Goal: Task Accomplishment & Management: Manage account settings

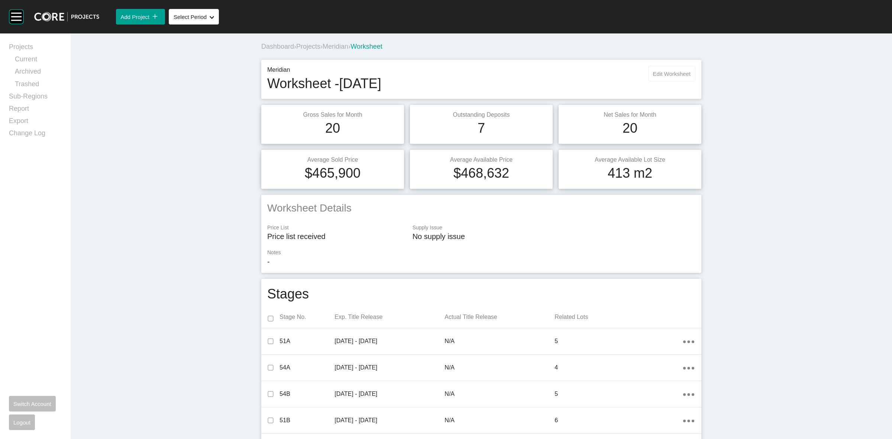
click at [658, 80] on button "Edit Worksheet" at bounding box center [671, 74] width 47 height 16
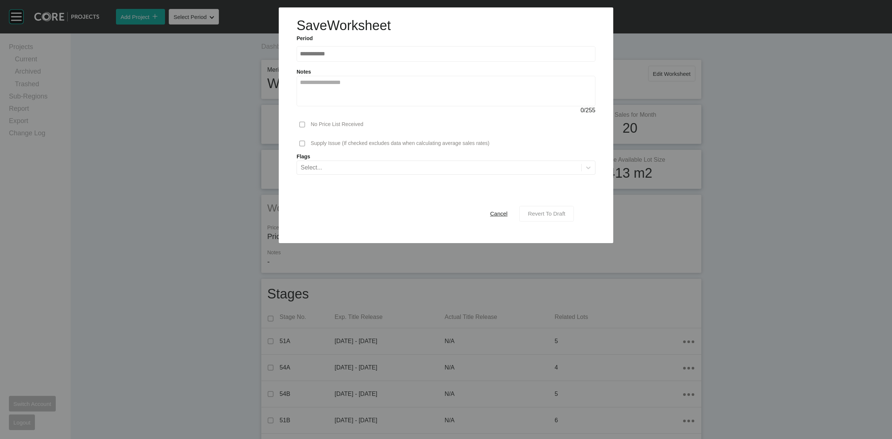
click at [556, 218] on div "Revert To Draft" at bounding box center [546, 213] width 41 height 10
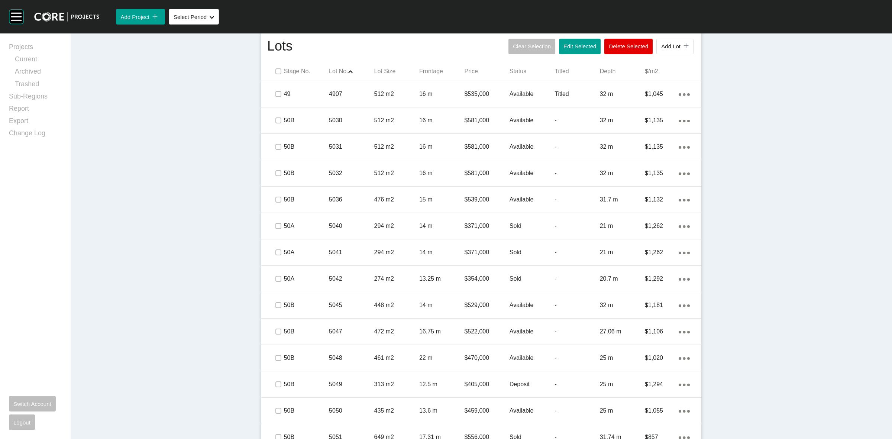
scroll to position [464, 0]
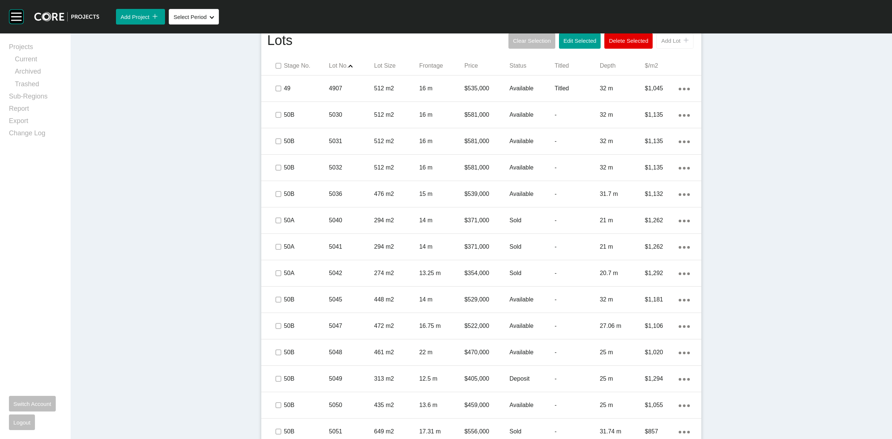
click at [664, 43] on span "Add Lot" at bounding box center [670, 41] width 19 height 6
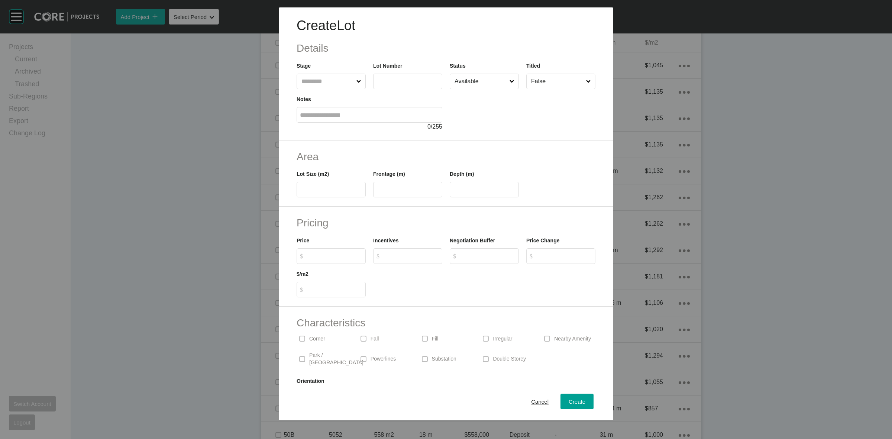
click at [338, 84] on input "text" at bounding box center [327, 81] width 55 height 15
type input "****"
click at [345, 188] on input "text" at bounding box center [331, 190] width 62 height 6
type input "***"
type input "****"
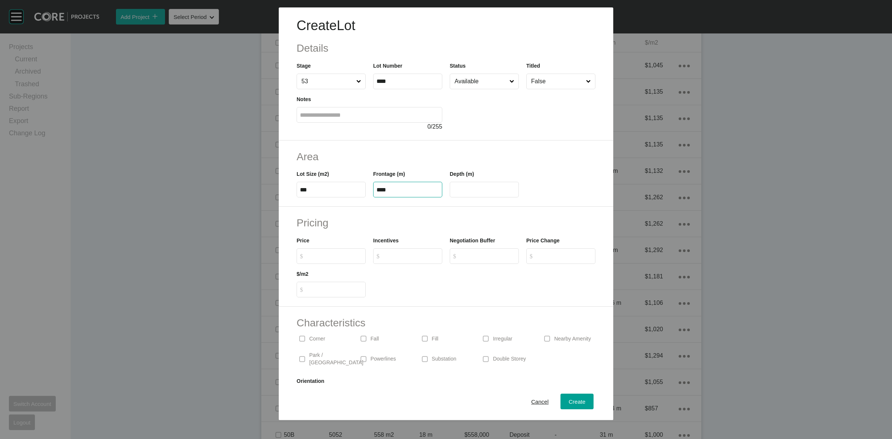
type input "**"
click at [461, 80] on input "Available" at bounding box center [480, 81] width 55 height 15
click at [568, 402] on span "Create" at bounding box center [576, 401] width 17 height 6
type input "*"
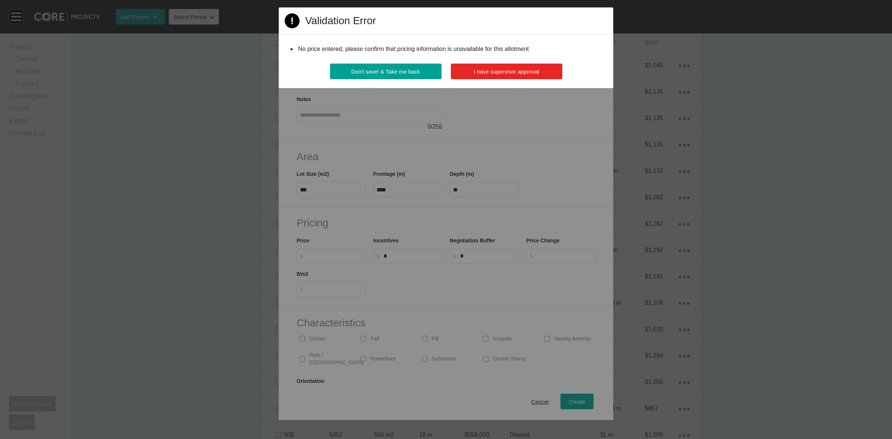
click at [535, 71] on span "I have supervisor approval" at bounding box center [506, 71] width 65 height 6
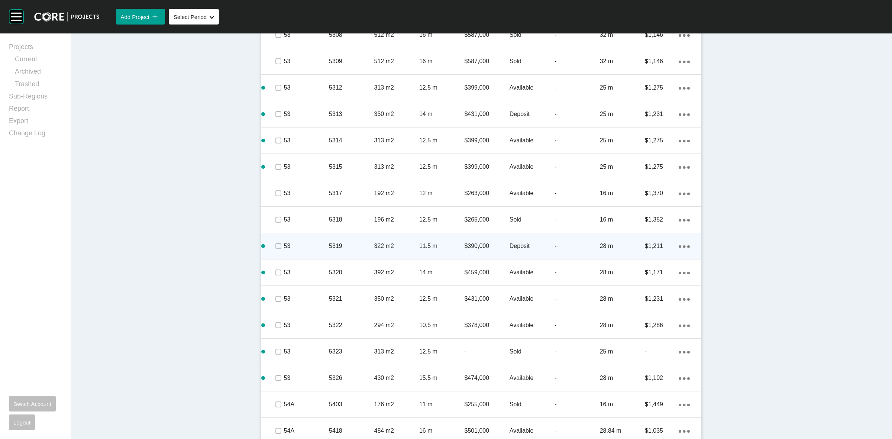
scroll to position [1416, 0]
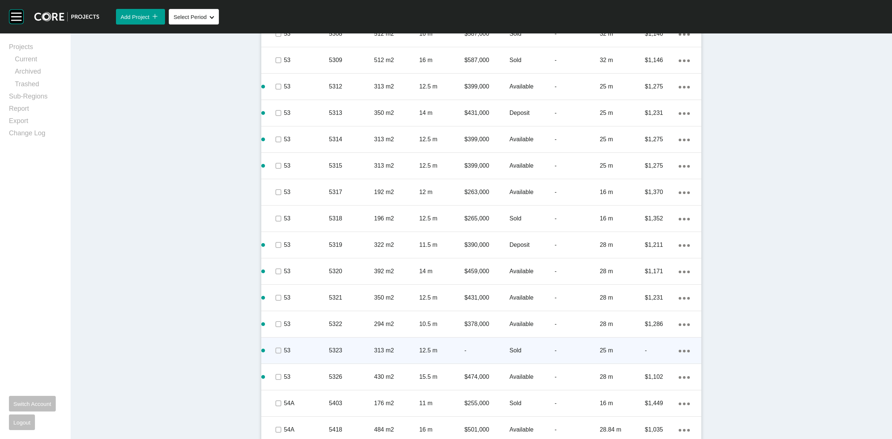
click at [678, 350] on icon "Action Menu Dots Copy 6 Created with Sketch." at bounding box center [683, 351] width 11 height 3
click at [651, 351] on link "Duplicate" at bounding box center [650, 351] width 28 height 11
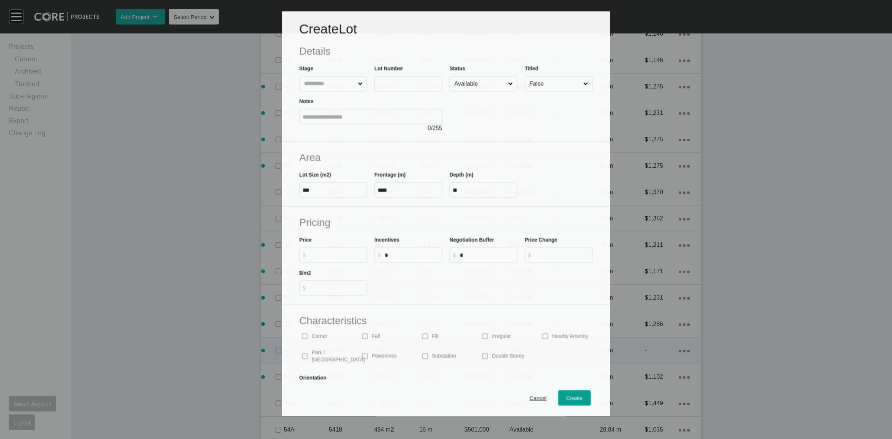
scroll to position [1393, 0]
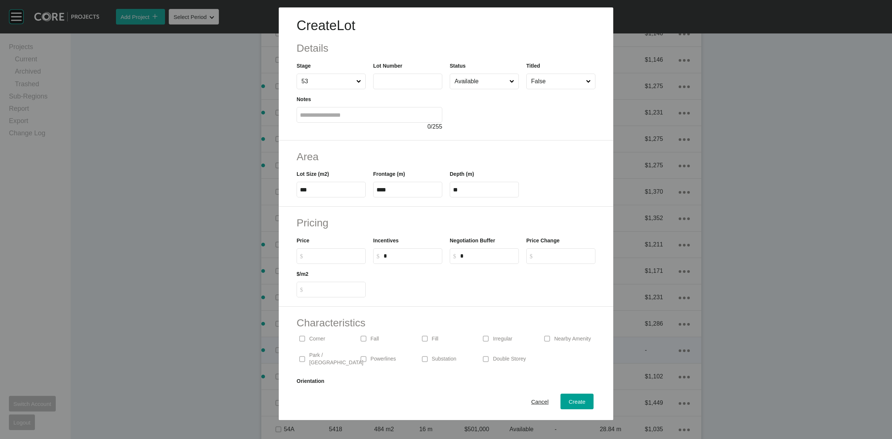
drag, startPoint x: 409, startPoint y: 84, endPoint x: 402, endPoint y: 80, distance: 8.5
click at [406, 82] on input "text" at bounding box center [407, 81] width 62 height 6
type input "****"
click at [487, 79] on input "Available" at bounding box center [480, 81] width 55 height 15
drag, startPoint x: 461, startPoint y: 144, endPoint x: 524, endPoint y: 240, distance: 114.3
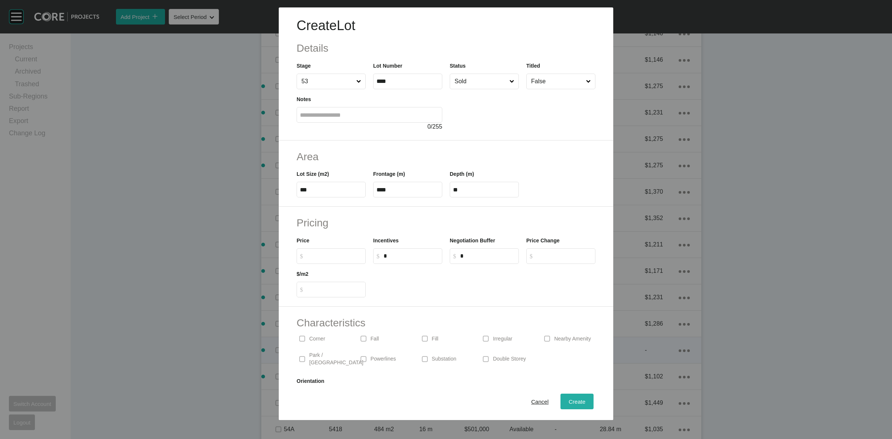
click at [568, 400] on span "Create" at bounding box center [576, 401] width 17 height 6
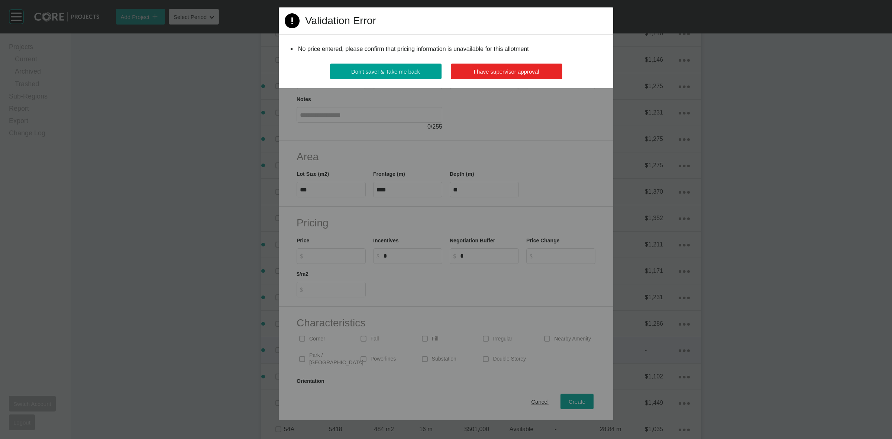
click at [519, 69] on span "I have supervisor approval" at bounding box center [506, 71] width 65 height 6
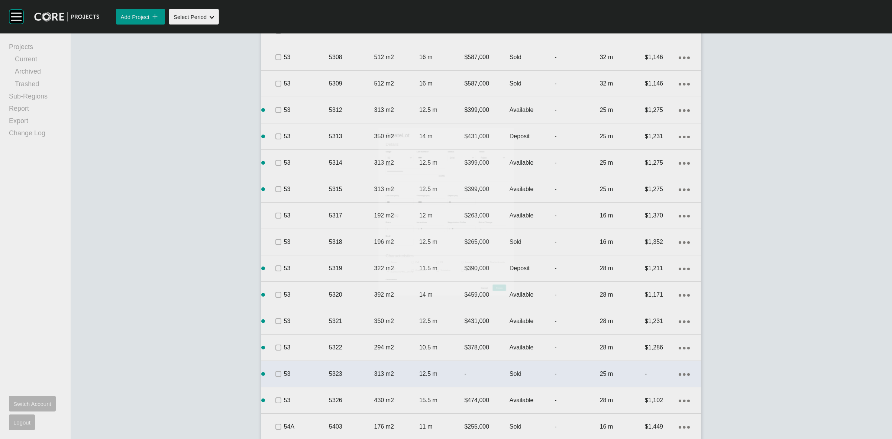
scroll to position [1416, 0]
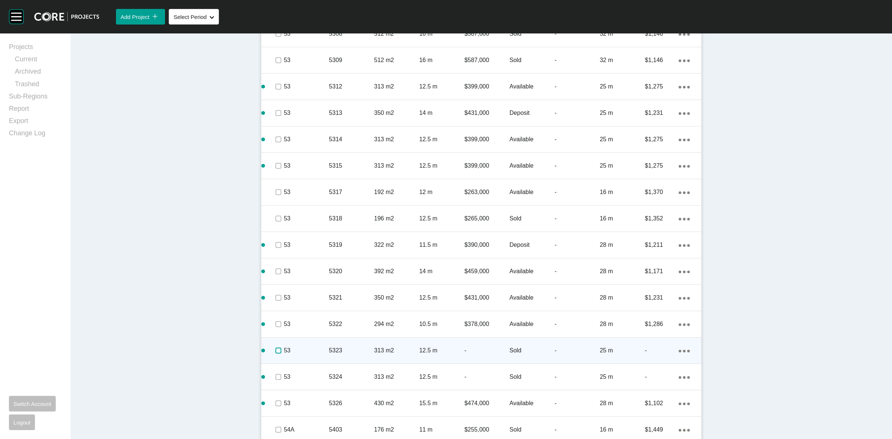
click at [276, 351] on label at bounding box center [278, 350] width 6 height 6
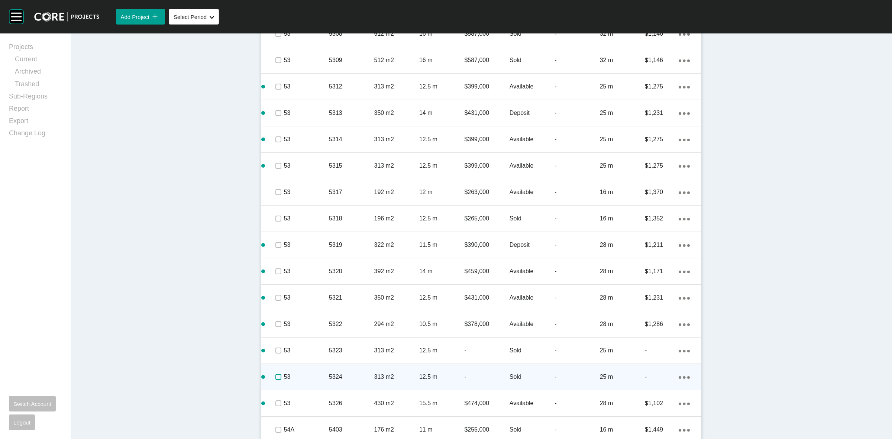
click at [275, 378] on label at bounding box center [278, 377] width 6 height 6
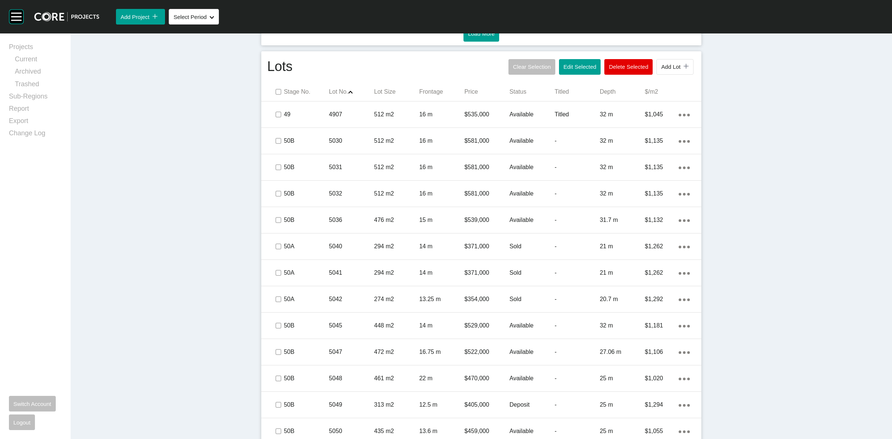
scroll to position [394, 0]
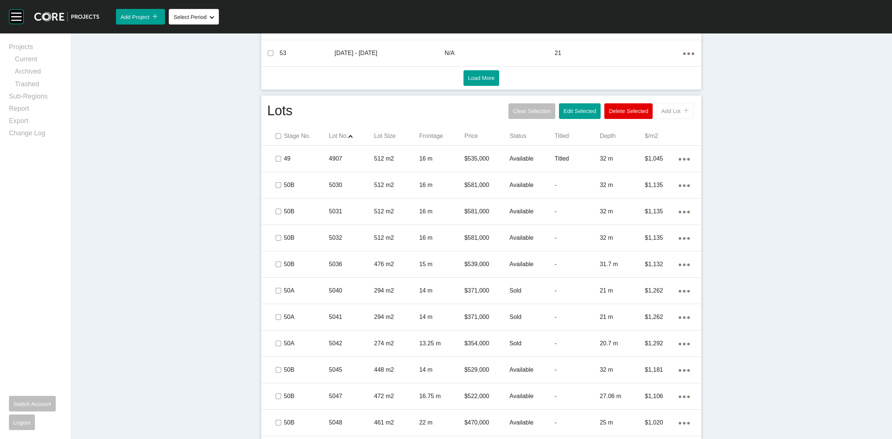
click at [680, 110] on div "icon/tick copy 11 Created with Sketch." at bounding box center [684, 111] width 8 height 6
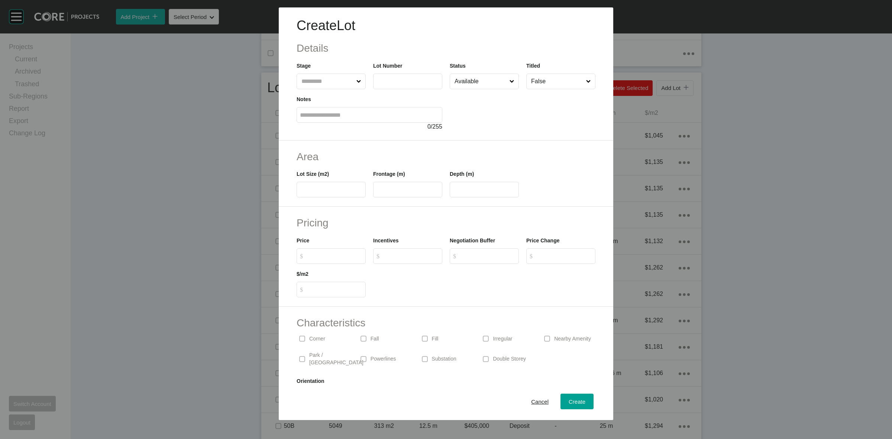
drag, startPoint x: 322, startPoint y: 81, endPoint x: 314, endPoint y: 79, distance: 8.0
click at [318, 81] on input "text" at bounding box center [327, 81] width 55 height 15
type input "****"
type input "***"
type input "**"
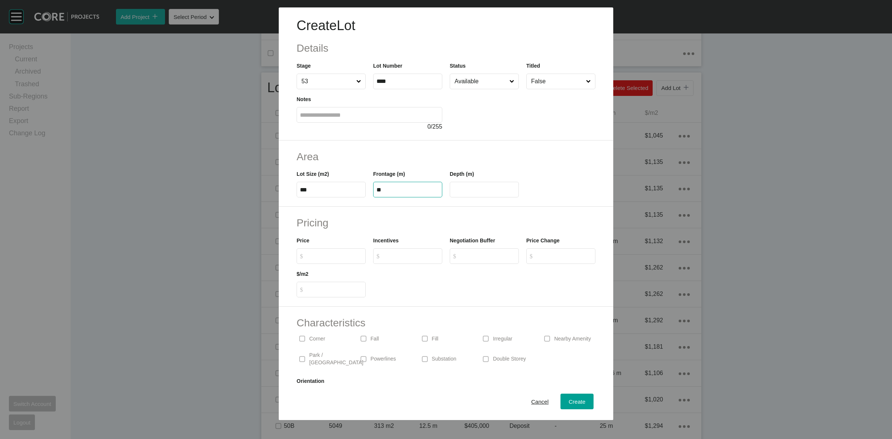
type input "**"
click at [474, 82] on input "Available" at bounding box center [480, 81] width 55 height 15
click at [571, 404] on span "Create" at bounding box center [576, 401] width 17 height 6
type input "*"
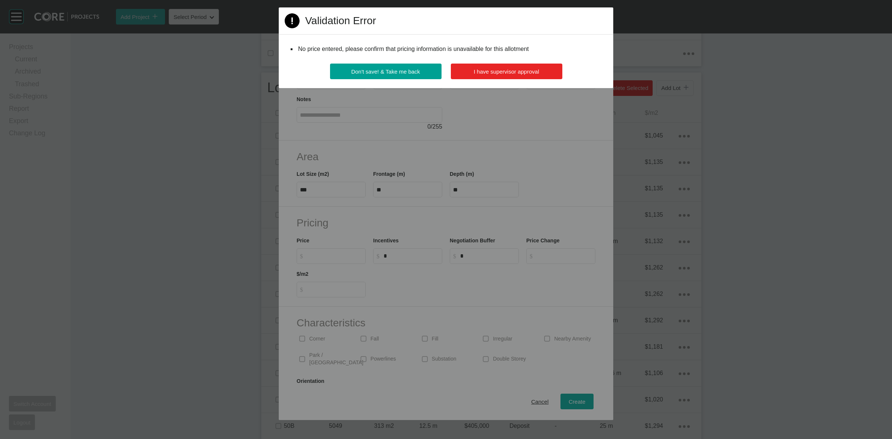
click at [496, 75] on button "I have supervisor approval" at bounding box center [506, 72] width 111 height 16
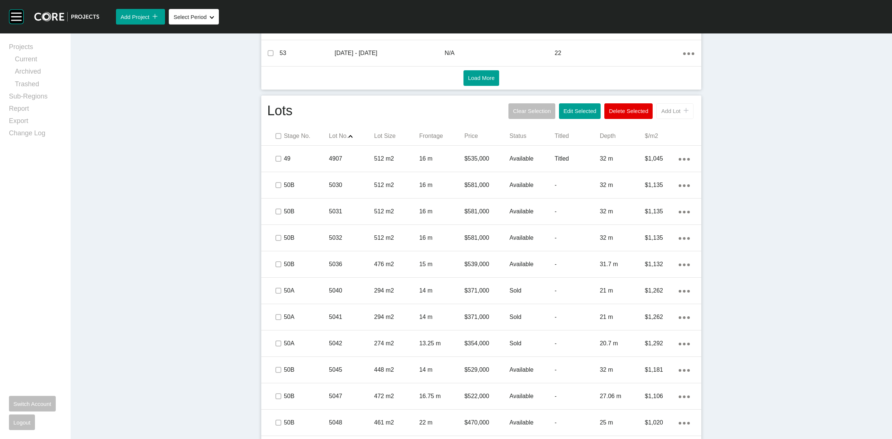
click at [665, 108] on div "Add Lot icon/tick copy 11 Created with Sketch." at bounding box center [674, 111] width 27 height 6
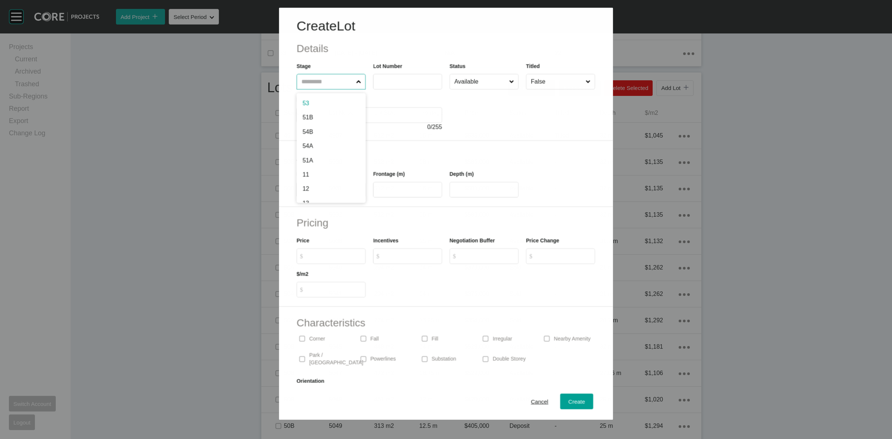
drag, startPoint x: 329, startPoint y: 78, endPoint x: 312, endPoint y: 77, distance: 17.1
click at [327, 77] on input "text" at bounding box center [327, 81] width 55 height 15
type input "****"
type input "***"
type input "****"
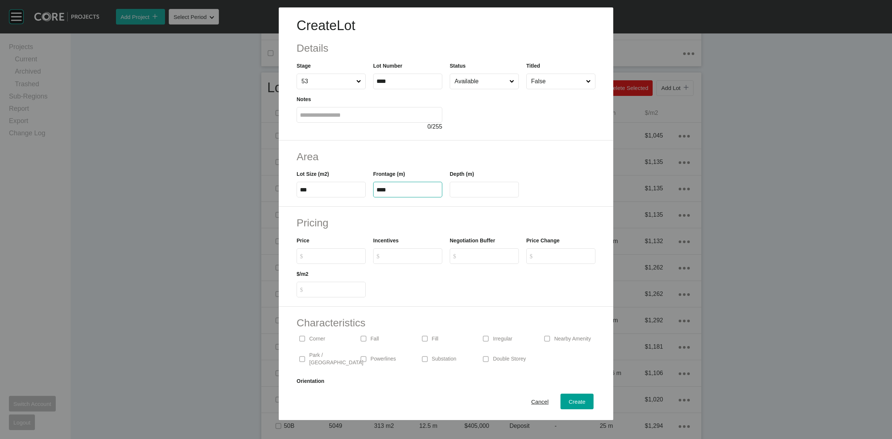
type input "**"
click at [458, 86] on input "Available" at bounding box center [480, 81] width 55 height 15
click at [567, 398] on div "Create" at bounding box center [577, 401] width 20 height 10
type input "*"
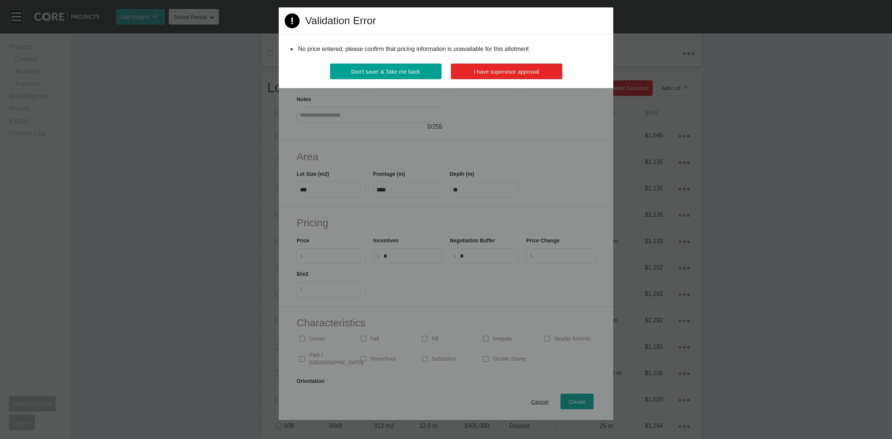
click at [519, 73] on span "I have supervisor approval" at bounding box center [506, 71] width 65 height 6
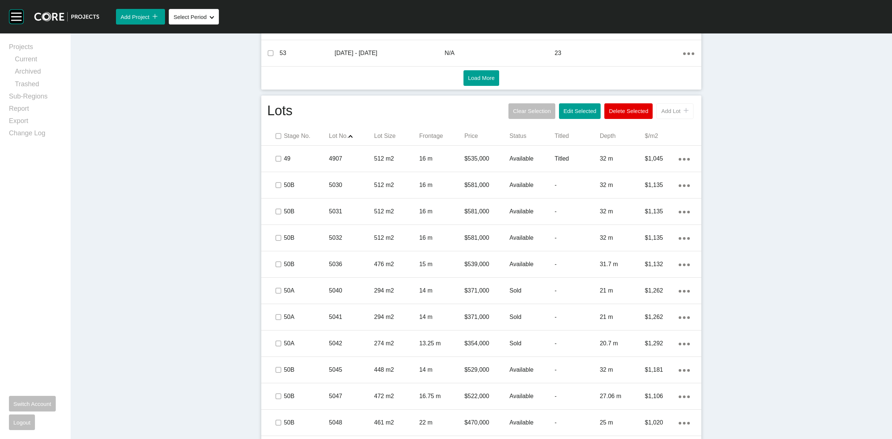
click at [669, 112] on span "Add Lot" at bounding box center [670, 111] width 19 height 6
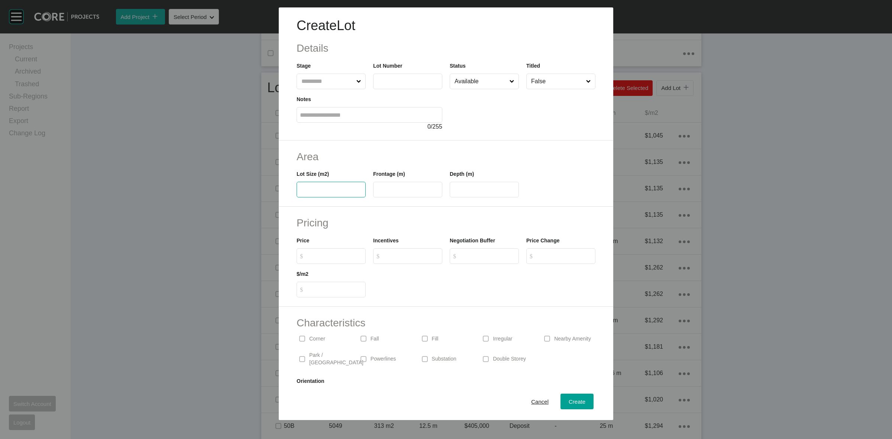
click at [344, 193] on label at bounding box center [331, 190] width 69 height 16
click at [344, 193] on input "text" at bounding box center [331, 190] width 62 height 6
type input "***"
type input "**"
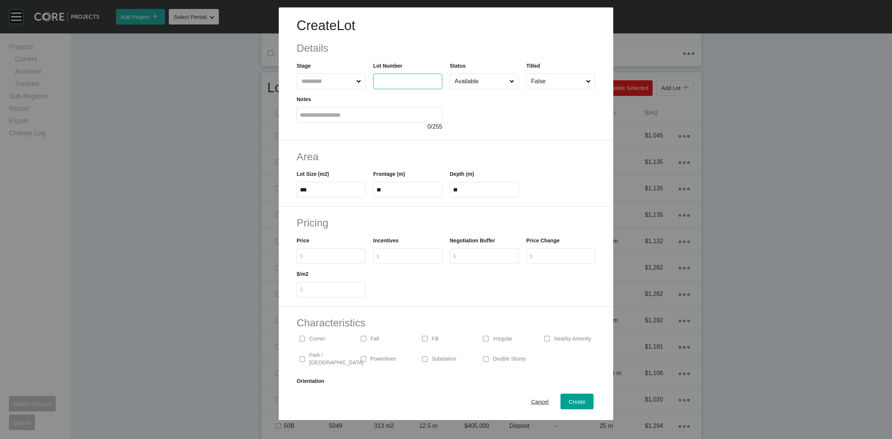
click at [405, 81] on input "text" at bounding box center [407, 81] width 62 height 6
click at [337, 81] on input "text" at bounding box center [327, 81] width 55 height 15
type input "****"
click at [456, 82] on input "Available" at bounding box center [480, 81] width 55 height 15
click at [564, 395] on button "Create" at bounding box center [576, 401] width 33 height 16
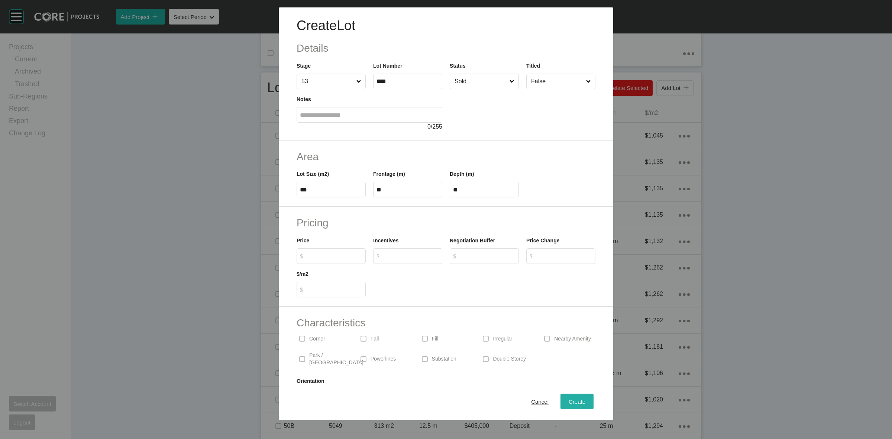
type input "*"
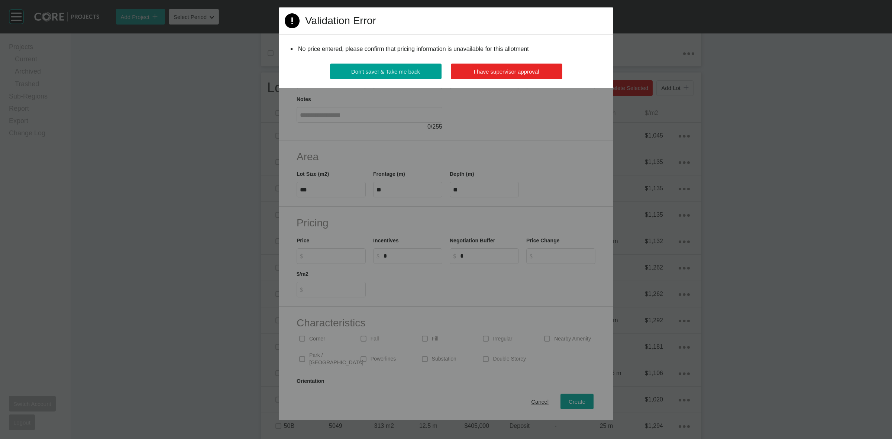
click at [512, 72] on span "I have supervisor approval" at bounding box center [506, 71] width 65 height 6
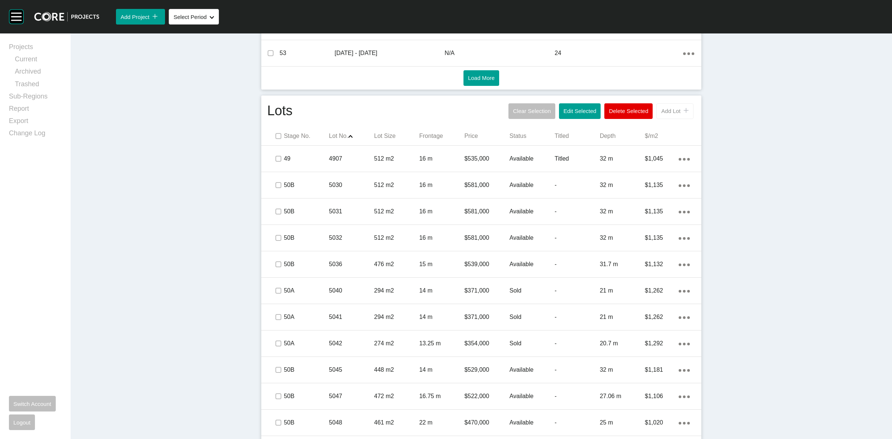
click at [664, 103] on button "Add Lot icon/tick copy 11 Created with Sketch." at bounding box center [674, 111] width 37 height 16
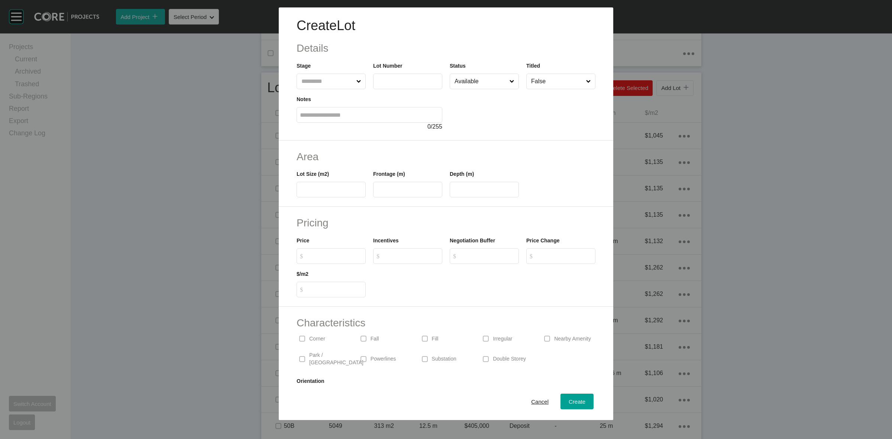
click at [340, 81] on input "text" at bounding box center [327, 81] width 55 height 15
type input "**"
type input "****"
type input "***"
type input "**"
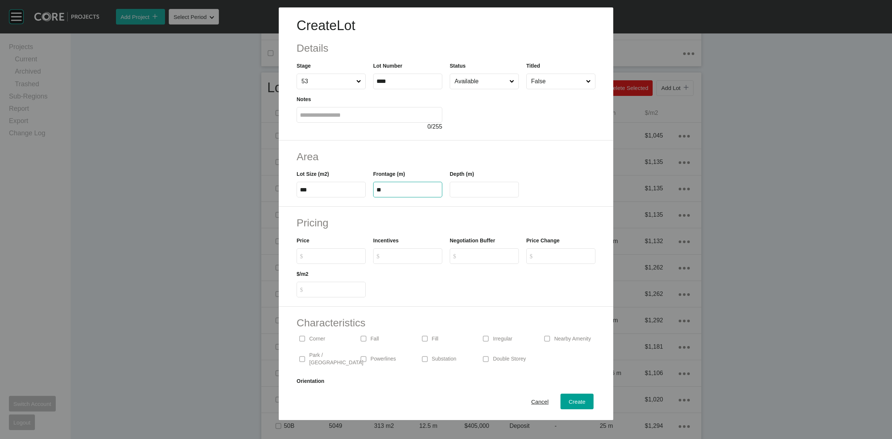
type input "**"
click at [469, 85] on input "Available" at bounding box center [480, 81] width 55 height 15
click at [568, 404] on span "Create" at bounding box center [576, 401] width 17 height 6
type input "*"
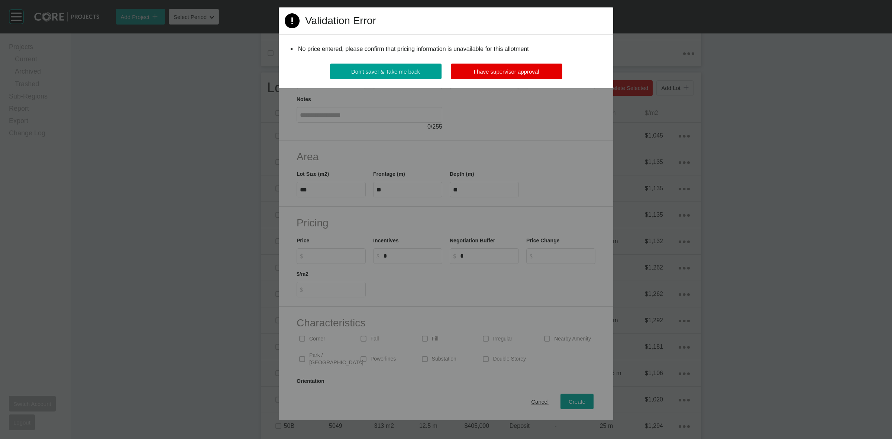
drag, startPoint x: 503, startPoint y: 74, endPoint x: 504, endPoint y: 100, distance: 26.0
click at [502, 74] on span "I have supervisor approval" at bounding box center [506, 71] width 65 height 6
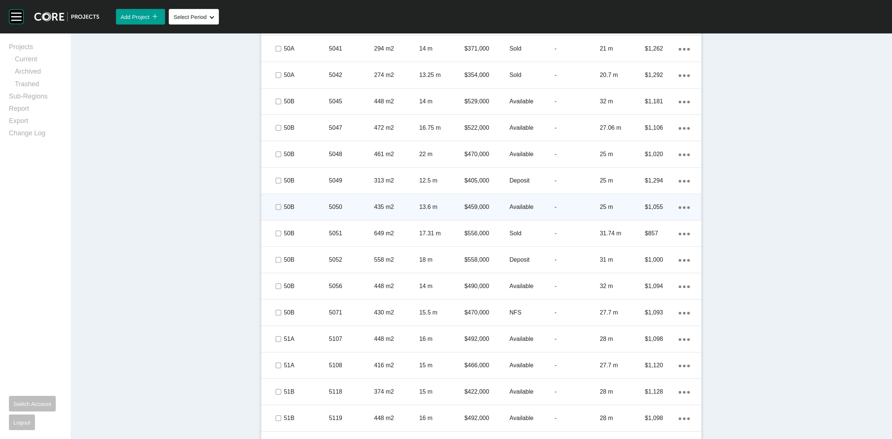
scroll to position [673, 0]
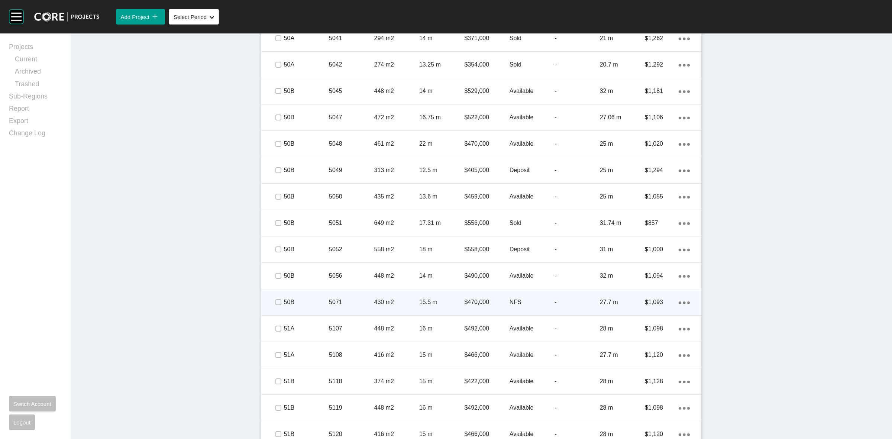
click at [339, 305] on p "5071" at bounding box center [351, 302] width 45 height 8
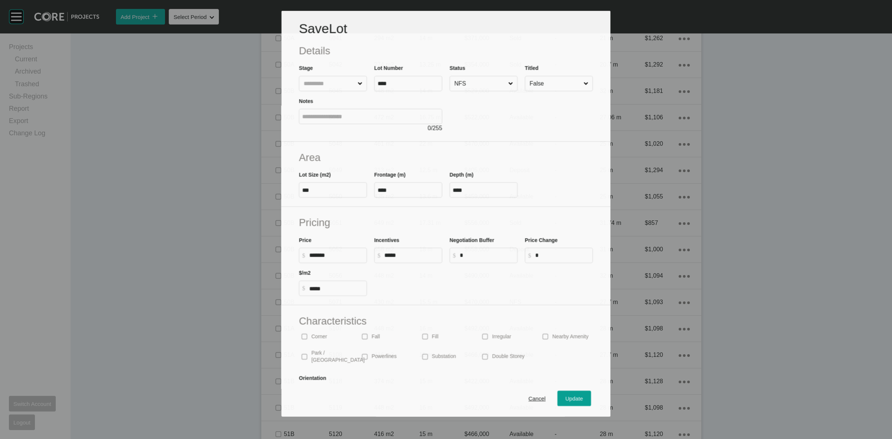
scroll to position [650, 0]
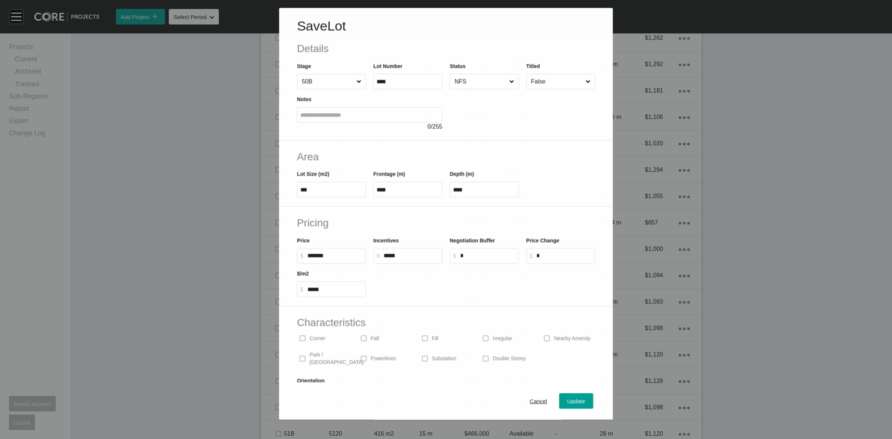
click at [468, 87] on input "NFS" at bounding box center [480, 81] width 55 height 15
click at [560, 394] on button "Update" at bounding box center [576, 401] width 34 height 16
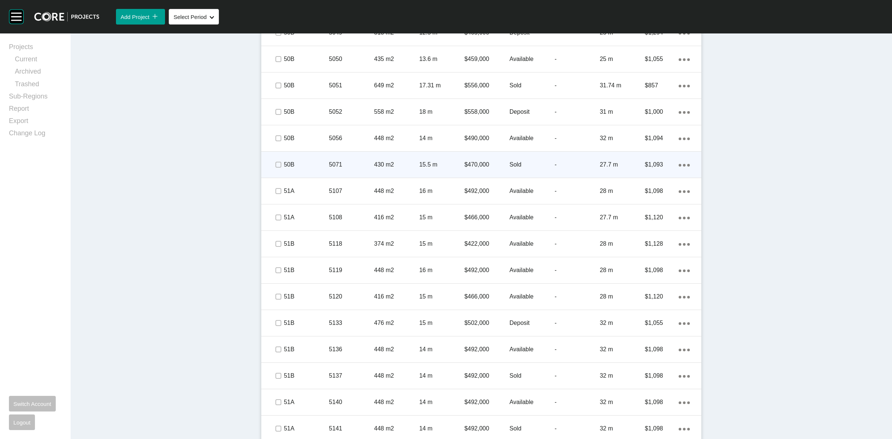
scroll to position [812, 0]
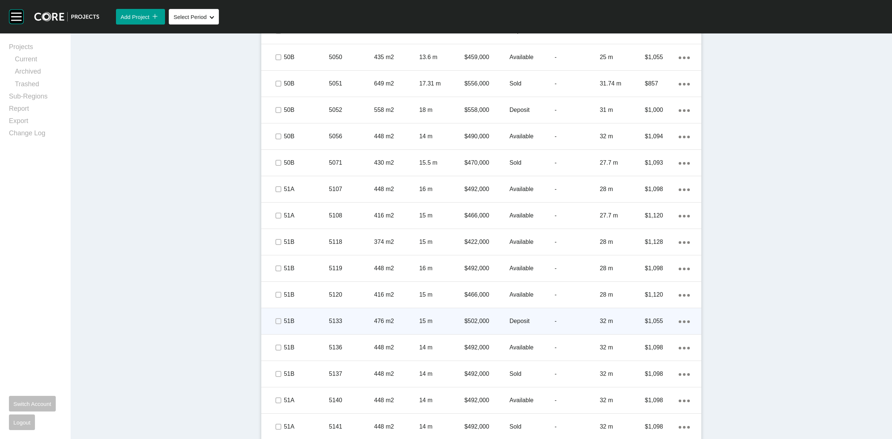
click at [343, 323] on p "5133" at bounding box center [351, 321] width 45 height 8
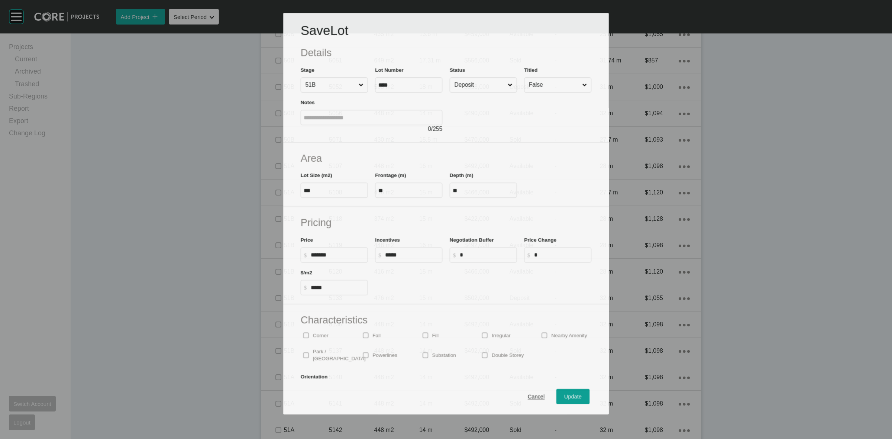
scroll to position [790, 0]
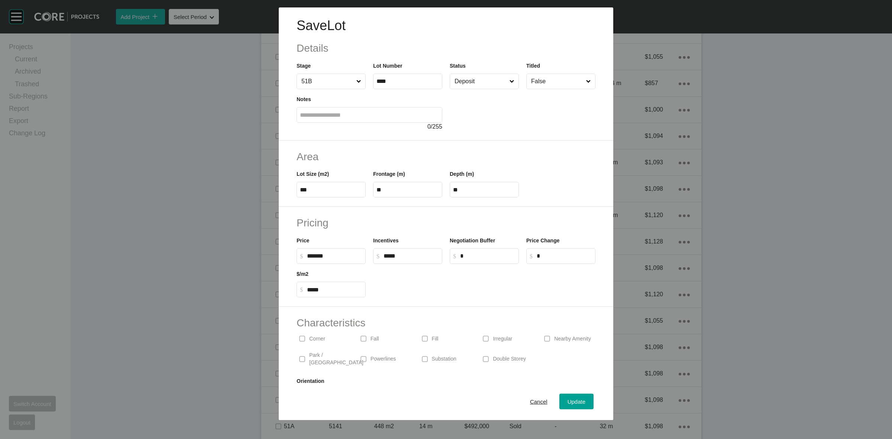
click at [468, 82] on input "Deposit" at bounding box center [480, 81] width 55 height 15
click at [567, 400] on span "Update" at bounding box center [576, 401] width 18 height 6
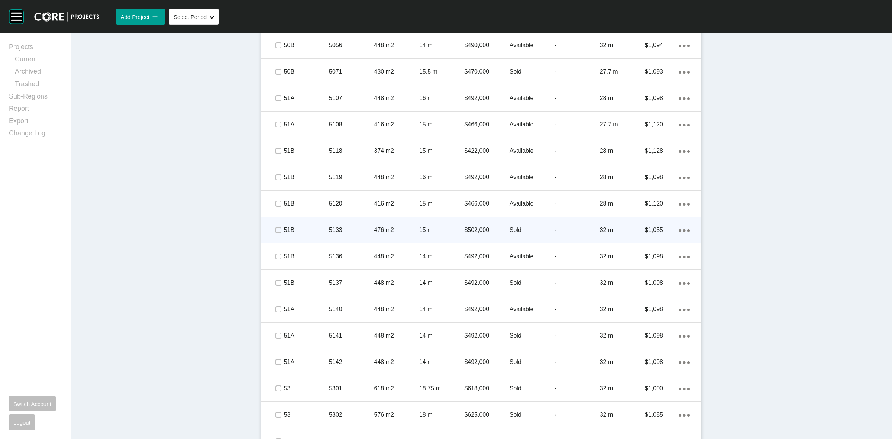
scroll to position [905, 0]
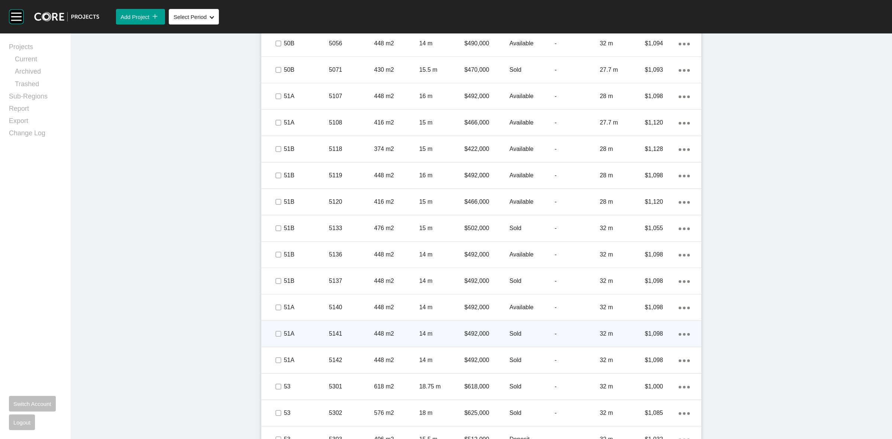
click at [354, 333] on p "5141" at bounding box center [351, 334] width 45 height 8
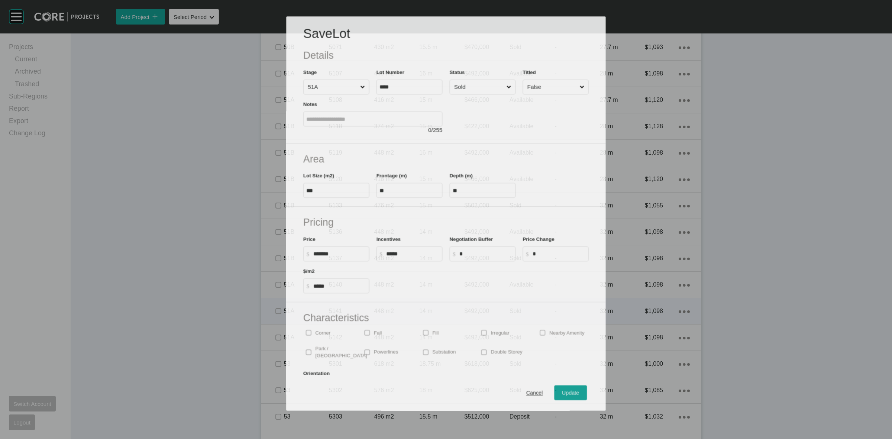
scroll to position [882, 0]
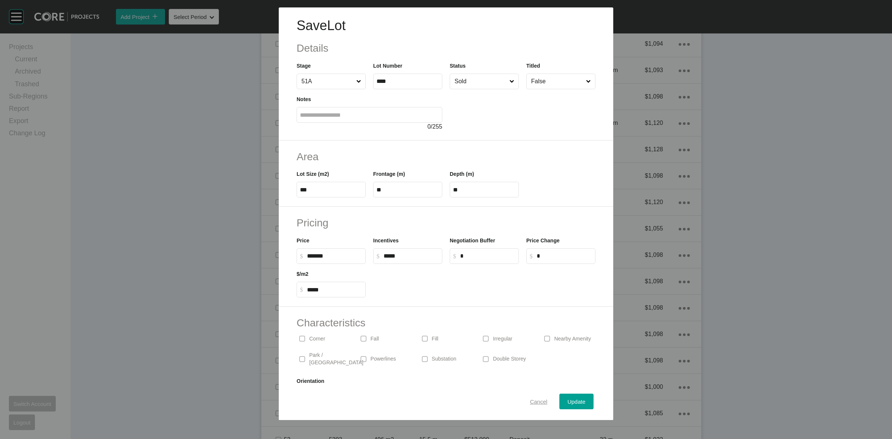
click at [530, 402] on span "Cancel" at bounding box center [538, 401] width 17 height 6
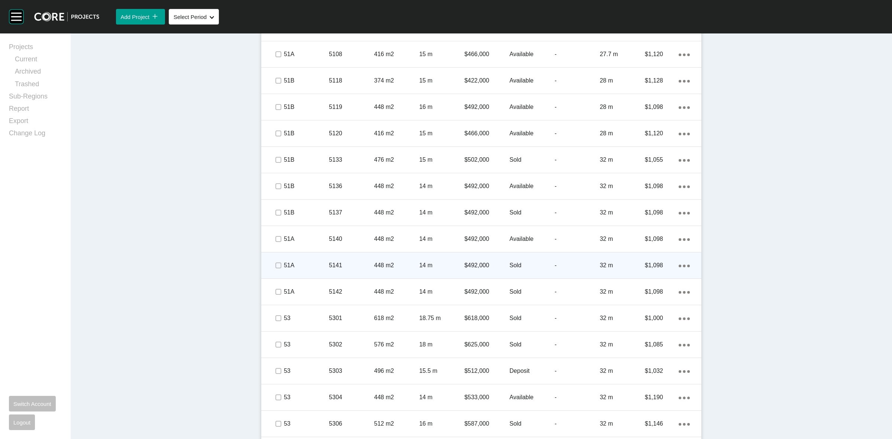
scroll to position [975, 0]
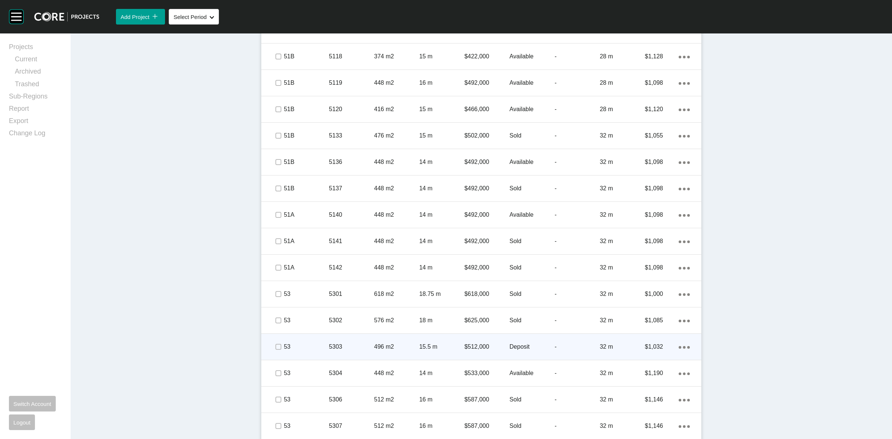
click at [398, 344] on p "496 m2" at bounding box center [396, 347] width 45 height 8
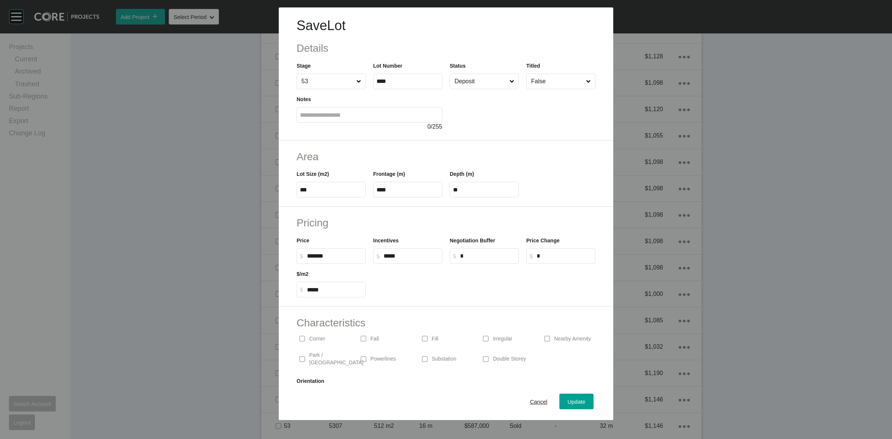
click at [477, 85] on input "Deposit" at bounding box center [480, 81] width 55 height 15
click at [566, 402] on div "Update" at bounding box center [577, 401] width 22 height 10
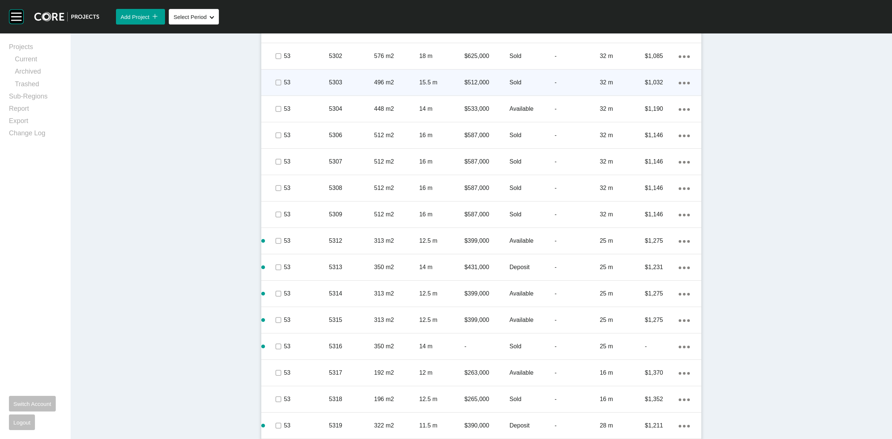
scroll to position [1277, 0]
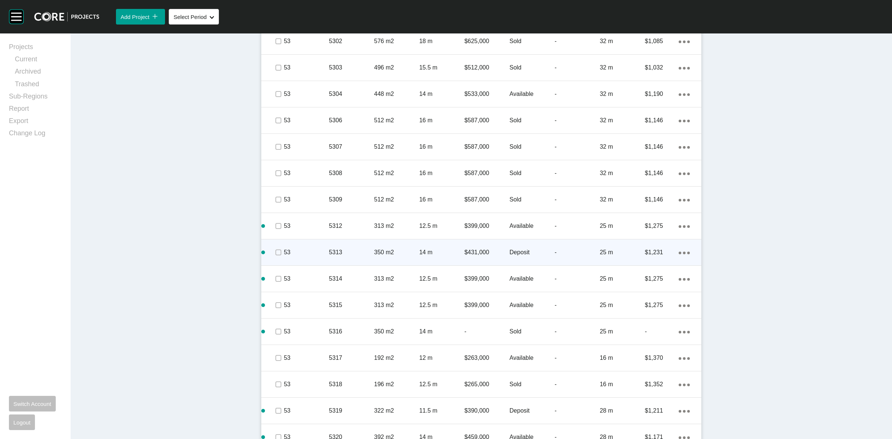
click at [313, 255] on p "53" at bounding box center [306, 252] width 45 height 8
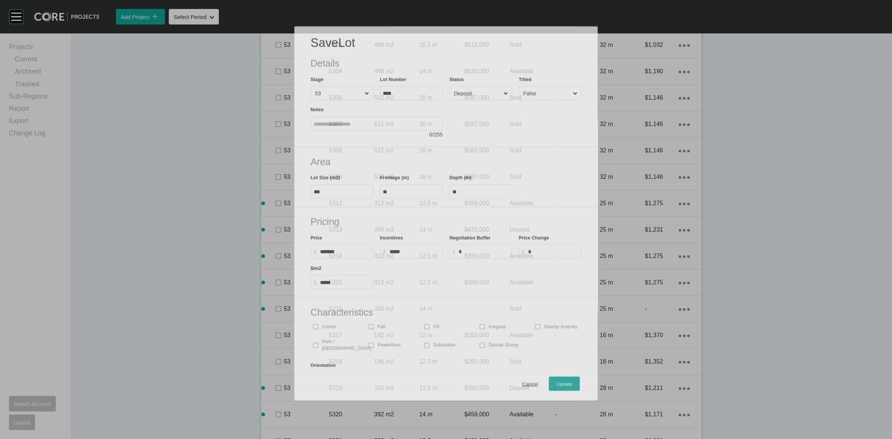
scroll to position [1253, 0]
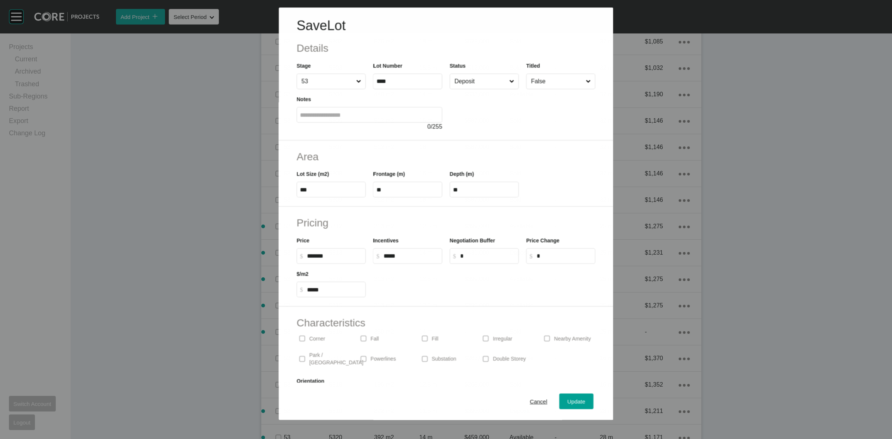
click at [476, 84] on input "Deposit" at bounding box center [480, 81] width 55 height 15
click at [569, 395] on button "Update" at bounding box center [576, 401] width 34 height 16
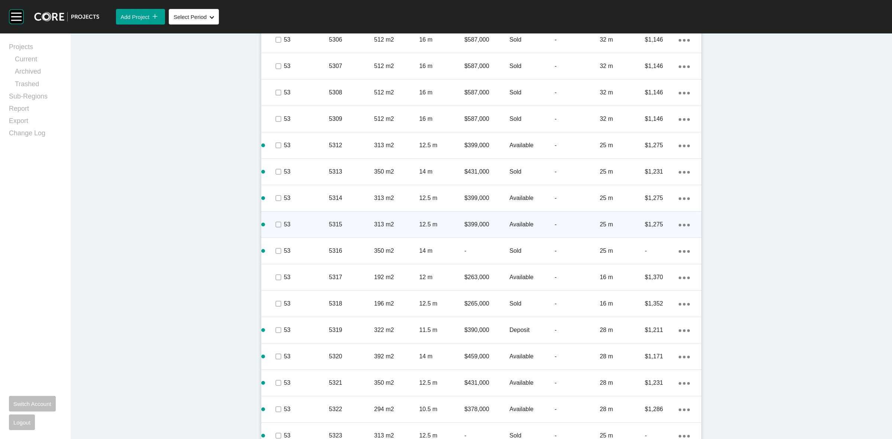
scroll to position [1370, 0]
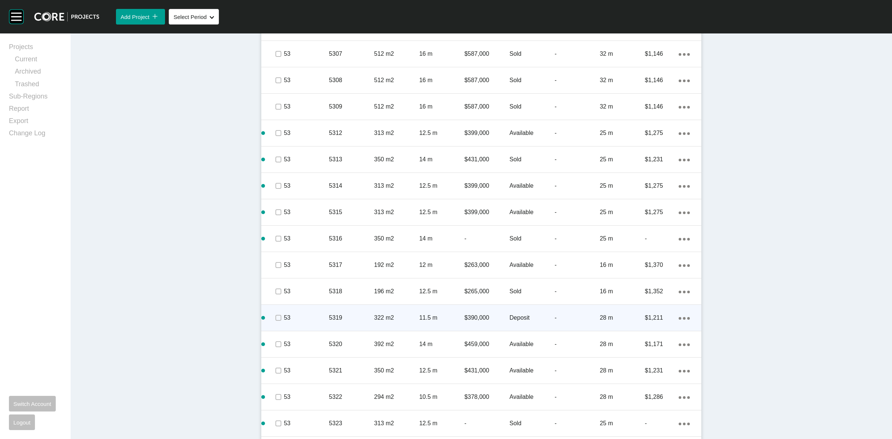
click at [362, 321] on p "5319" at bounding box center [351, 318] width 45 height 8
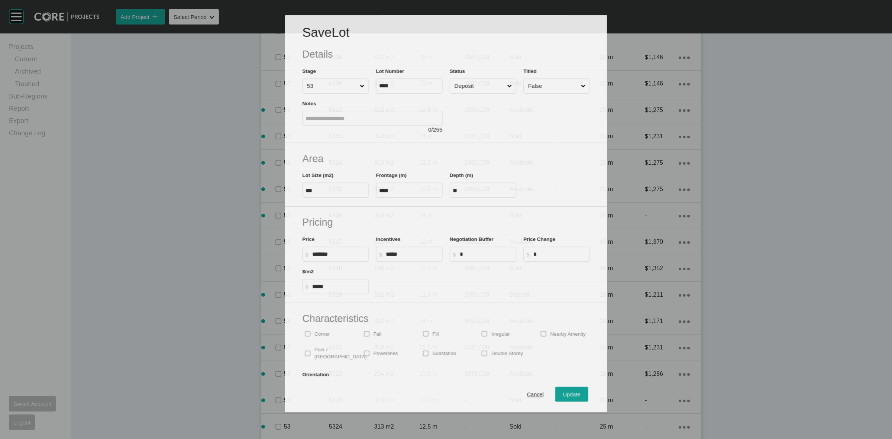
scroll to position [1346, 0]
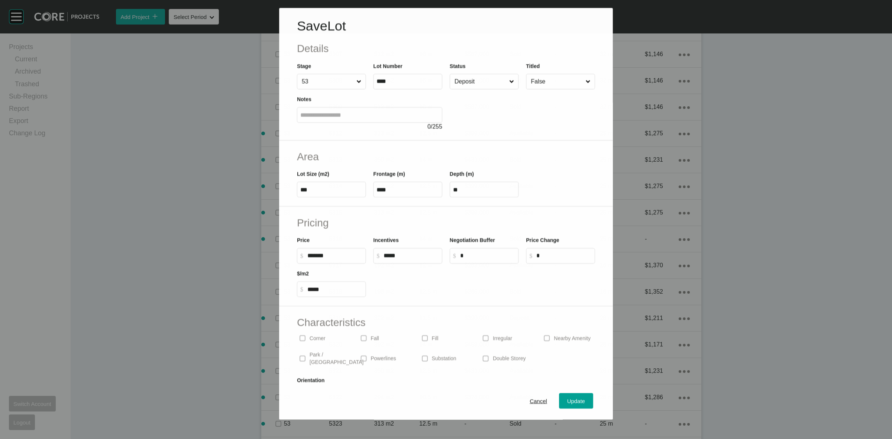
click at [471, 81] on input "Deposit" at bounding box center [480, 81] width 55 height 15
click at [566, 395] on button "Update" at bounding box center [576, 401] width 34 height 16
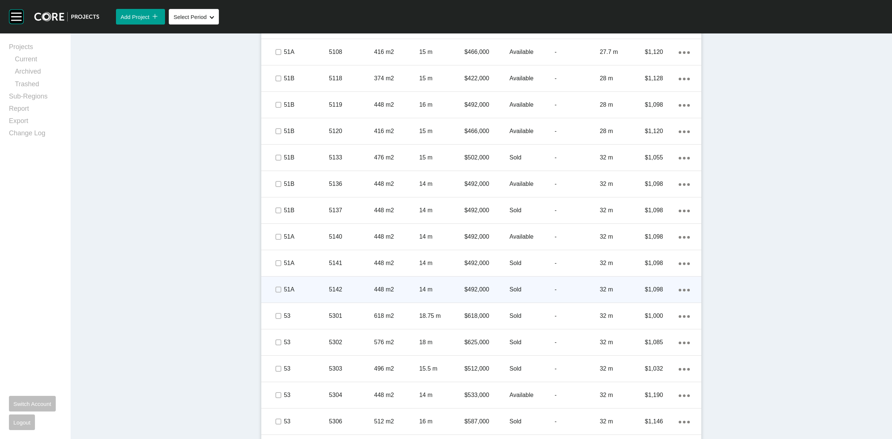
scroll to position [996, 0]
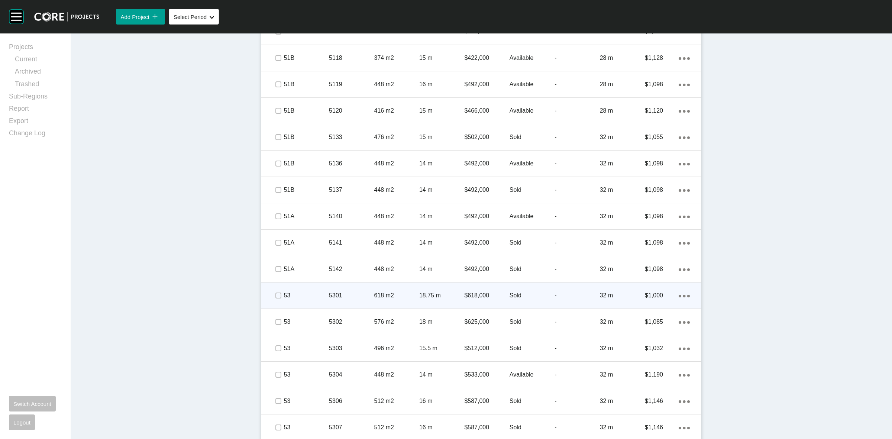
click at [531, 290] on div "Sold" at bounding box center [531, 295] width 45 height 23
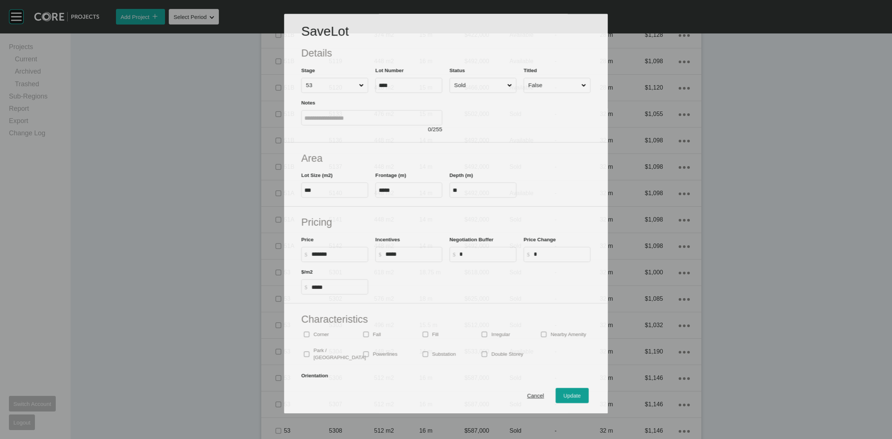
scroll to position [973, 0]
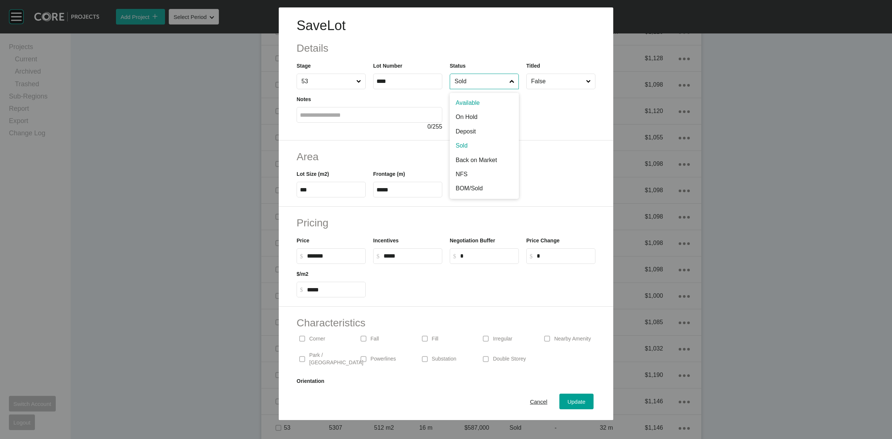
click at [463, 83] on input "Sold" at bounding box center [480, 81] width 55 height 15
click at [567, 400] on span "Update" at bounding box center [576, 401] width 18 height 6
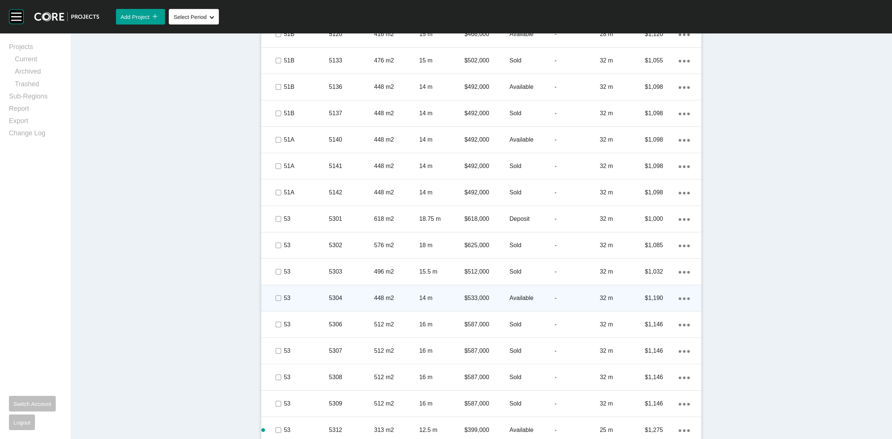
scroll to position [1089, 0]
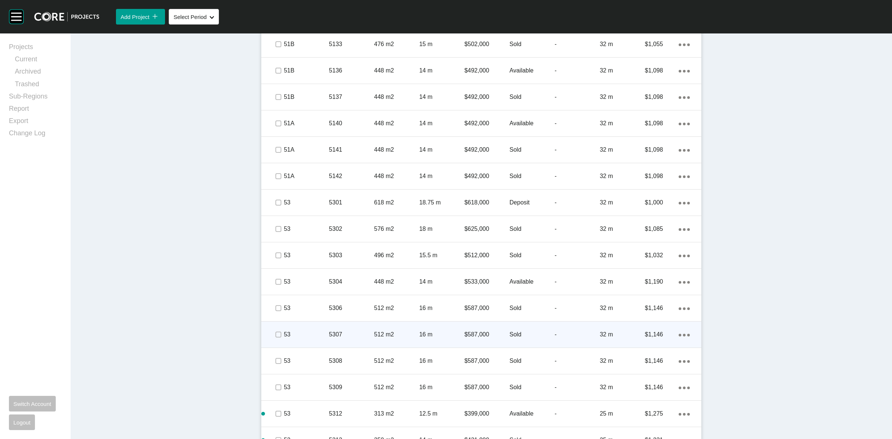
click at [541, 337] on p "Sold" at bounding box center [531, 334] width 45 height 8
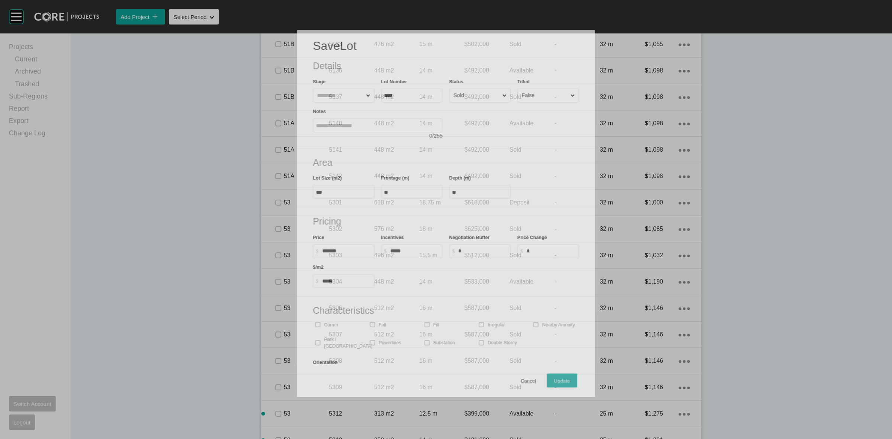
scroll to position [1066, 0]
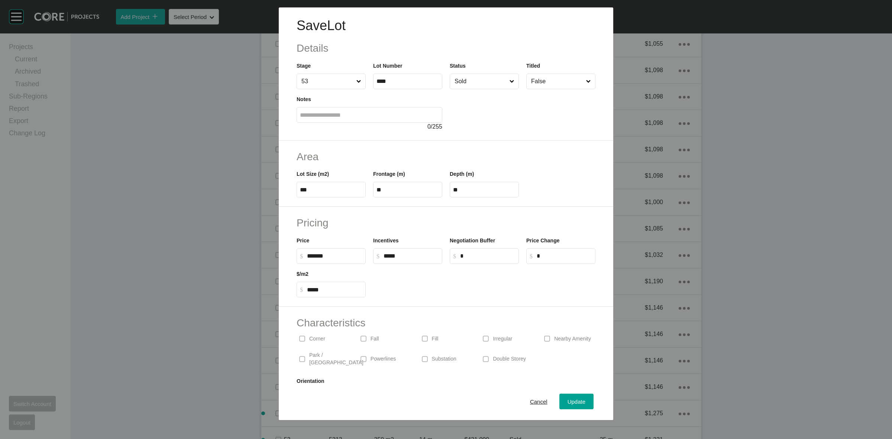
click at [463, 90] on div at bounding box center [523, 110] width 146 height 42
click at [467, 84] on input "Sold" at bounding box center [480, 81] width 55 height 15
click at [567, 400] on span "Update" at bounding box center [576, 401] width 18 height 6
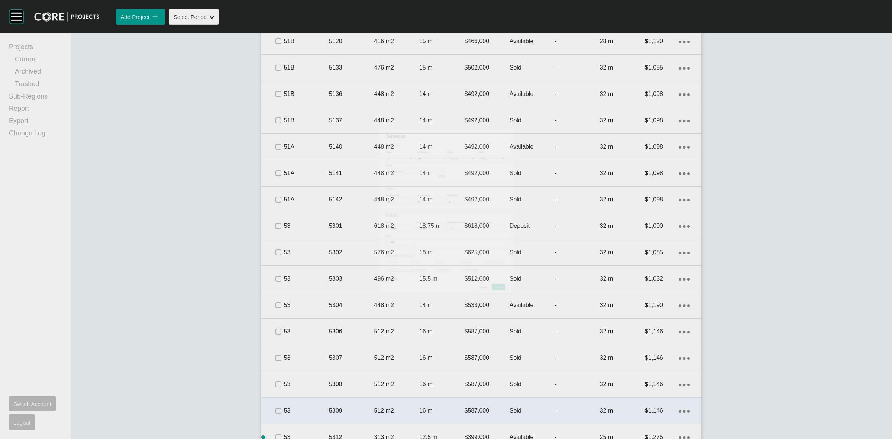
scroll to position [1089, 0]
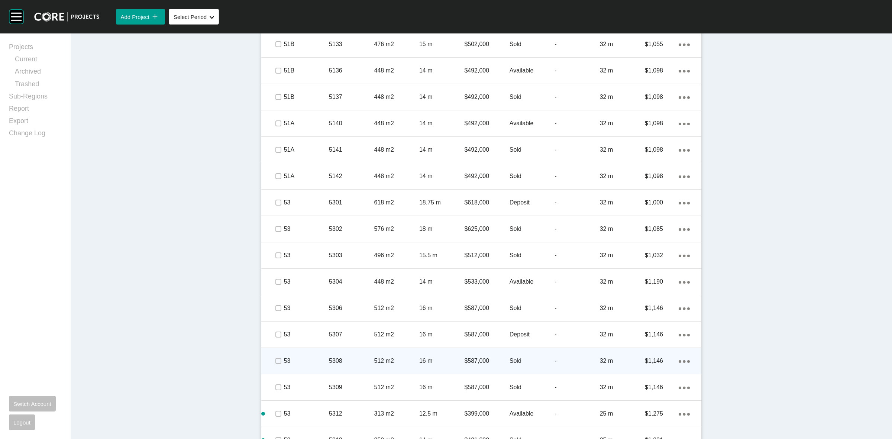
click at [537, 361] on p "Sold" at bounding box center [531, 361] width 45 height 8
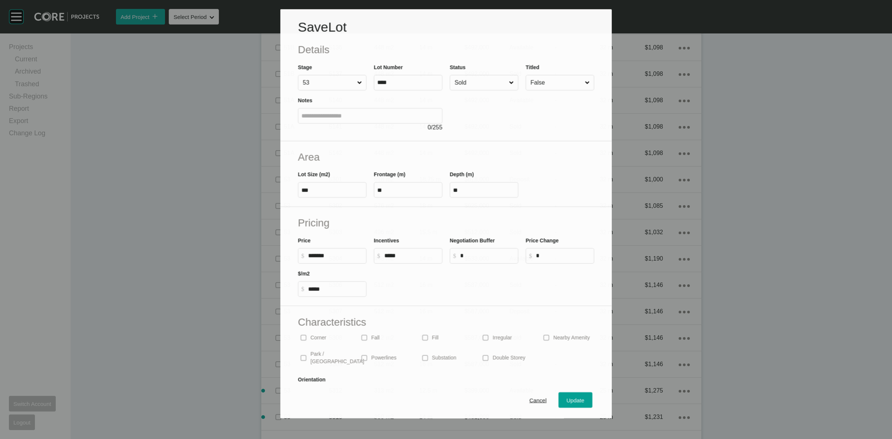
scroll to position [1066, 0]
click at [483, 85] on input "Sold" at bounding box center [480, 82] width 54 height 15
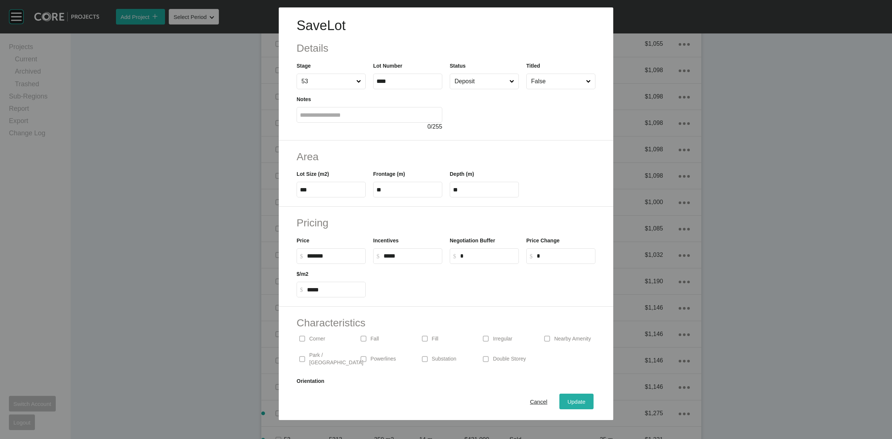
click at [568, 402] on span "Update" at bounding box center [576, 401] width 18 height 6
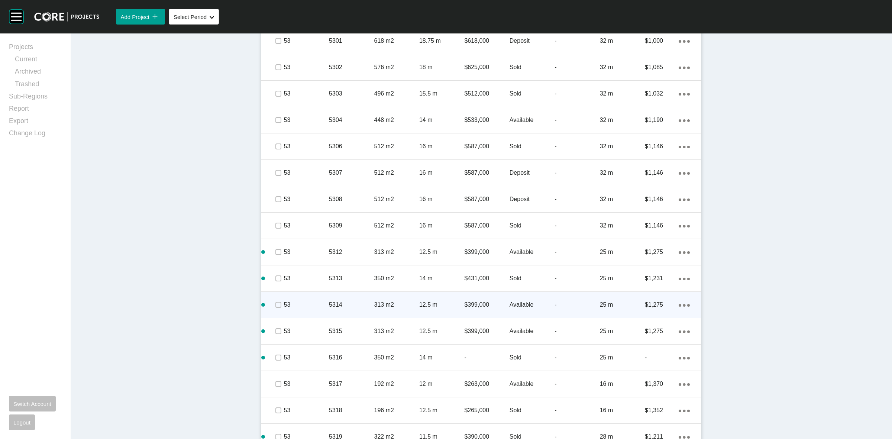
scroll to position [1275, 0]
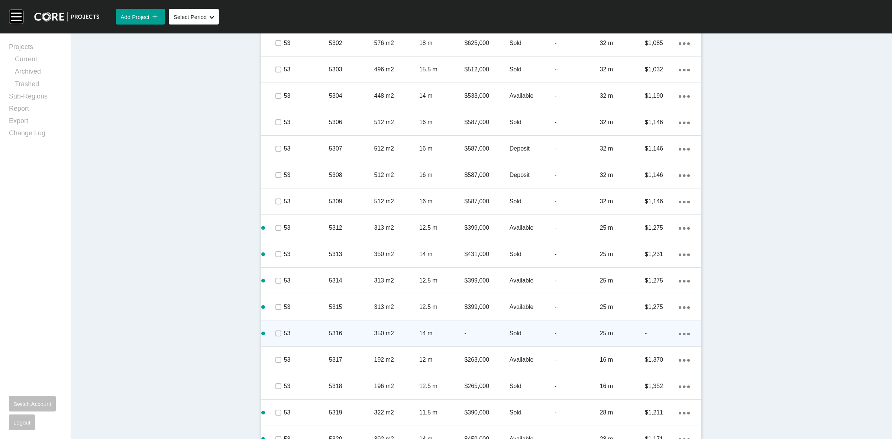
click at [530, 335] on p "Sold" at bounding box center [531, 333] width 45 height 8
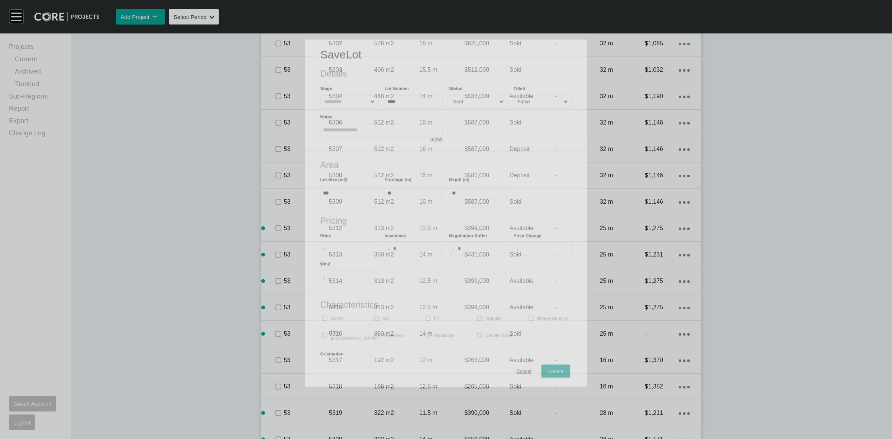
scroll to position [1251, 0]
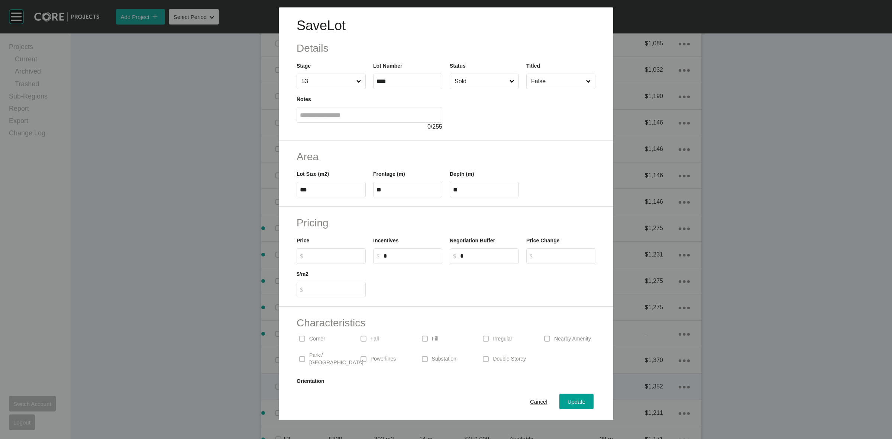
drag, startPoint x: 525, startPoint y: 402, endPoint x: 516, endPoint y: 398, distance: 9.6
click at [530, 402] on span "Cancel" at bounding box center [538, 401] width 17 height 6
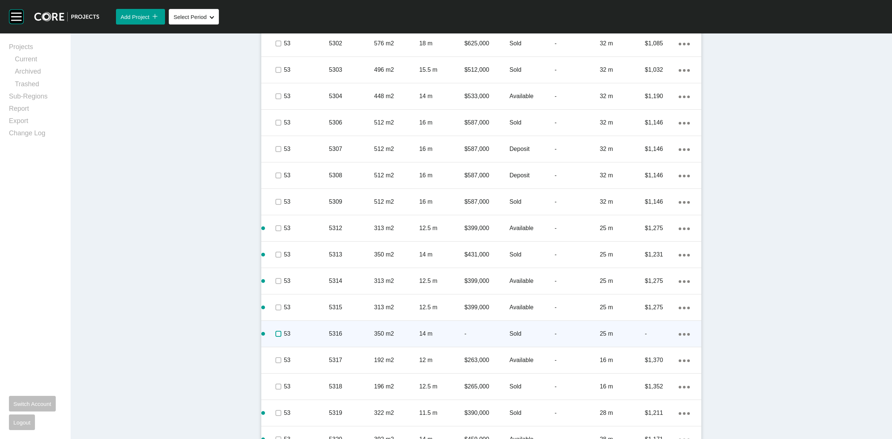
click at [275, 335] on label at bounding box center [278, 334] width 6 height 6
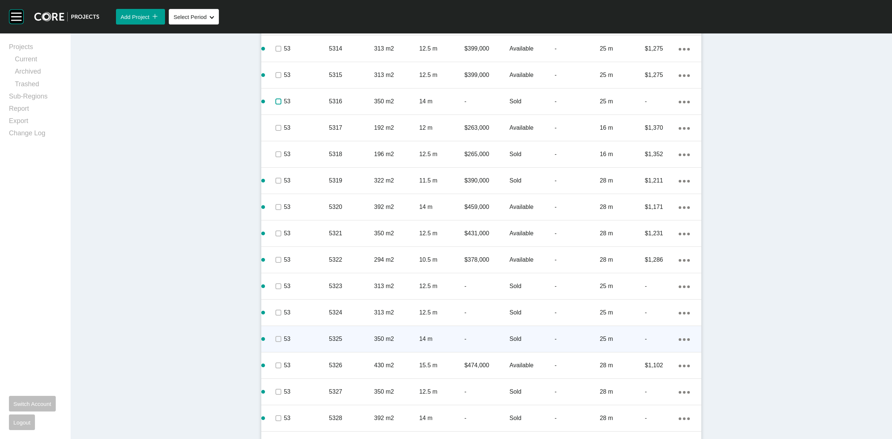
scroll to position [1530, 0]
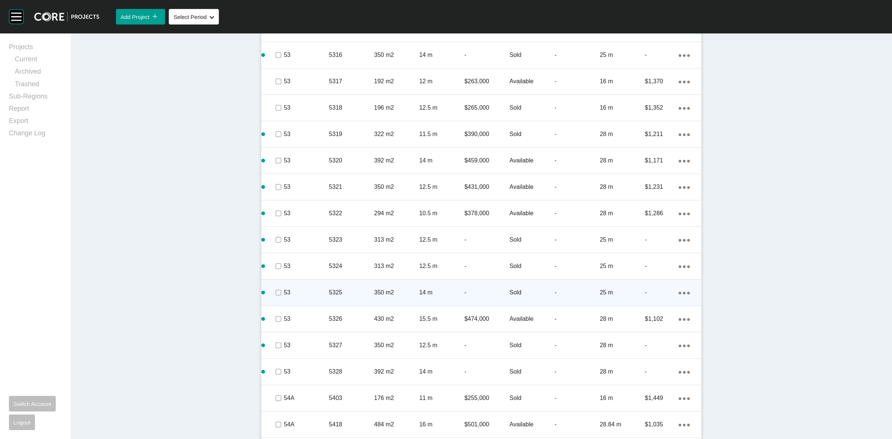
click at [467, 293] on p "-" at bounding box center [486, 292] width 45 height 8
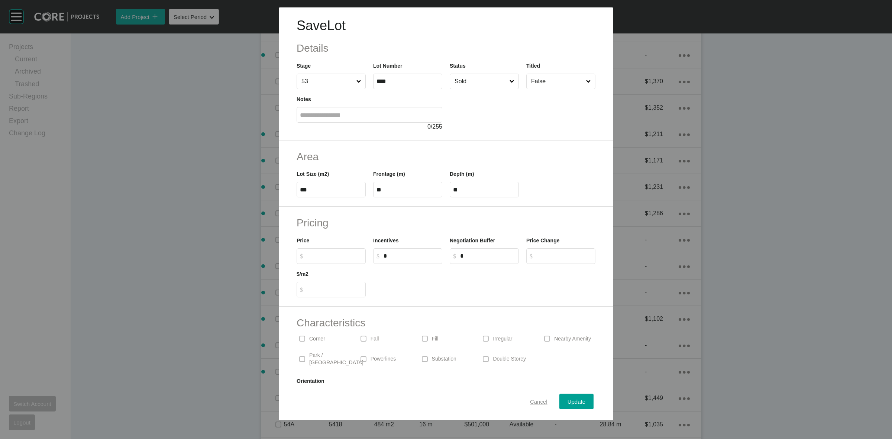
click at [531, 402] on span "Cancel" at bounding box center [538, 401] width 17 height 6
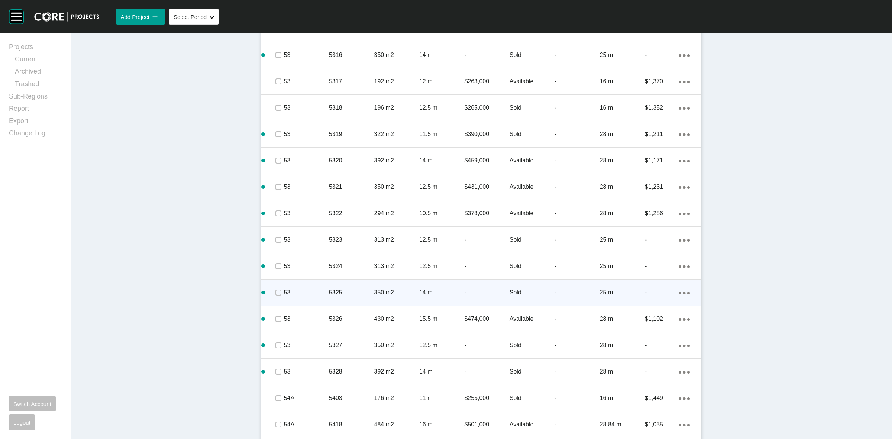
click at [268, 291] on div at bounding box center [266, 292] width 11 height 23
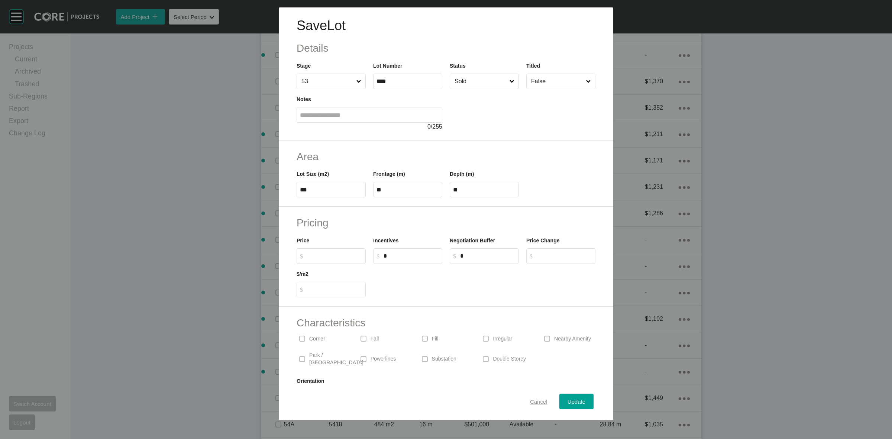
click at [532, 400] on span "Cancel" at bounding box center [538, 401] width 17 height 6
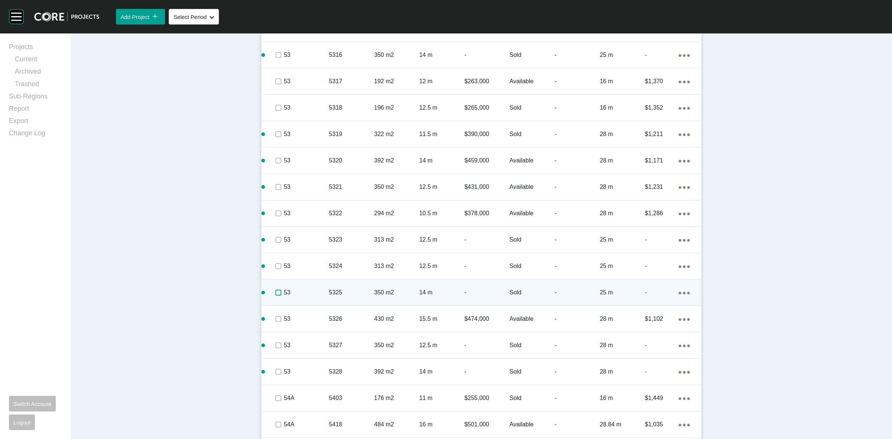
click at [275, 292] on label at bounding box center [278, 292] width 6 height 6
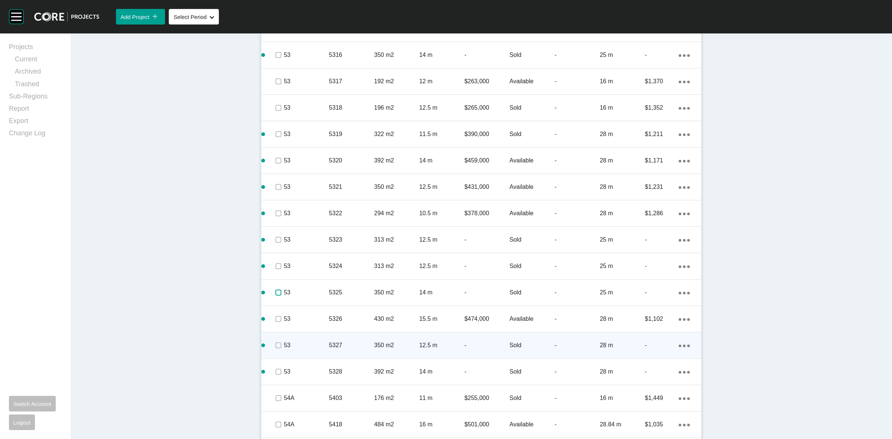
scroll to position [1577, 0]
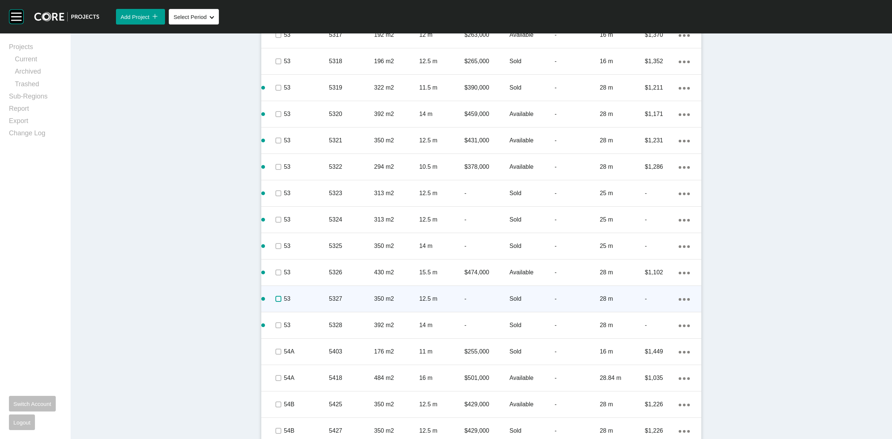
click at [275, 296] on label at bounding box center [278, 299] width 6 height 6
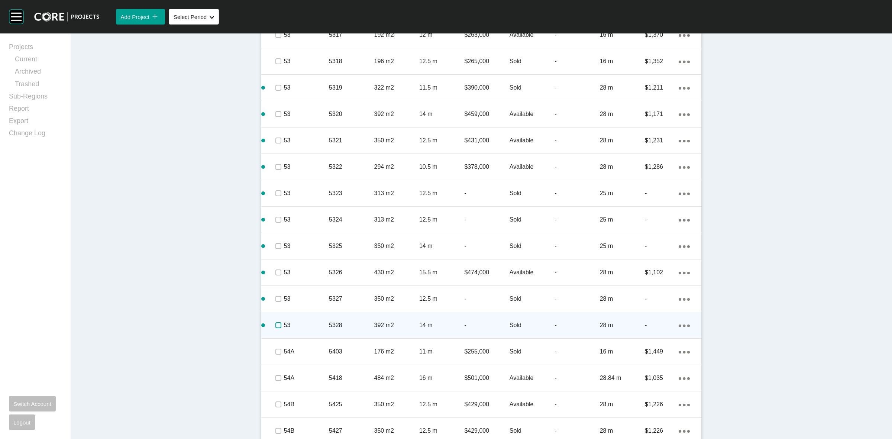
click at [276, 324] on label at bounding box center [278, 325] width 6 height 6
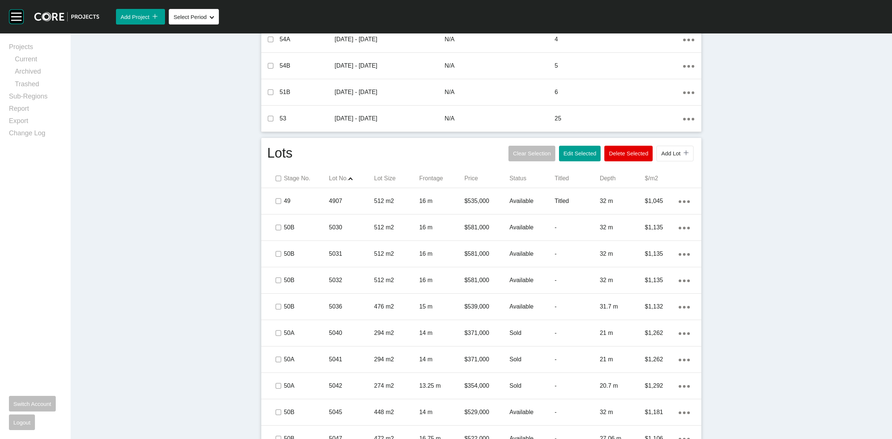
scroll to position [323, 0]
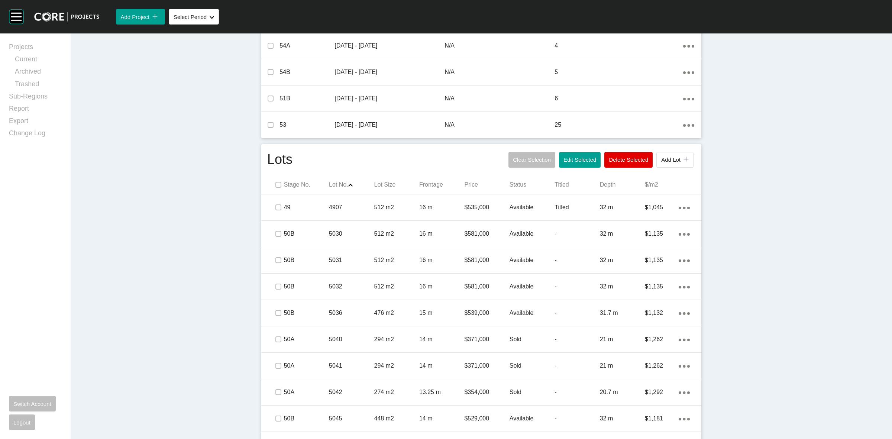
click at [380, 181] on p "Lot Size" at bounding box center [396, 185] width 45 height 8
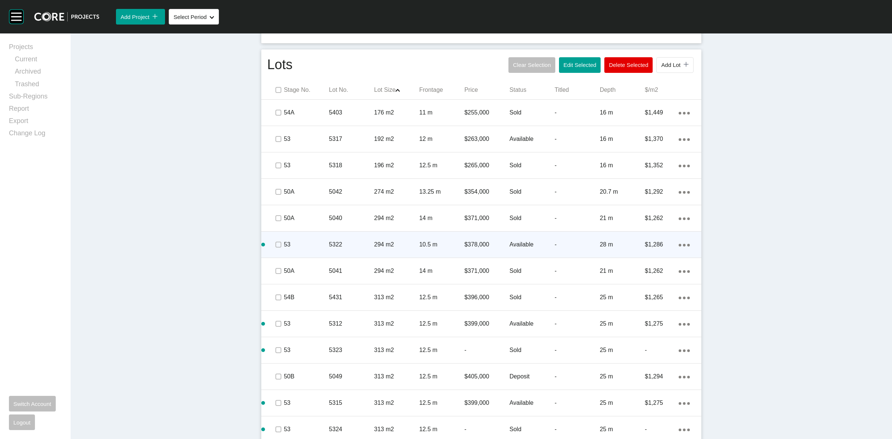
scroll to position [462, 0]
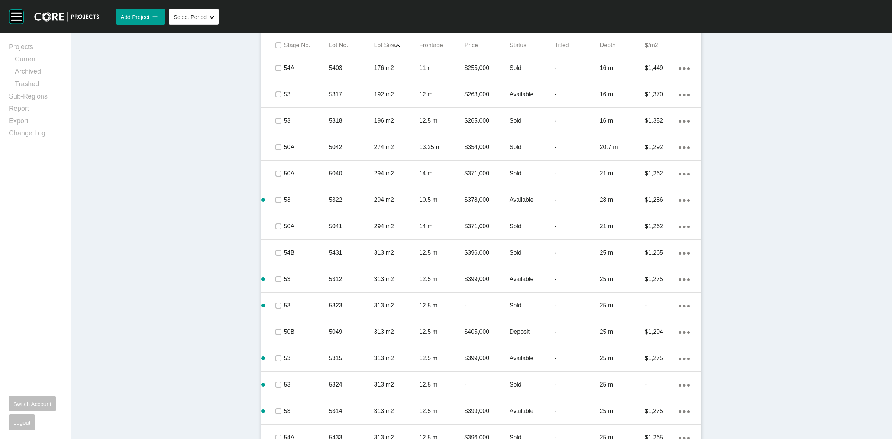
drag, startPoint x: 419, startPoint y: 245, endPoint x: 216, endPoint y: 251, distance: 203.7
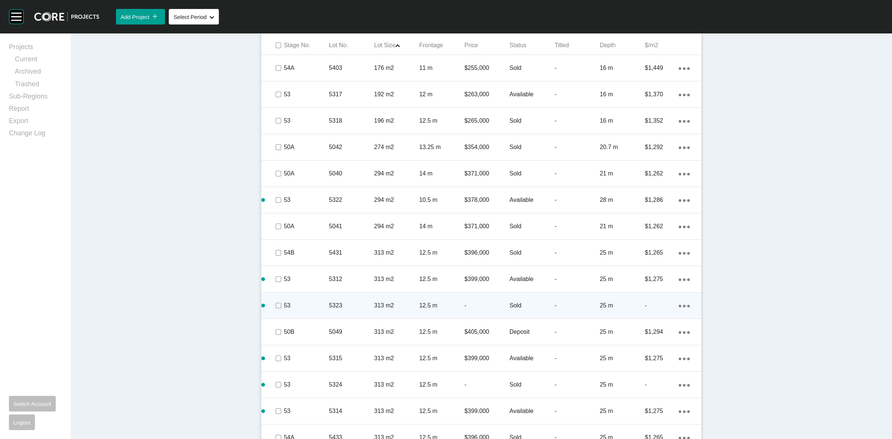
click at [357, 301] on p "5323" at bounding box center [351, 305] width 45 height 8
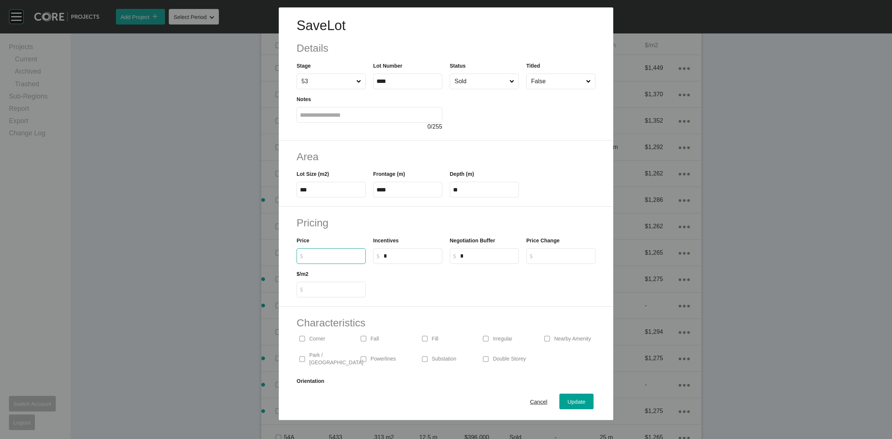
click at [332, 253] on input "$ Created with Sketch. $" at bounding box center [334, 256] width 55 height 6
type input "*******"
type input "*****"
click at [574, 399] on span "Update" at bounding box center [576, 401] width 18 height 6
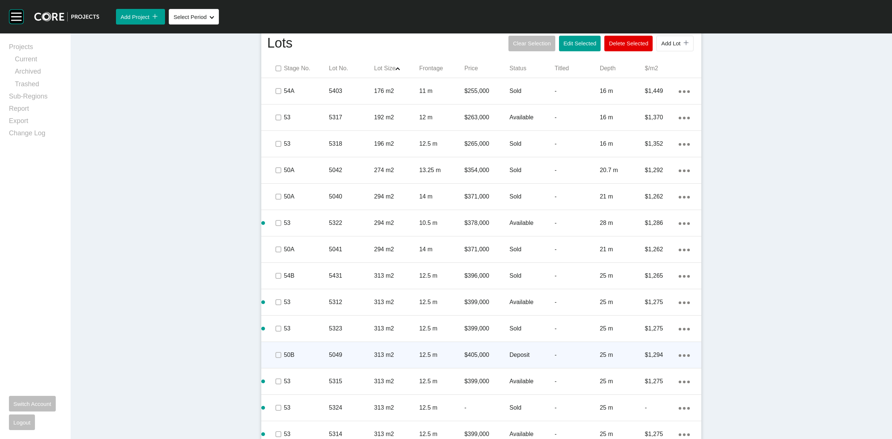
scroll to position [555, 0]
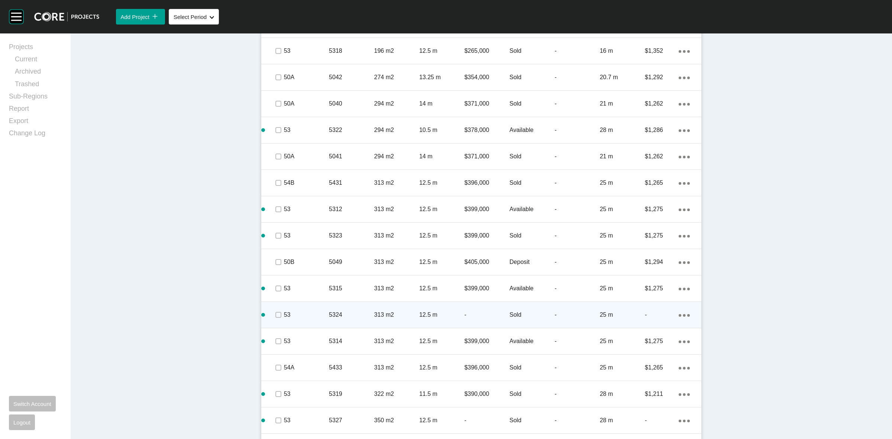
click at [357, 309] on div "5324" at bounding box center [351, 314] width 45 height 23
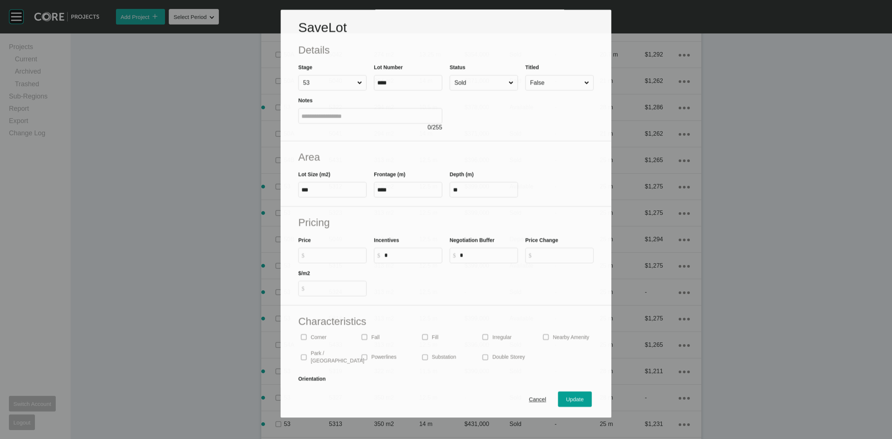
scroll to position [532, 0]
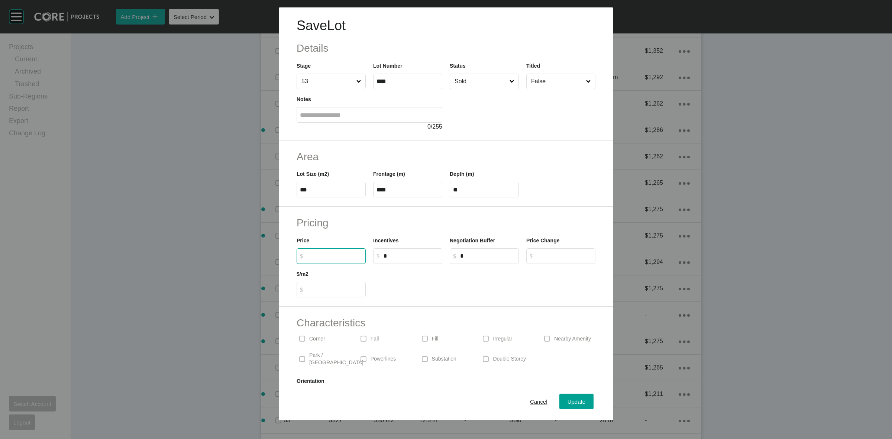
click at [327, 255] on input "$ Created with Sketch. $" at bounding box center [334, 256] width 55 height 6
type input "*******"
type input "*****"
click at [570, 398] on span "Update" at bounding box center [576, 401] width 18 height 6
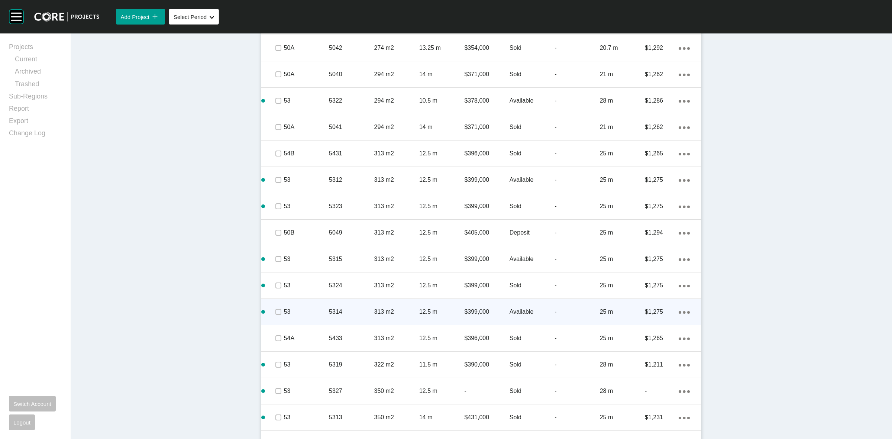
scroll to position [648, 0]
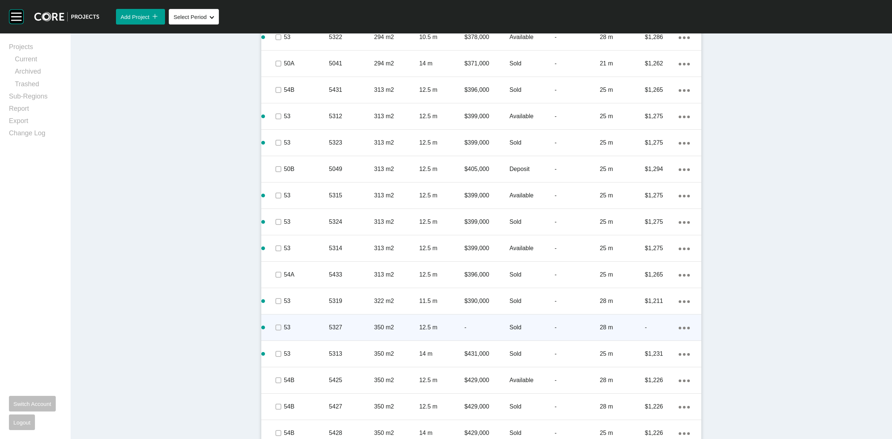
click at [348, 329] on p "5327" at bounding box center [351, 327] width 45 height 8
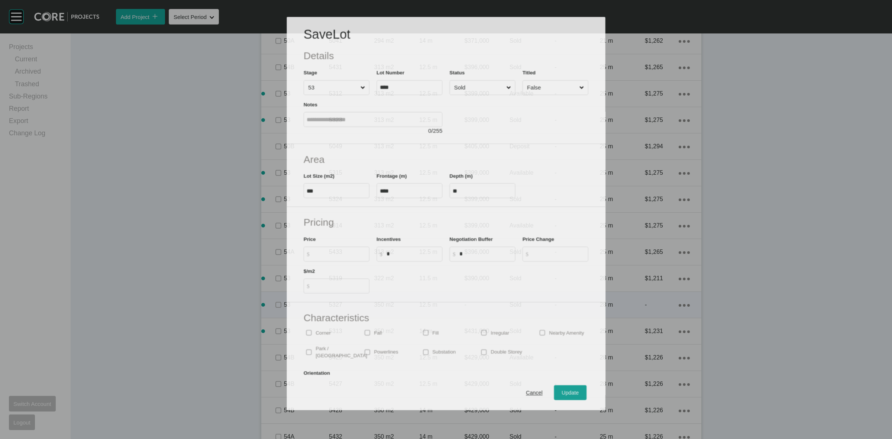
scroll to position [625, 0]
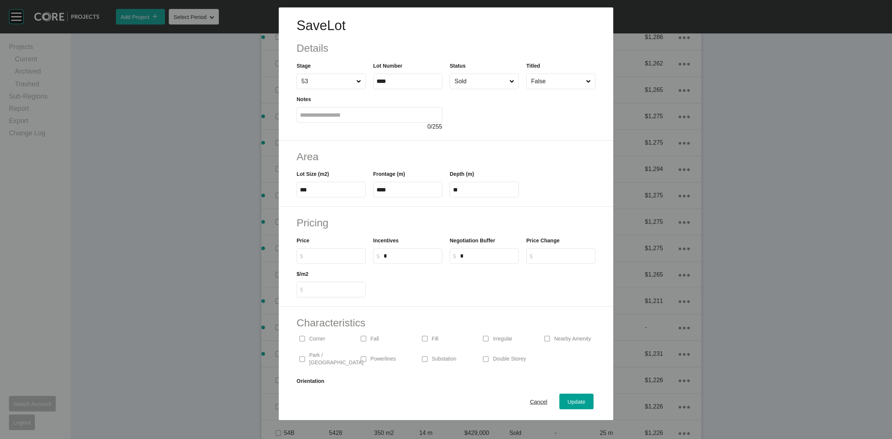
click at [330, 255] on input "$ Created with Sketch. $" at bounding box center [334, 256] width 55 height 6
type input "*******"
type input "*****"
click at [566, 397] on div "Update" at bounding box center [577, 401] width 22 height 10
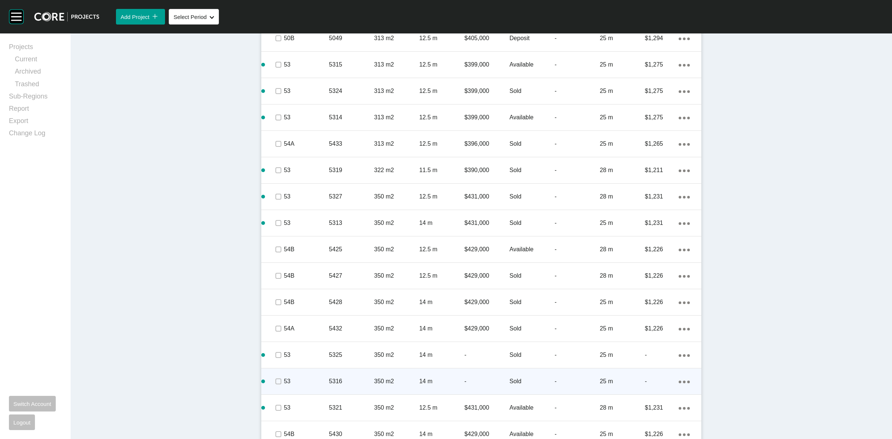
scroll to position [833, 0]
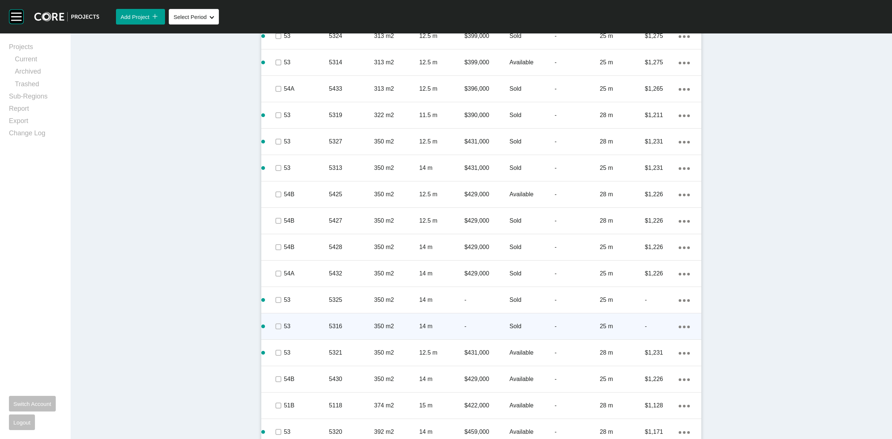
click at [347, 322] on p "5316" at bounding box center [351, 326] width 45 height 8
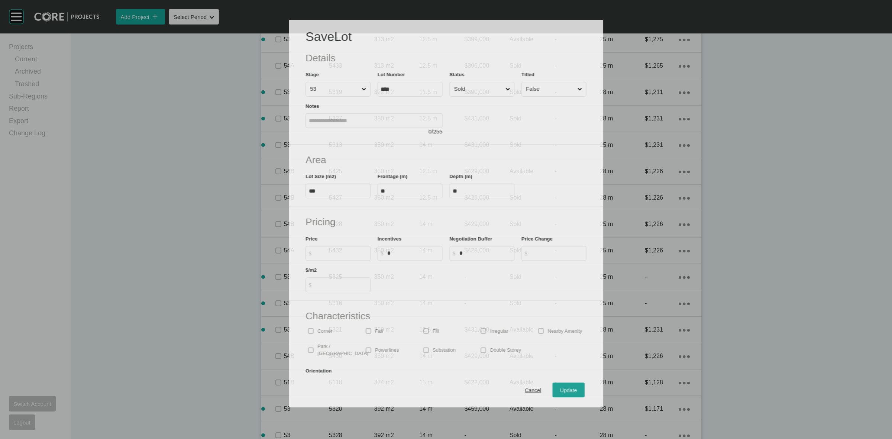
scroll to position [811, 0]
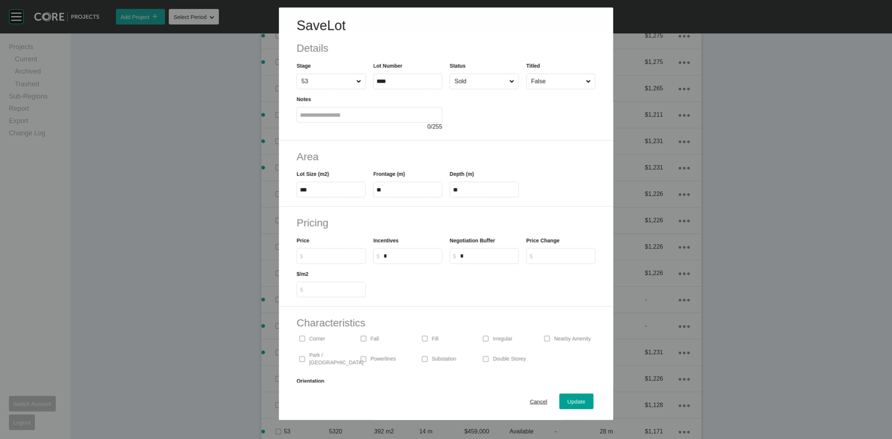
click at [321, 243] on div "Price $ Created with Sketch. $" at bounding box center [331, 249] width 69 height 27
click at [322, 253] on input "$ Created with Sketch. $" at bounding box center [334, 256] width 55 height 6
type input "*******"
type input "*****"
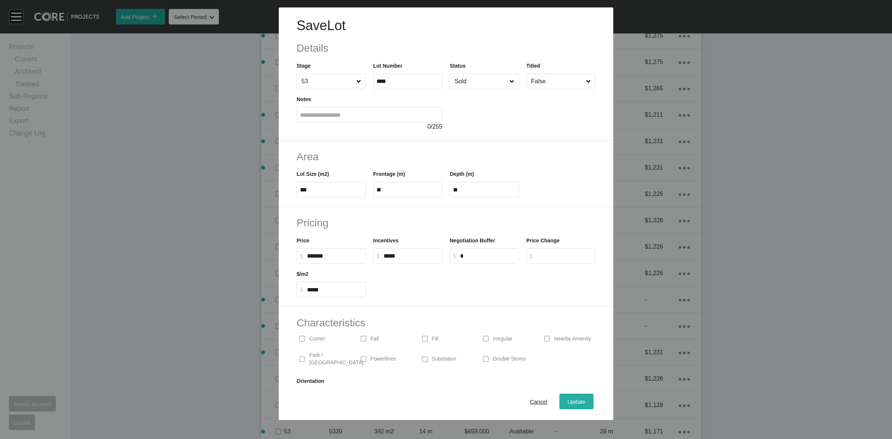
click at [567, 397] on div "Update" at bounding box center [577, 401] width 22 height 10
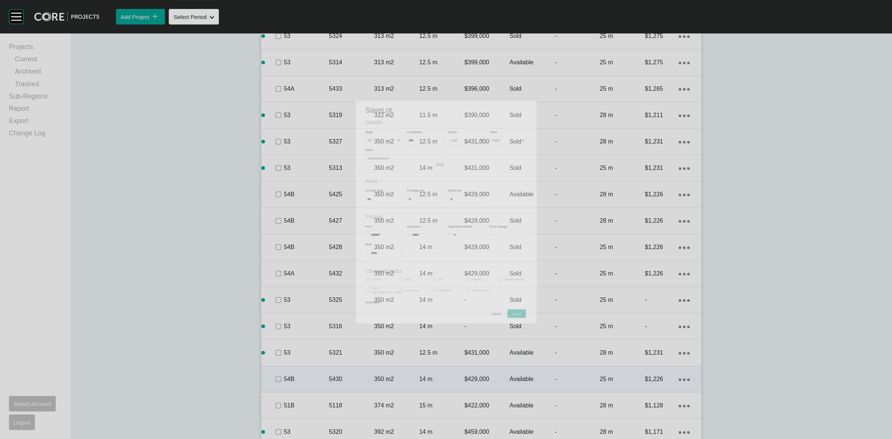
scroll to position [833, 0]
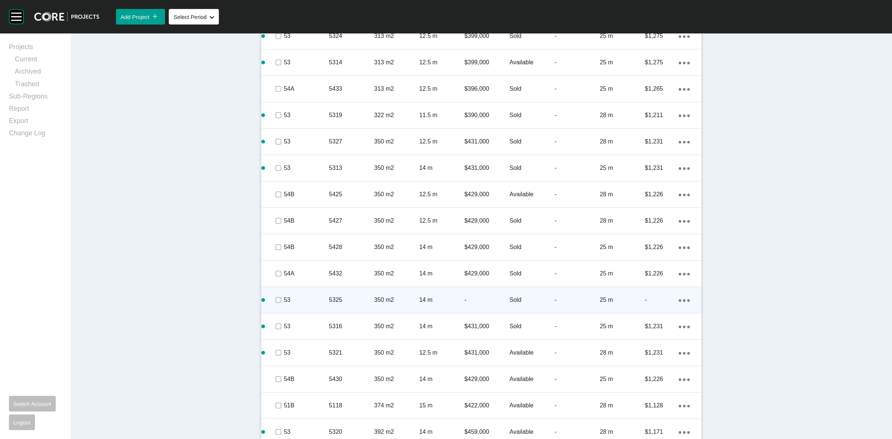
click at [359, 299] on p "5325" at bounding box center [351, 300] width 45 height 8
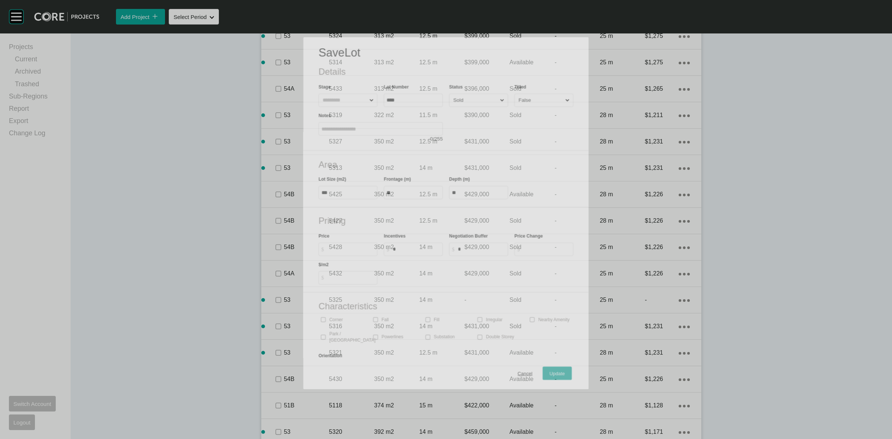
scroll to position [811, 0]
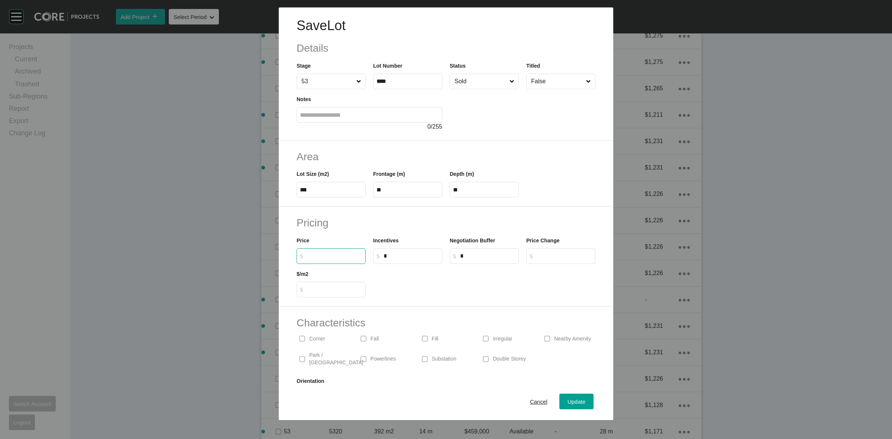
click at [334, 256] on input "$ Created with Sketch. $" at bounding box center [334, 256] width 55 height 6
type input "*******"
type input "*****"
click at [566, 398] on div "Update" at bounding box center [577, 401] width 22 height 10
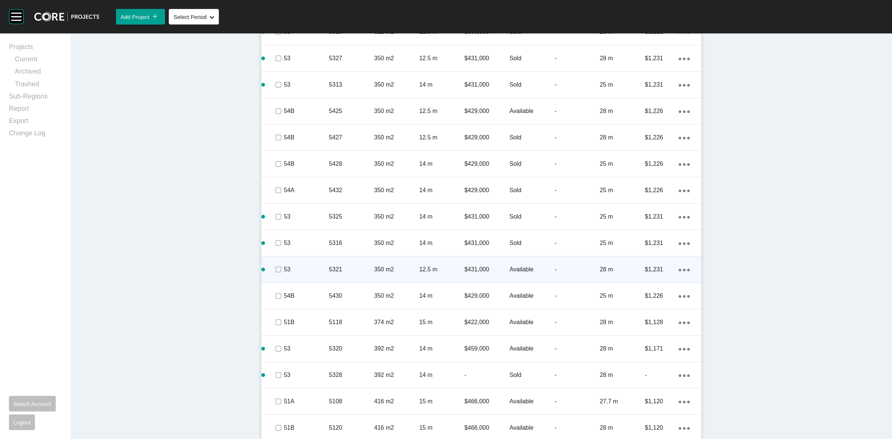
scroll to position [1019, 0]
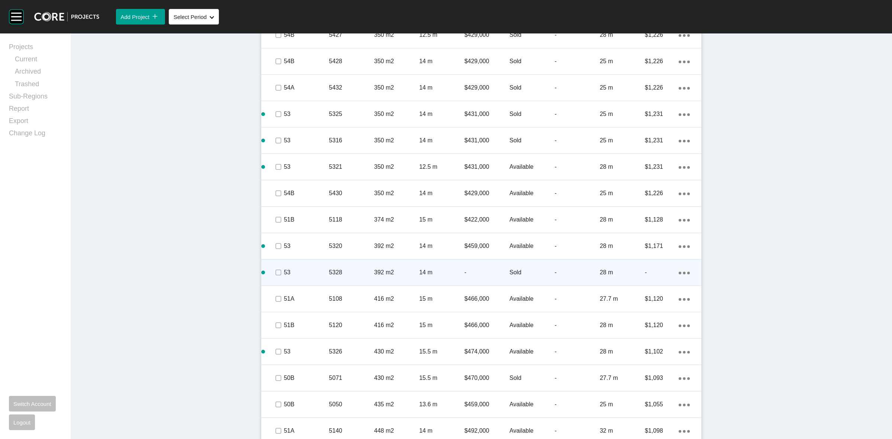
click at [347, 272] on p "5328" at bounding box center [351, 272] width 45 height 8
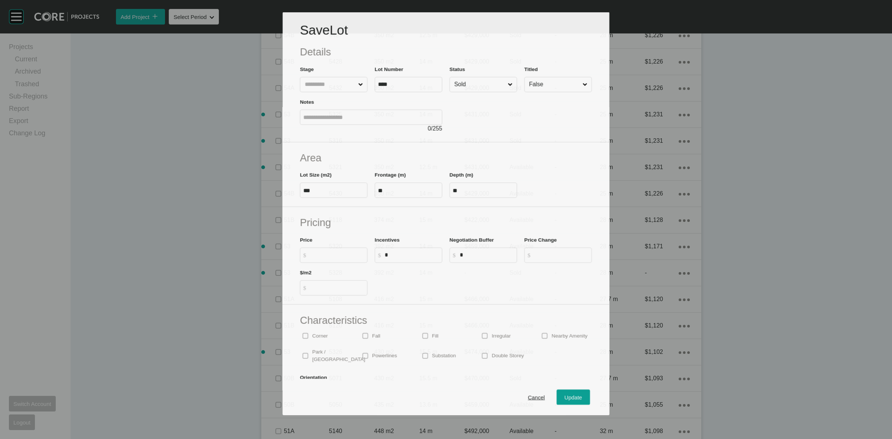
scroll to position [996, 0]
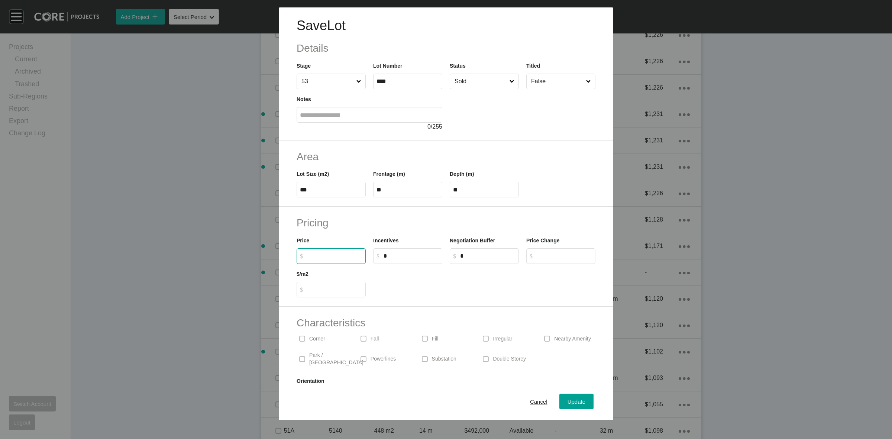
click at [322, 257] on input "$ Created with Sketch. $" at bounding box center [334, 256] width 55 height 6
type input "*******"
type input "*****"
click at [571, 396] on button "Update" at bounding box center [576, 401] width 34 height 16
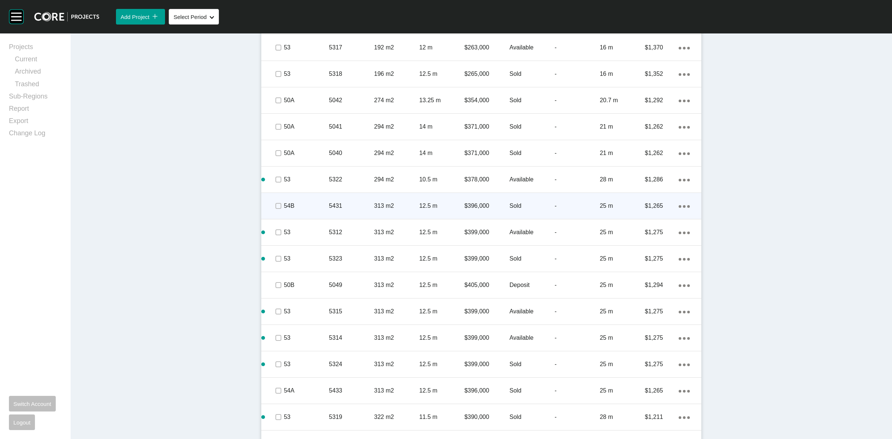
scroll to position [439, 0]
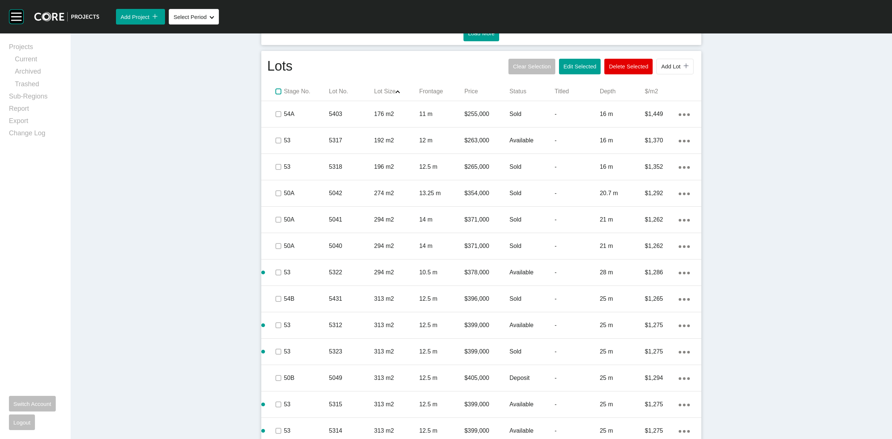
click at [275, 92] on label at bounding box center [278, 91] width 6 height 6
click at [275, 90] on label at bounding box center [278, 91] width 6 height 6
click at [511, 91] on p "Status" at bounding box center [531, 91] width 45 height 8
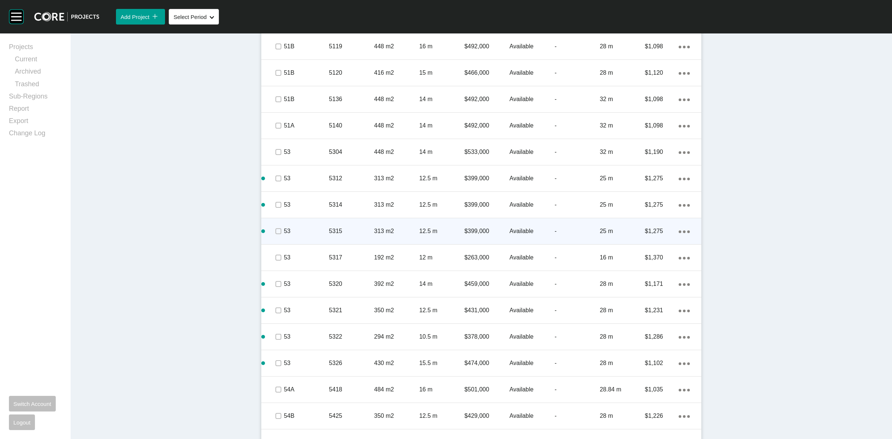
scroll to position [857, 0]
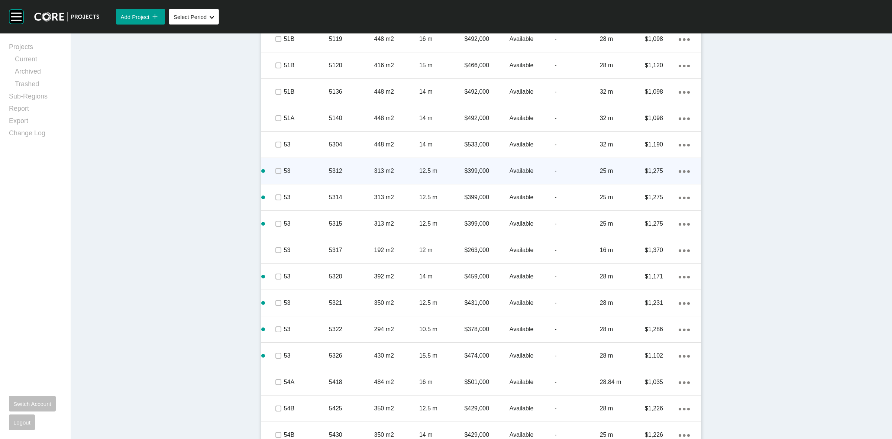
click at [323, 170] on p "53" at bounding box center [306, 171] width 45 height 8
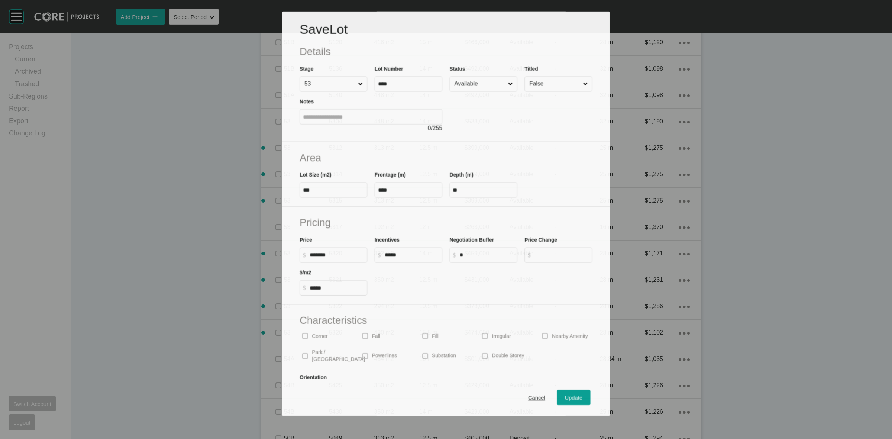
scroll to position [833, 0]
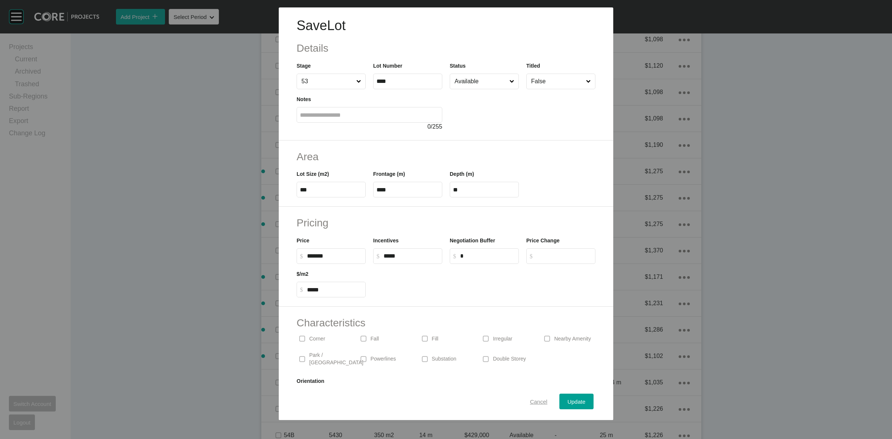
click at [536, 404] on span "Cancel" at bounding box center [538, 401] width 17 height 6
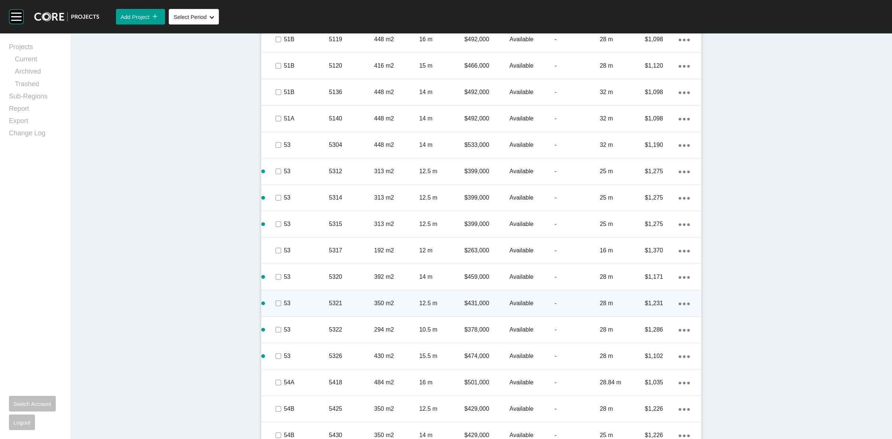
click at [329, 307] on div "5321" at bounding box center [351, 303] width 45 height 23
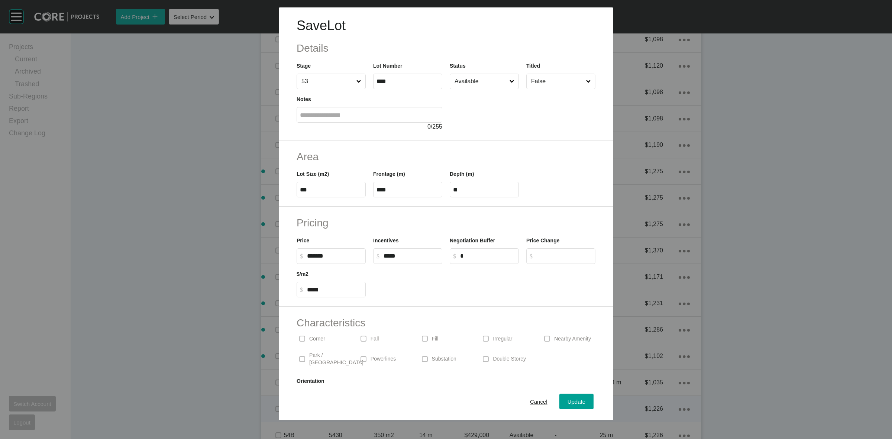
click at [532, 402] on span "Cancel" at bounding box center [538, 401] width 17 height 6
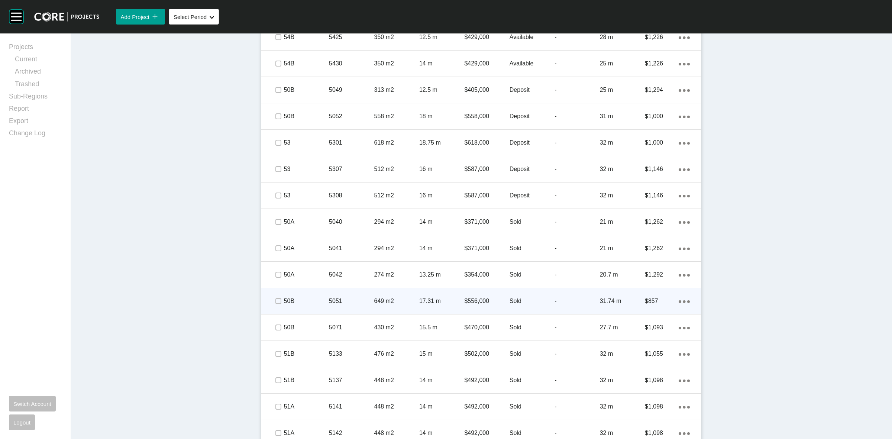
scroll to position [1251, 0]
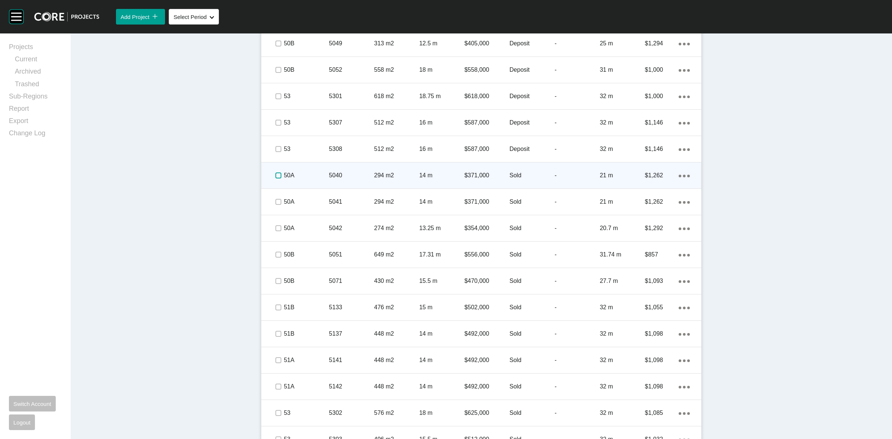
click at [275, 175] on label at bounding box center [278, 175] width 6 height 6
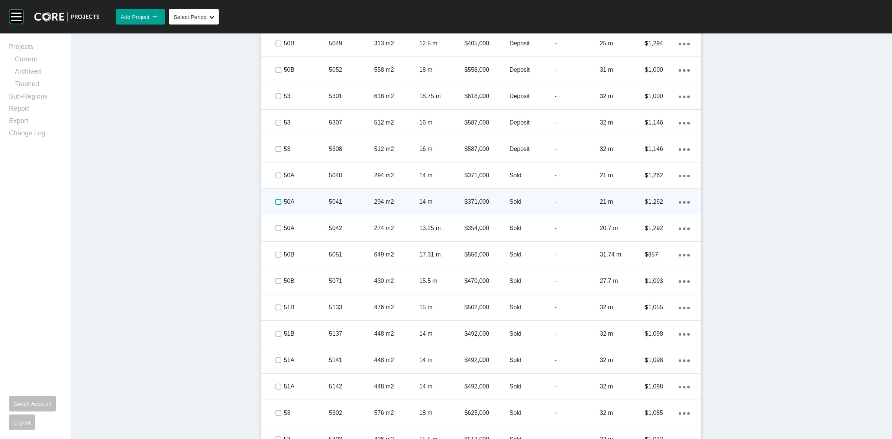
click at [275, 203] on label at bounding box center [278, 202] width 6 height 6
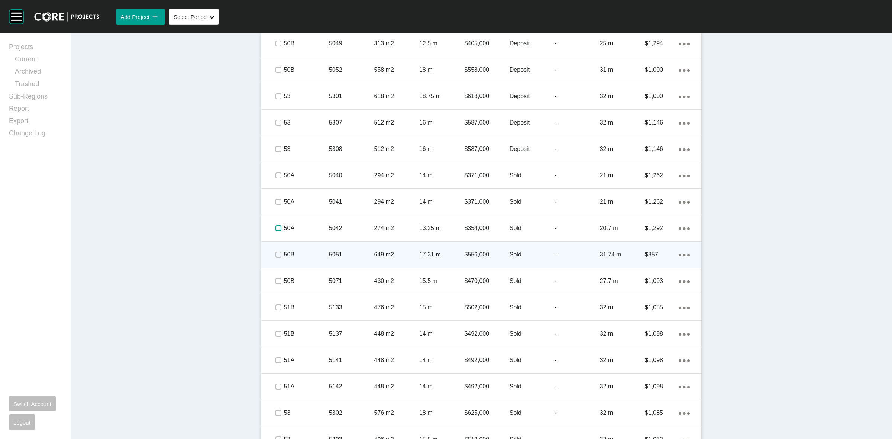
drag, startPoint x: 272, startPoint y: 229, endPoint x: 273, endPoint y: 242, distance: 13.4
click at [275, 229] on label at bounding box center [278, 228] width 6 height 6
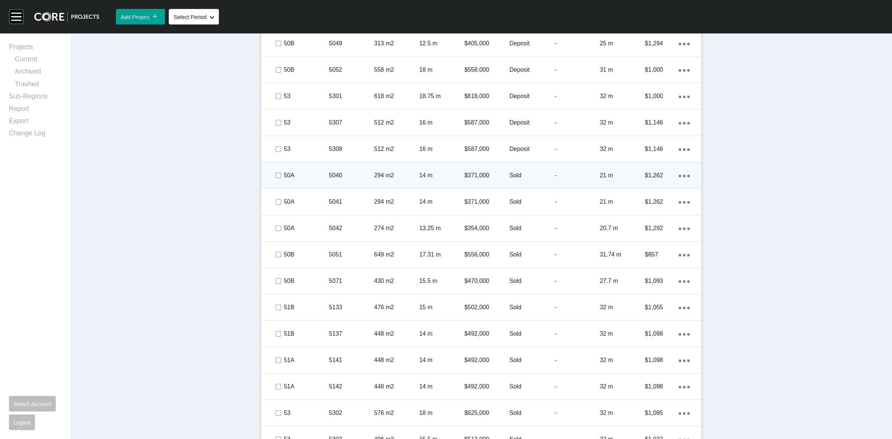
click at [305, 172] on p "50A" at bounding box center [306, 175] width 45 height 8
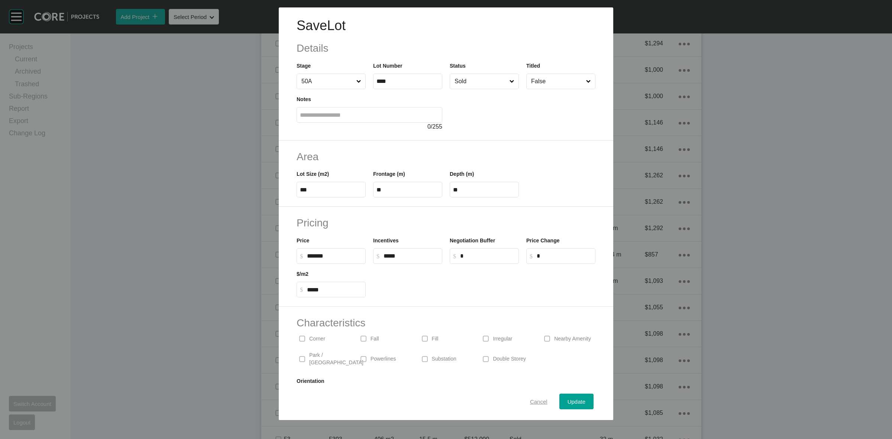
click at [530, 401] on span "Cancel" at bounding box center [538, 401] width 17 height 6
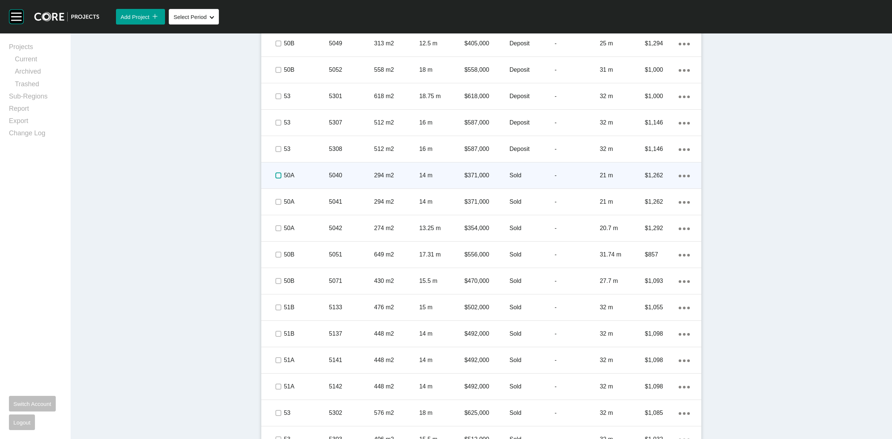
drag, startPoint x: 274, startPoint y: 173, endPoint x: 283, endPoint y: 182, distance: 12.6
click at [275, 173] on label at bounding box center [278, 175] width 6 height 6
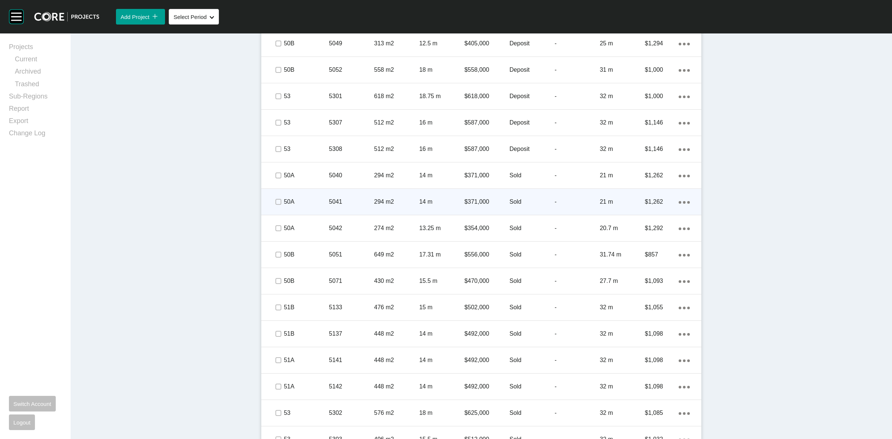
click at [316, 201] on p "50A" at bounding box center [306, 202] width 45 height 8
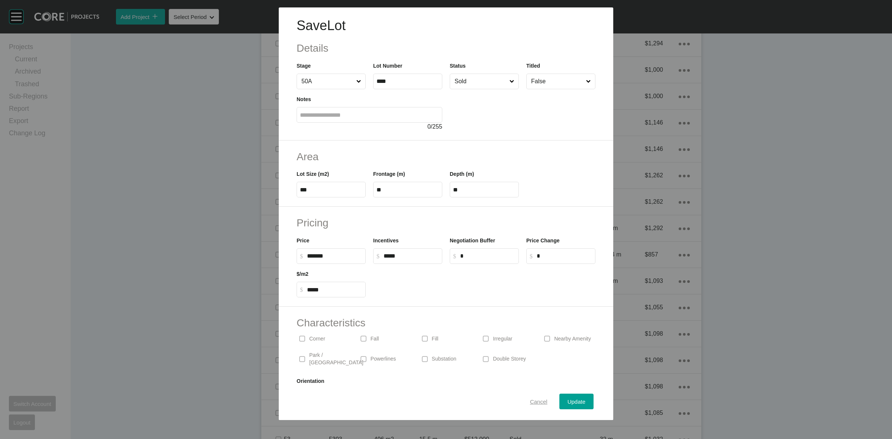
click at [531, 399] on span "Cancel" at bounding box center [538, 401] width 17 height 6
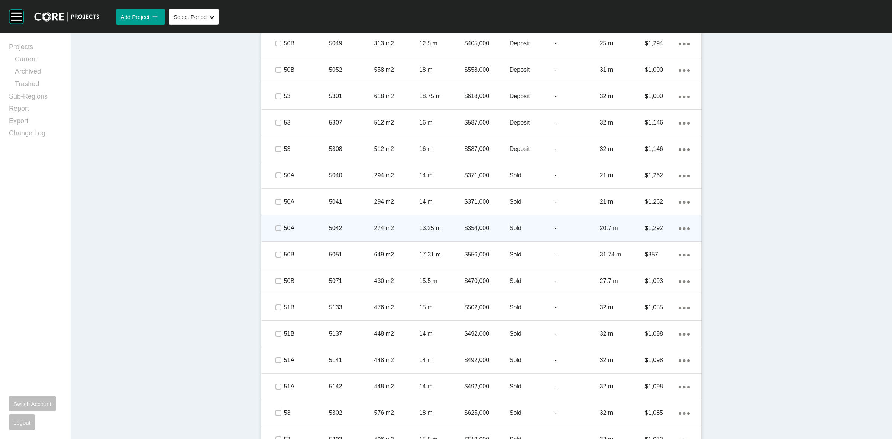
click at [329, 233] on div "5042" at bounding box center [351, 228] width 45 height 23
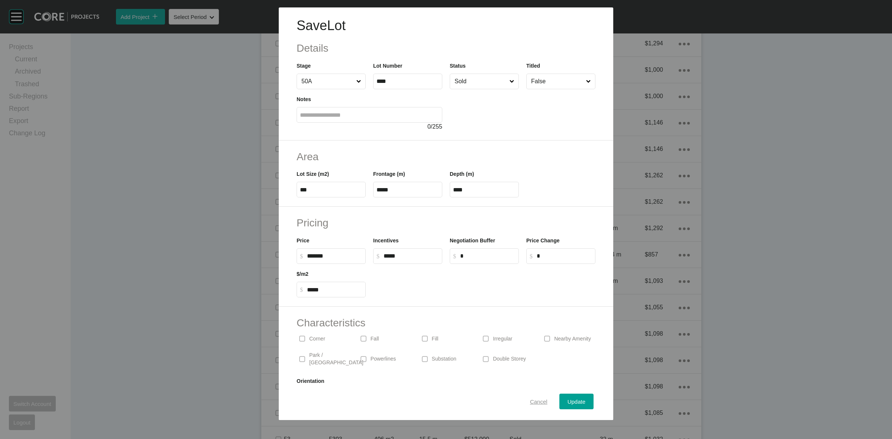
click at [530, 399] on span "Cancel" at bounding box center [538, 401] width 17 height 6
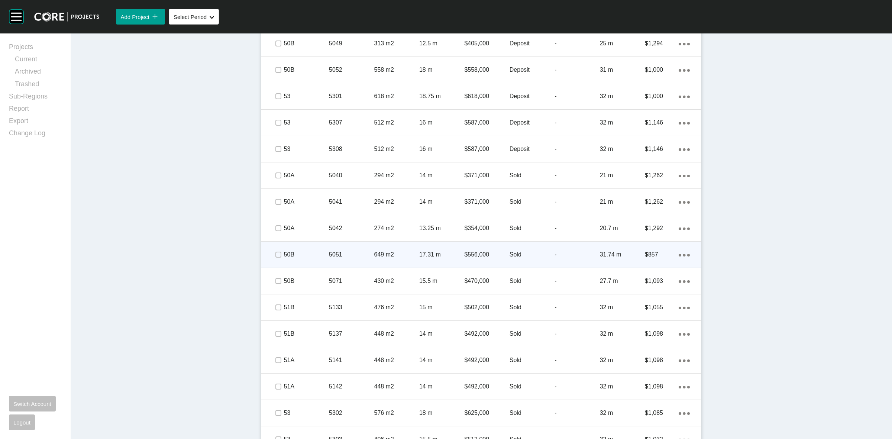
click at [363, 257] on p "5051" at bounding box center [351, 254] width 45 height 8
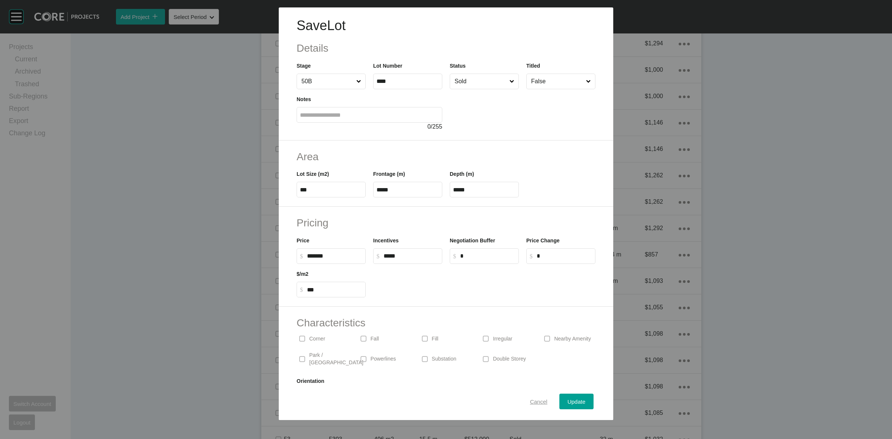
click at [532, 404] on span "Cancel" at bounding box center [538, 401] width 17 height 6
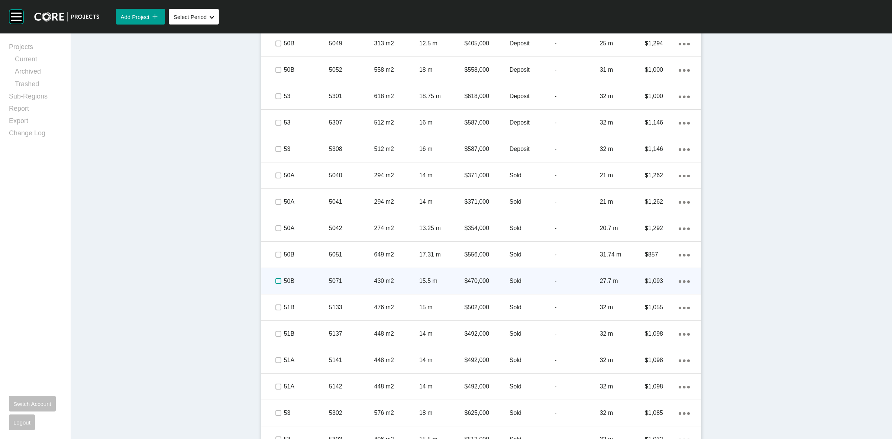
click at [277, 279] on label at bounding box center [278, 281] width 6 height 6
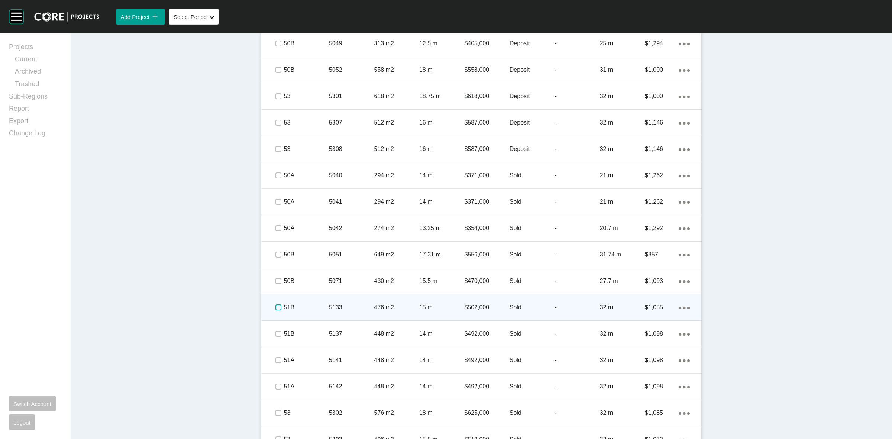
click at [276, 308] on label at bounding box center [278, 307] width 6 height 6
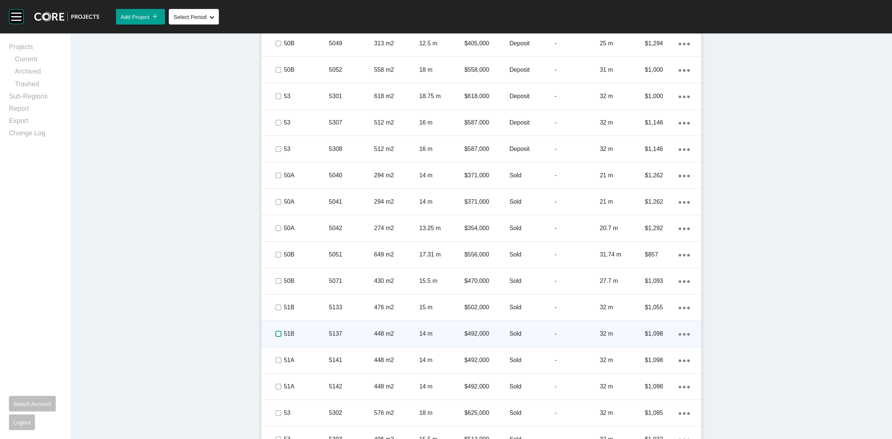
click at [275, 333] on label at bounding box center [278, 334] width 6 height 6
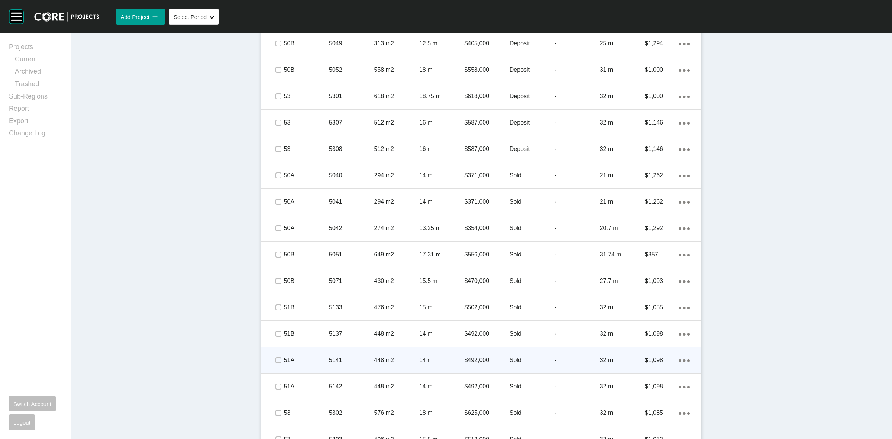
click at [274, 356] on span at bounding box center [277, 359] width 11 height 11
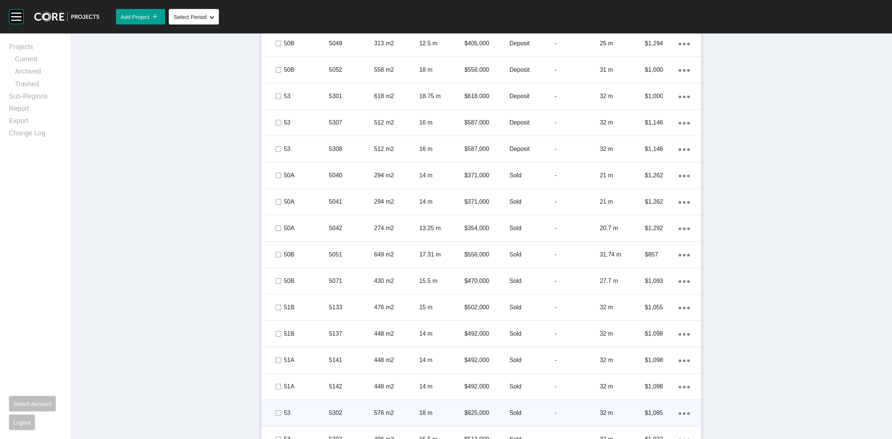
drag, startPoint x: 273, startPoint y: 379, endPoint x: 273, endPoint y: 402, distance: 23.0
click at [272, 389] on div at bounding box center [277, 386] width 11 height 26
click at [275, 411] on label at bounding box center [278, 413] width 6 height 6
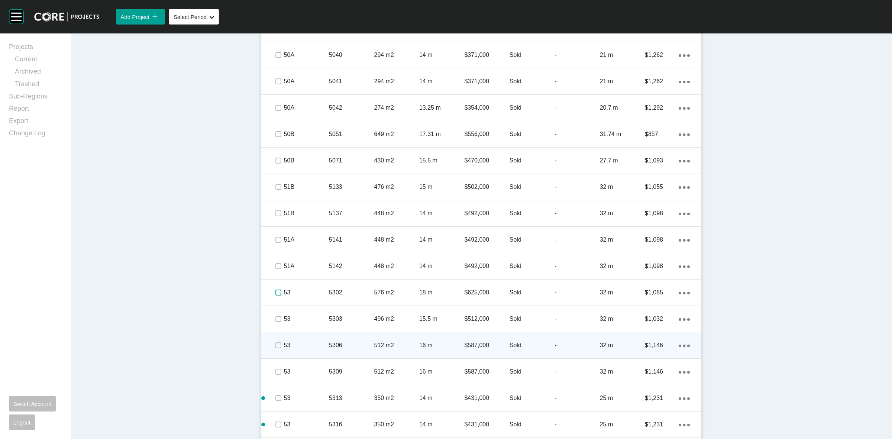
scroll to position [1391, 0]
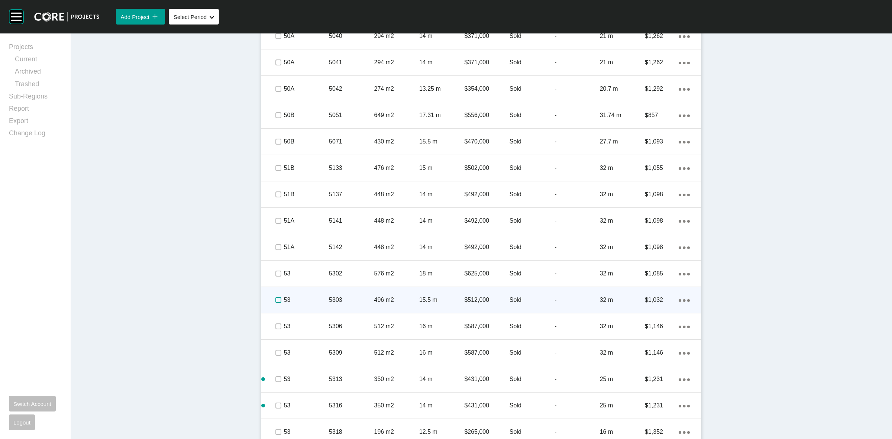
click at [275, 298] on label at bounding box center [278, 300] width 6 height 6
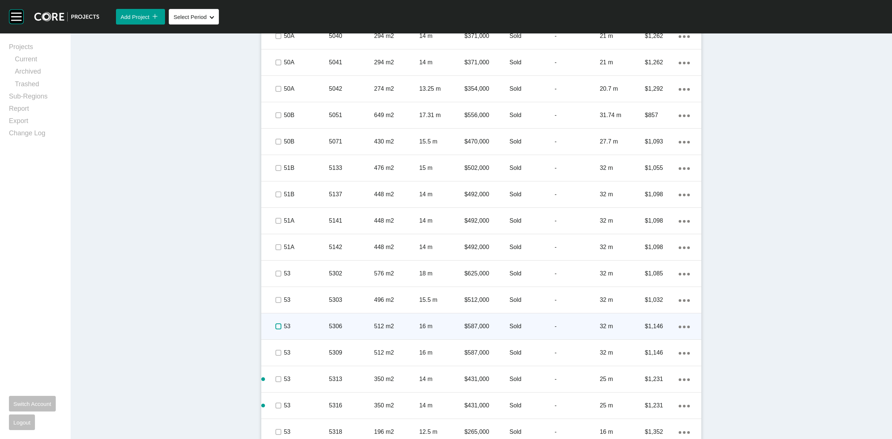
drag, startPoint x: 272, startPoint y: 322, endPoint x: 272, endPoint y: 330, distance: 7.8
click at [275, 323] on label at bounding box center [278, 326] width 6 height 6
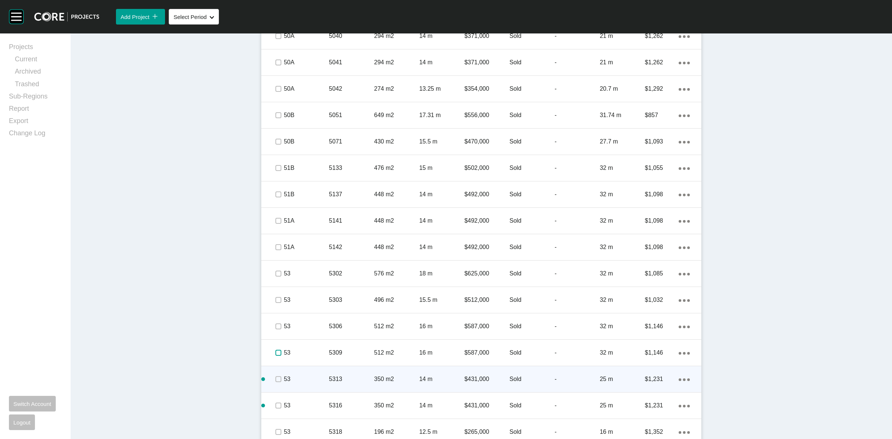
drag, startPoint x: 274, startPoint y: 350, endPoint x: 278, endPoint y: 376, distance: 26.3
click at [275, 352] on label at bounding box center [278, 353] width 6 height 6
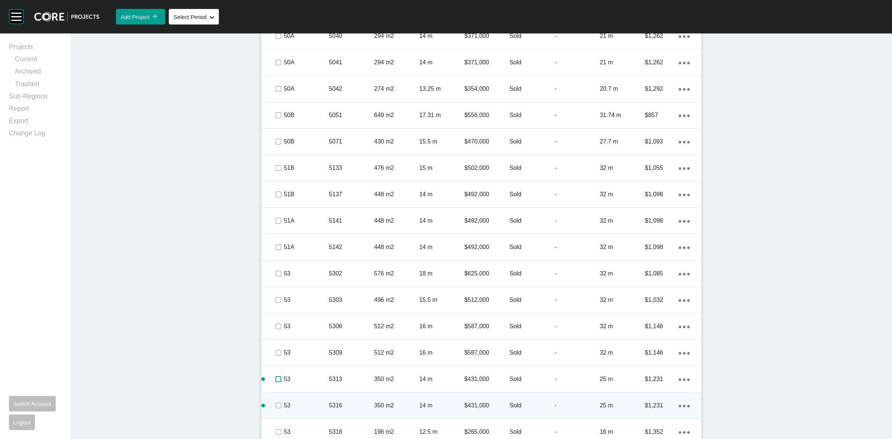
drag, startPoint x: 278, startPoint y: 378, endPoint x: 277, endPoint y: 395, distance: 17.1
click at [278, 379] on label at bounding box center [278, 379] width 6 height 6
click at [276, 400] on span at bounding box center [277, 405] width 11 height 11
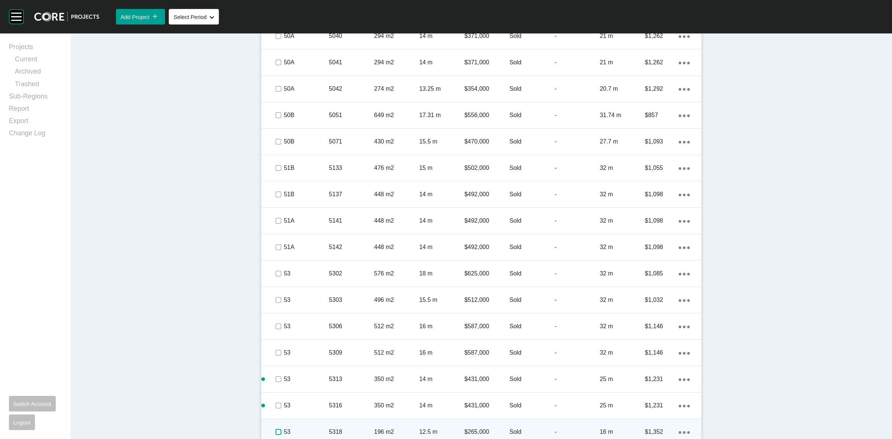
click at [276, 429] on label at bounding box center [278, 432] width 6 height 6
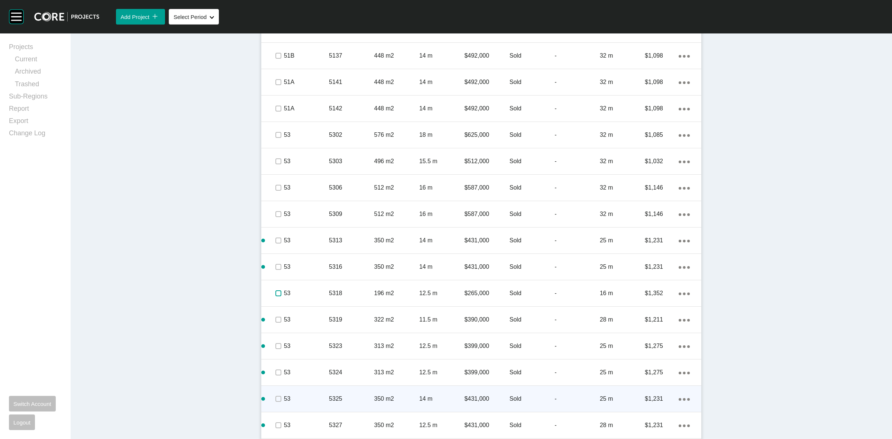
scroll to position [1530, 0]
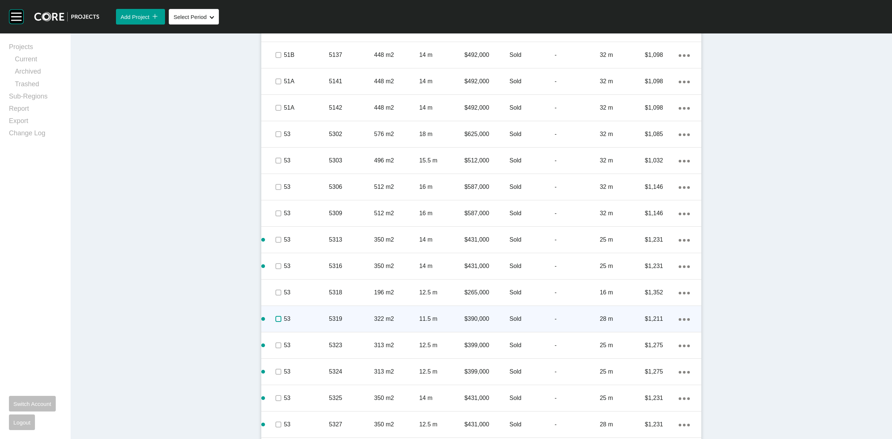
click at [277, 318] on label at bounding box center [278, 319] width 6 height 6
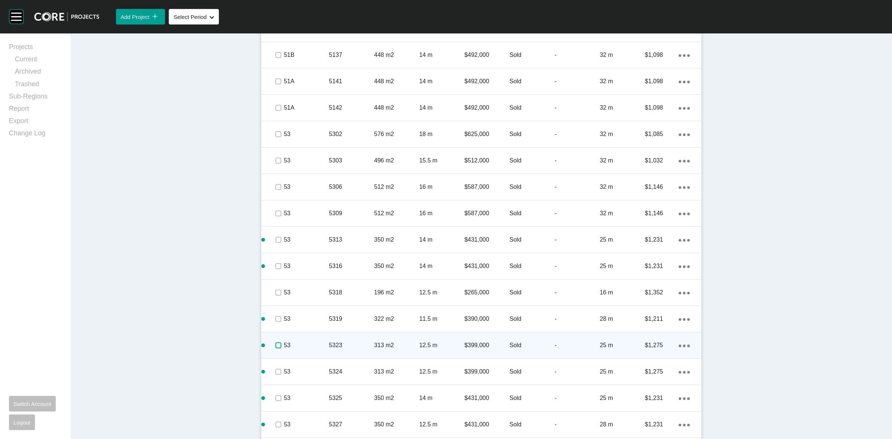
drag, startPoint x: 276, startPoint y: 344, endPoint x: 276, endPoint y: 353, distance: 8.9
click at [276, 346] on label at bounding box center [278, 345] width 6 height 6
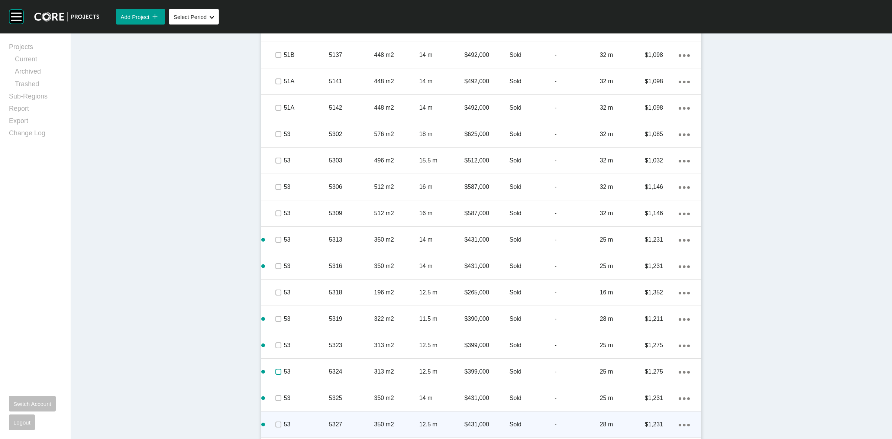
click at [275, 373] on label at bounding box center [278, 372] width 6 height 6
click at [275, 400] on label at bounding box center [278, 398] width 6 height 6
drag, startPoint x: 276, startPoint y: 422, endPoint x: 279, endPoint y: 416, distance: 6.5
click at [276, 422] on label at bounding box center [278, 424] width 6 height 6
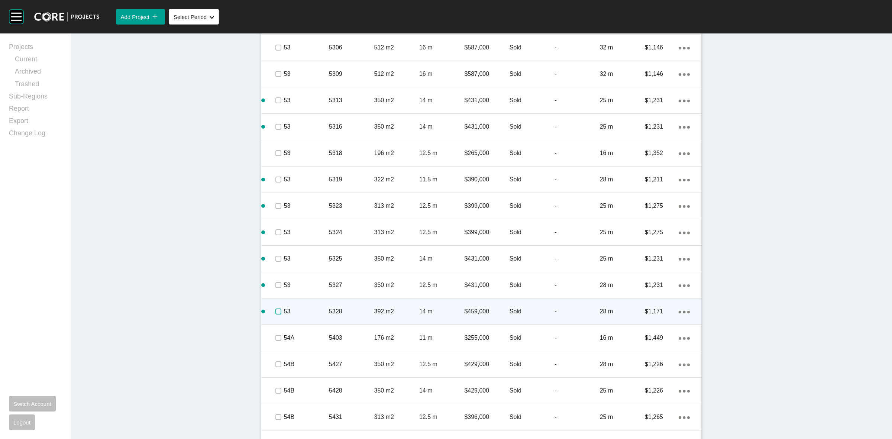
click at [276, 310] on label at bounding box center [278, 311] width 6 height 6
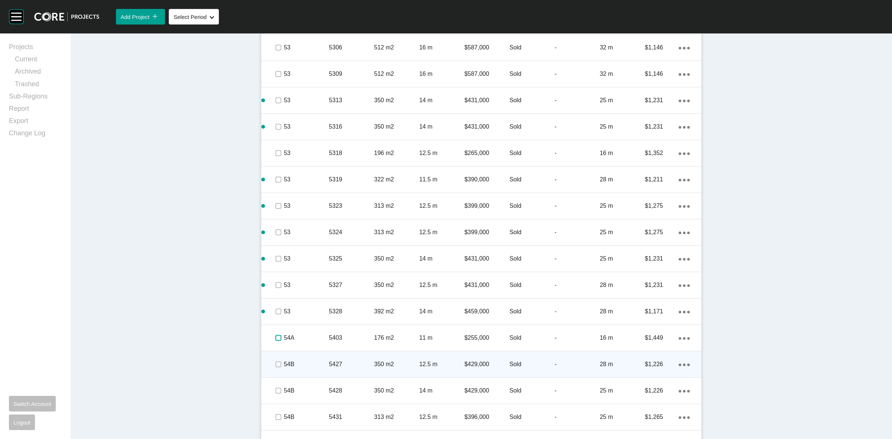
drag, startPoint x: 277, startPoint y: 337, endPoint x: 276, endPoint y: 350, distance: 13.5
click at [277, 339] on label at bounding box center [278, 338] width 6 height 6
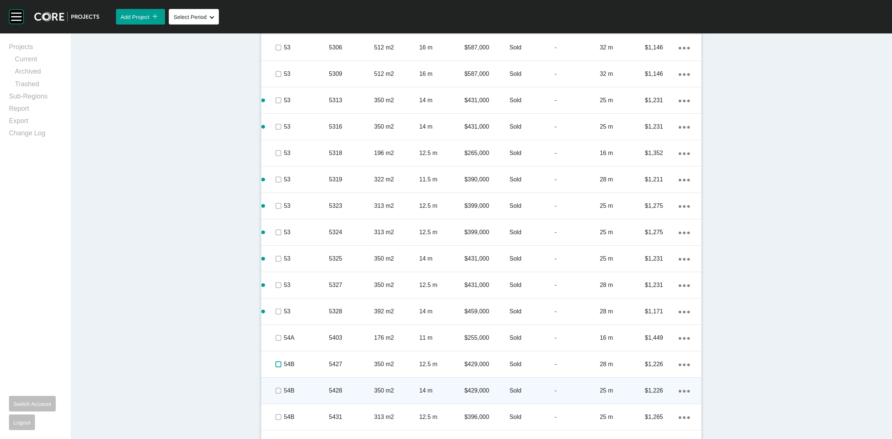
drag, startPoint x: 274, startPoint y: 363, endPoint x: 277, endPoint y: 378, distance: 14.4
click at [274, 368] on span at bounding box center [277, 364] width 11 height 11
drag, startPoint x: 275, startPoint y: 387, endPoint x: 275, endPoint y: 392, distance: 4.8
click at [275, 389] on label at bounding box center [278, 391] width 6 height 6
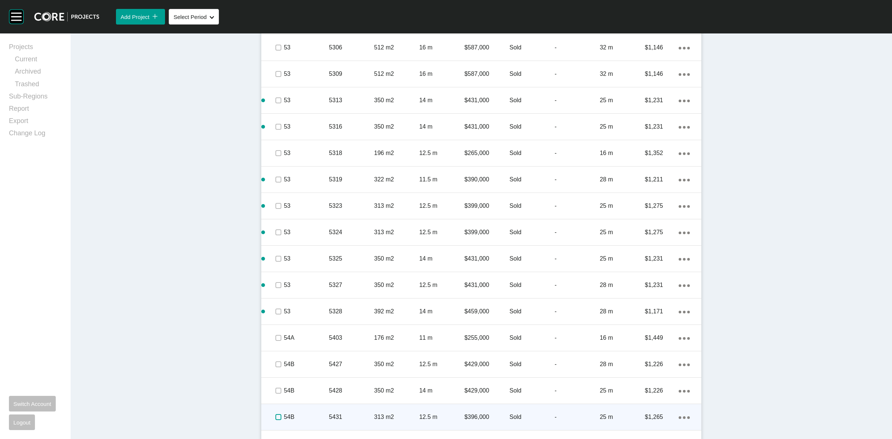
click at [277, 415] on label at bounding box center [278, 417] width 6 height 6
drag, startPoint x: 306, startPoint y: 411, endPoint x: 323, endPoint y: 407, distance: 17.2
click at [306, 410] on div "54B" at bounding box center [306, 416] width 45 height 23
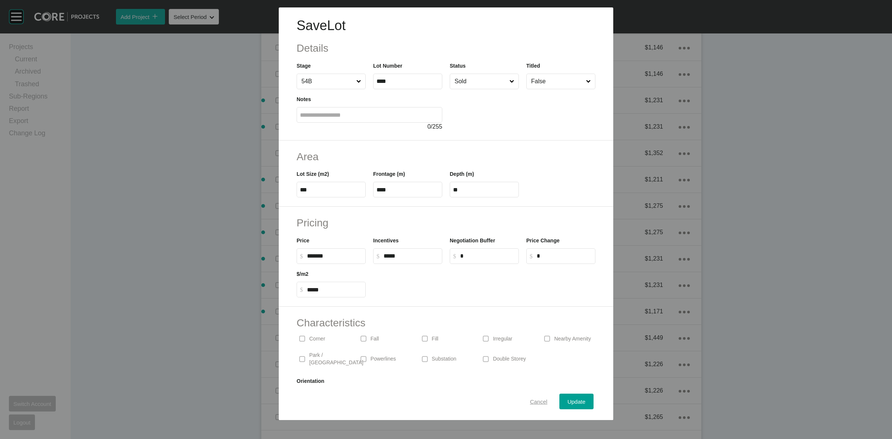
click at [532, 402] on span "Cancel" at bounding box center [538, 401] width 17 height 6
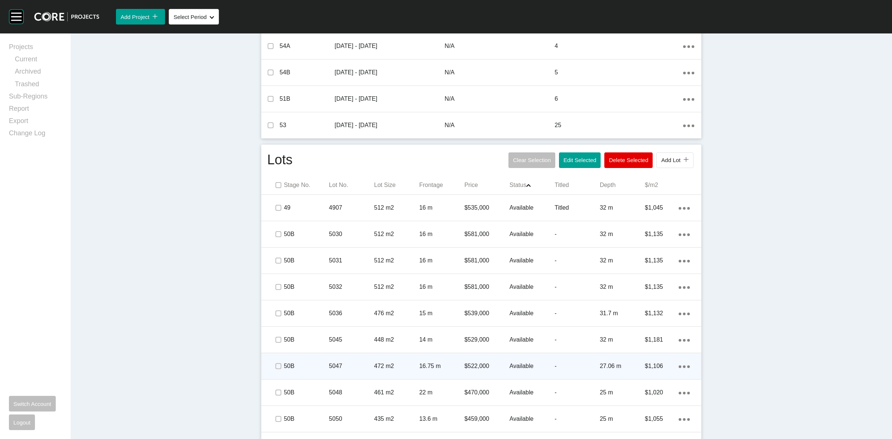
scroll to position [276, 0]
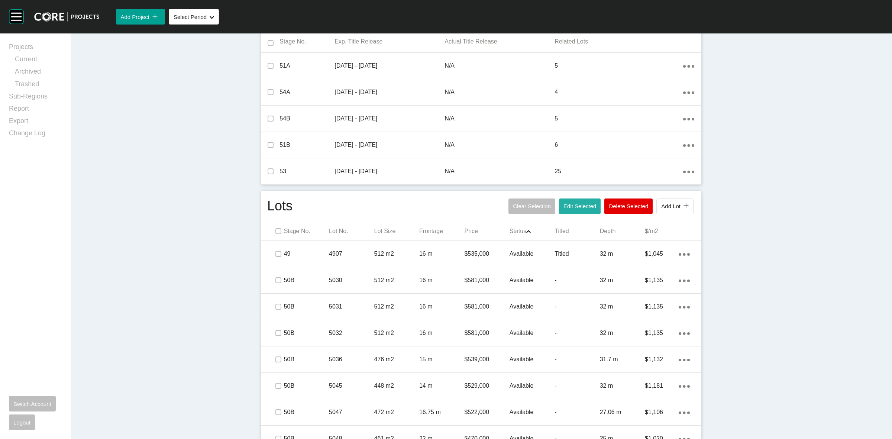
click at [577, 205] on span "Edit Selected" at bounding box center [579, 206] width 33 height 6
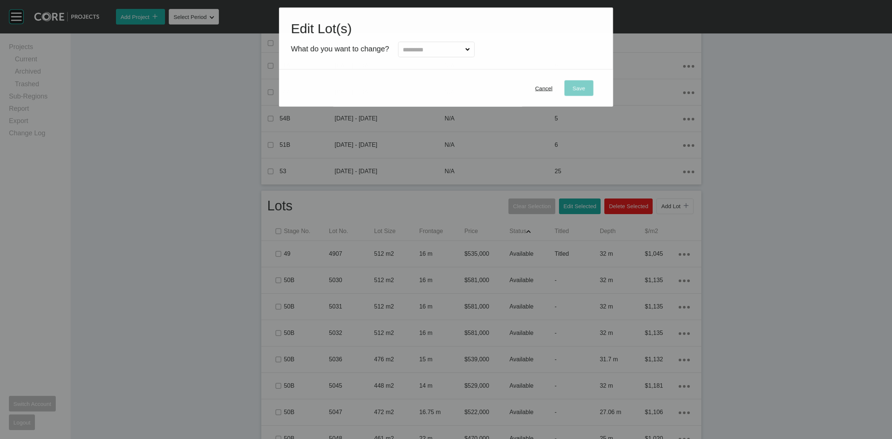
click at [414, 49] on input "text" at bounding box center [432, 49] width 62 height 15
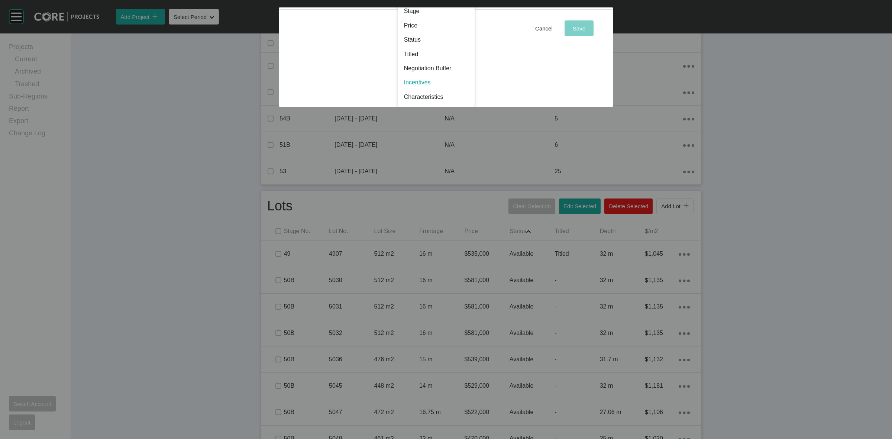
scroll to position [0, 0]
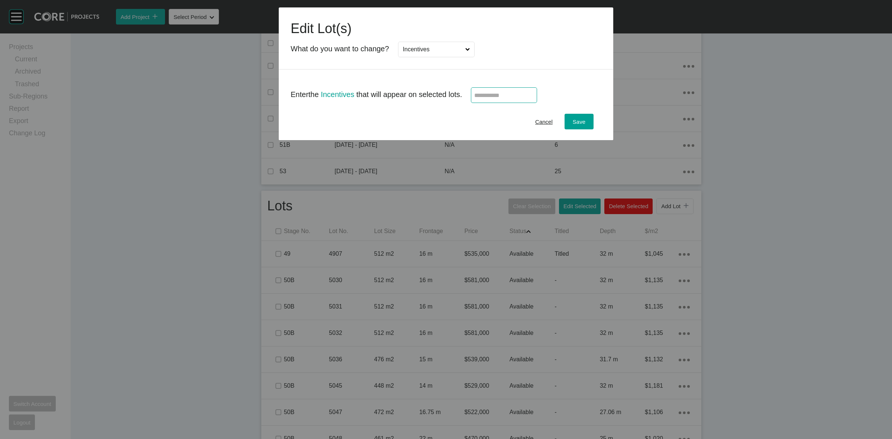
click at [494, 96] on input "text" at bounding box center [503, 95] width 59 height 6
type input "*****"
click at [580, 123] on span "Save" at bounding box center [579, 122] width 13 height 6
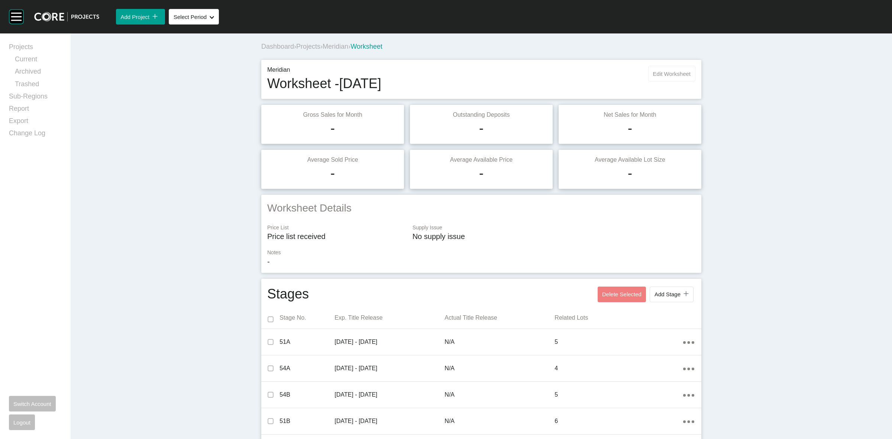
click at [665, 75] on span "Edit Worksheet" at bounding box center [672, 74] width 38 height 6
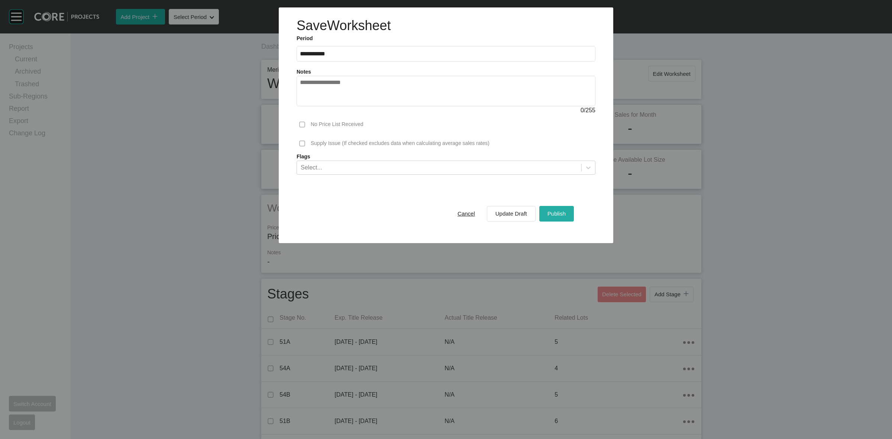
click at [556, 212] on span "Publish" at bounding box center [556, 213] width 18 height 6
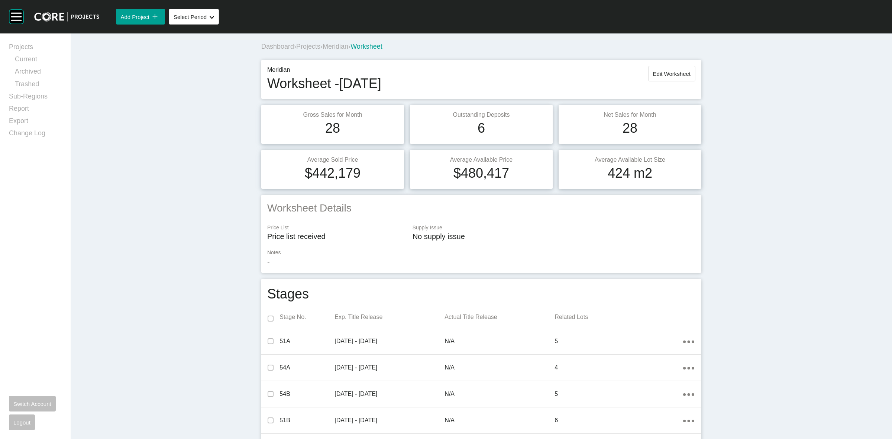
click at [334, 45] on span "Meridian" at bounding box center [336, 46] width 26 height 7
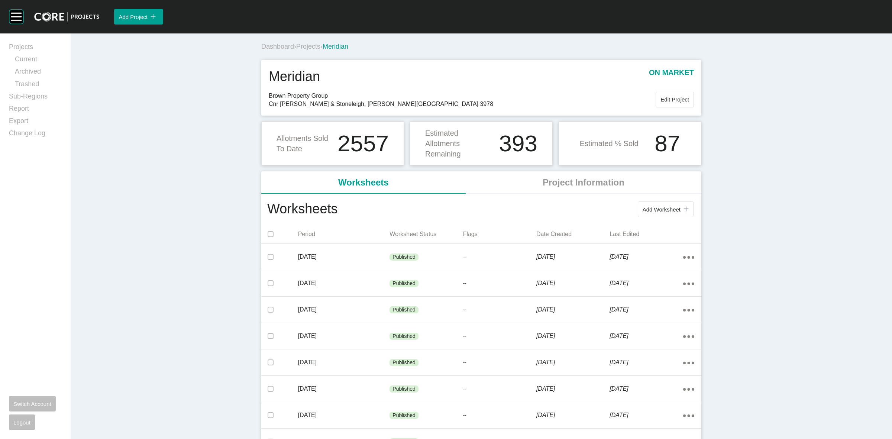
click at [308, 46] on span "Projects" at bounding box center [308, 46] width 24 height 7
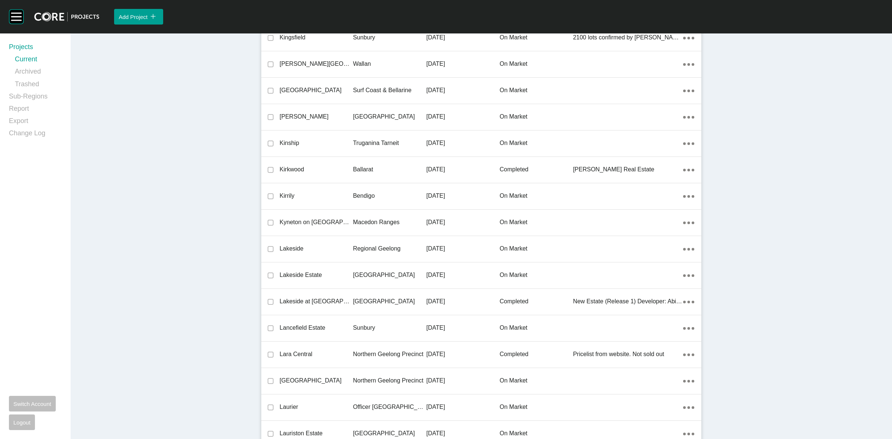
scroll to position [12697, 0]
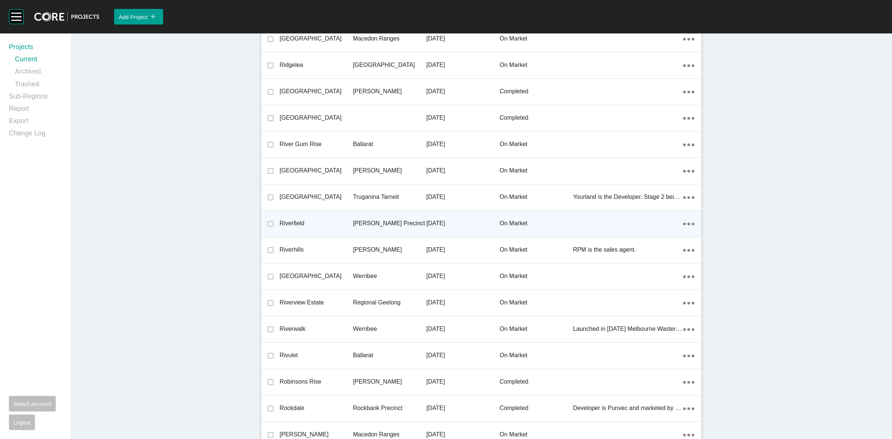
click at [369, 220] on p "[PERSON_NAME] Precinct" at bounding box center [389, 223] width 73 height 8
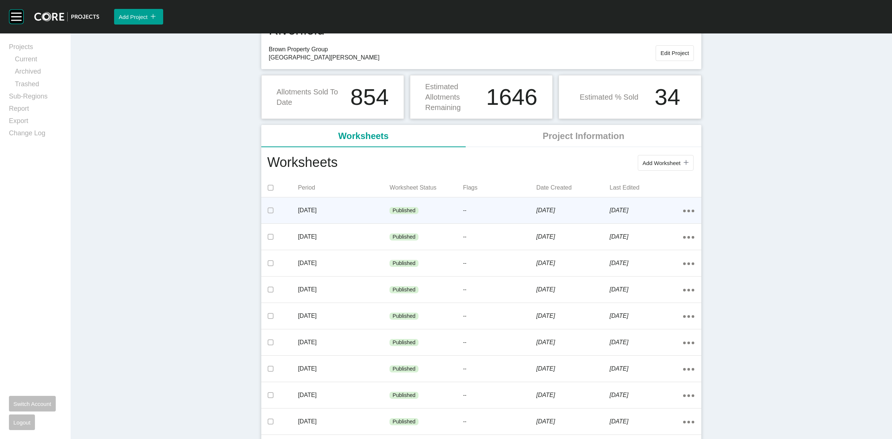
click at [361, 208] on p "[DATE]" at bounding box center [344, 210] width 92 height 8
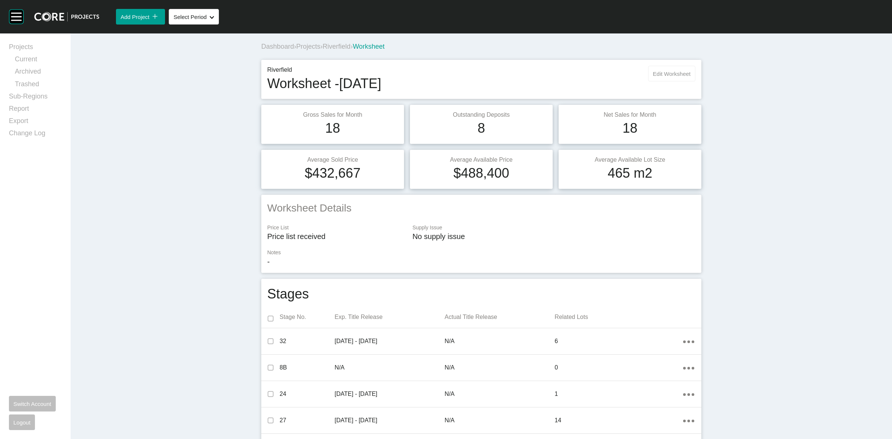
click at [653, 75] on span "Edit Worksheet" at bounding box center [672, 74] width 38 height 6
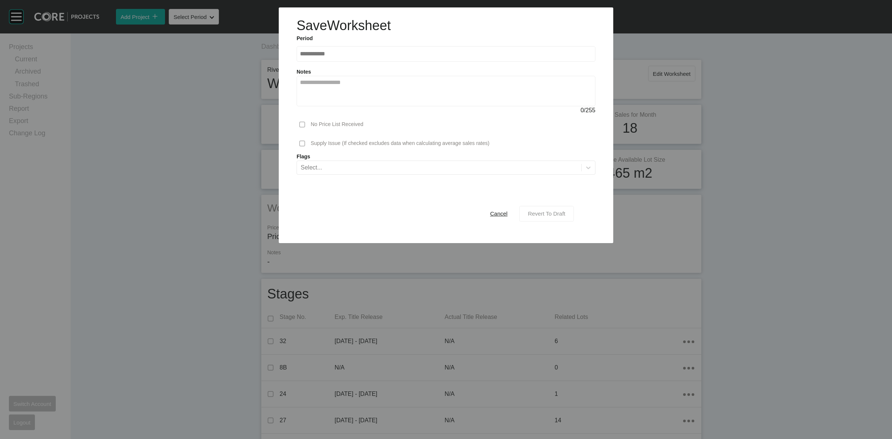
click at [545, 212] on span "Revert To Draft" at bounding box center [547, 213] width 38 height 6
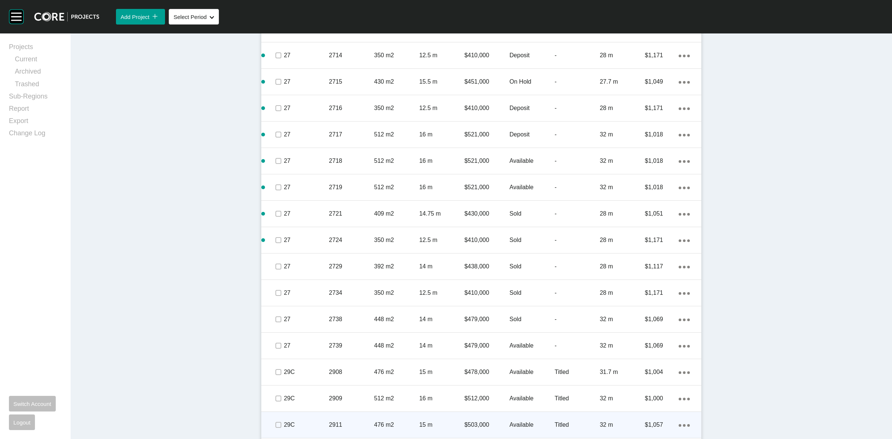
scroll to position [1161, 0]
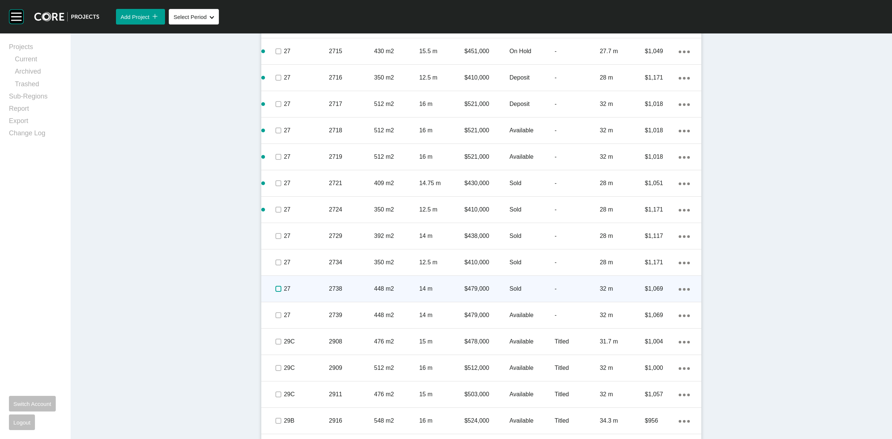
click at [275, 287] on label at bounding box center [278, 289] width 6 height 6
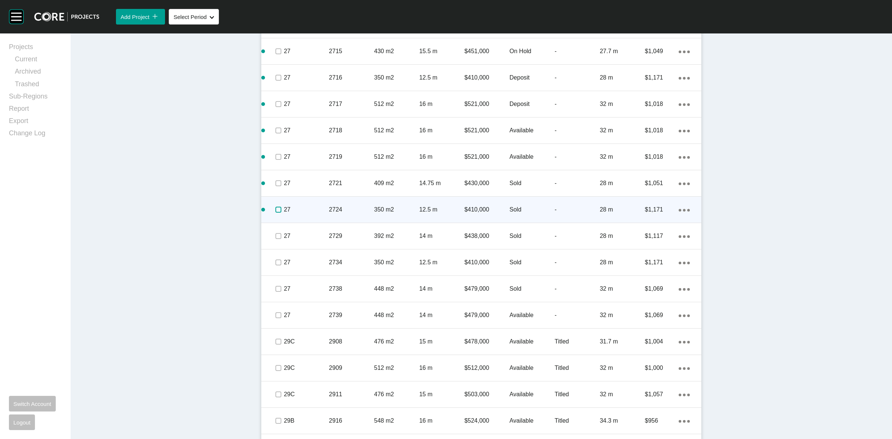
click at [275, 210] on label at bounding box center [278, 210] width 6 height 6
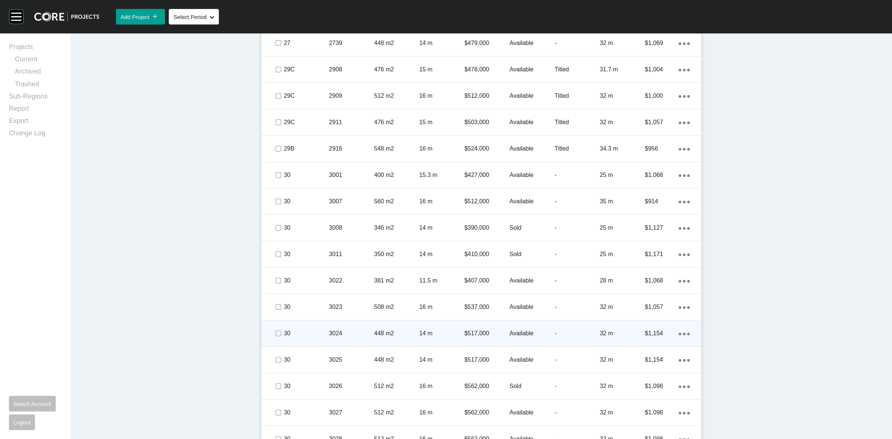
scroll to position [1440, 0]
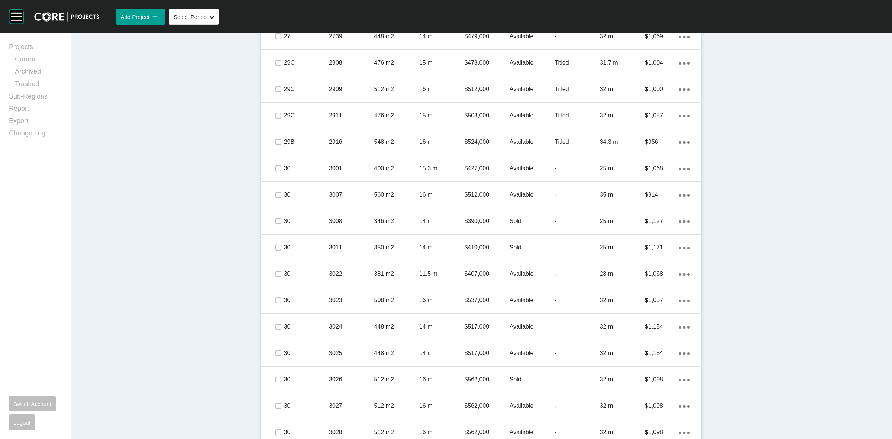
drag, startPoint x: 285, startPoint y: 330, endPoint x: 210, endPoint y: 331, distance: 74.7
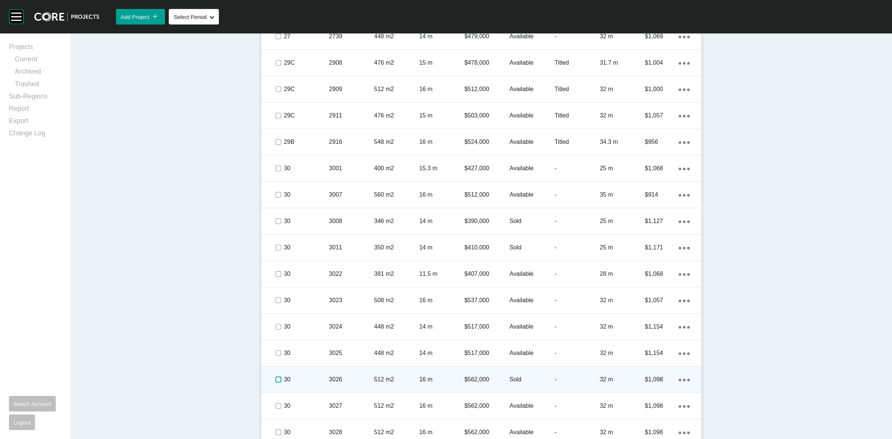
click at [275, 376] on label at bounding box center [278, 379] width 6 height 6
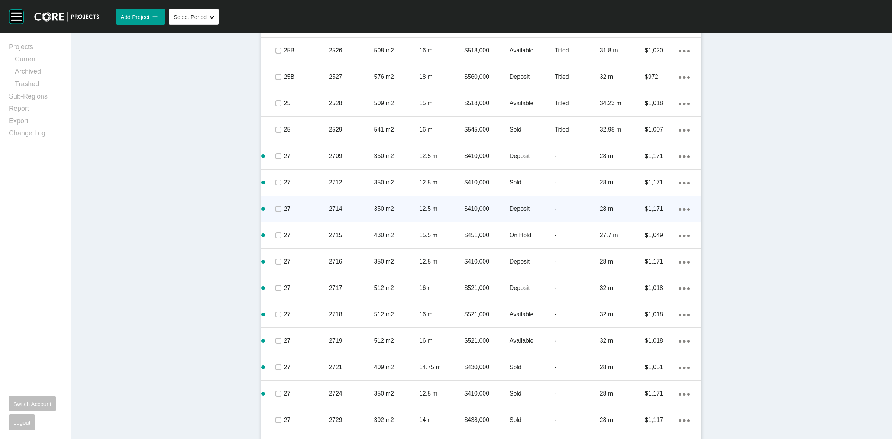
scroll to position [975, 0]
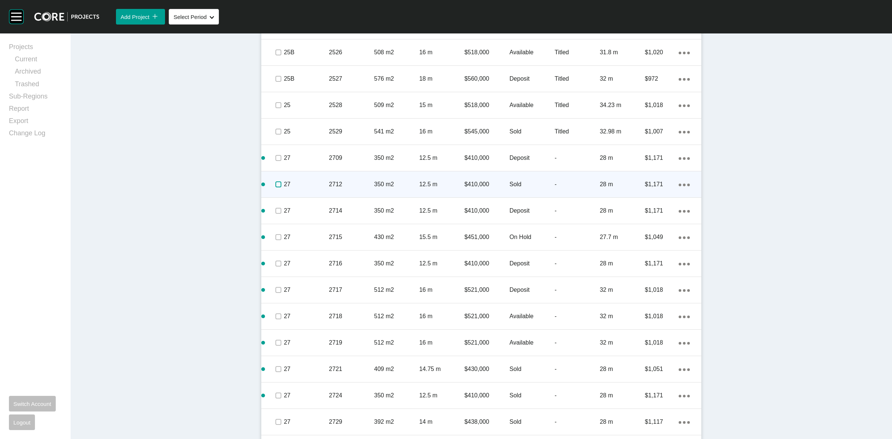
click at [275, 185] on label at bounding box center [278, 184] width 6 height 6
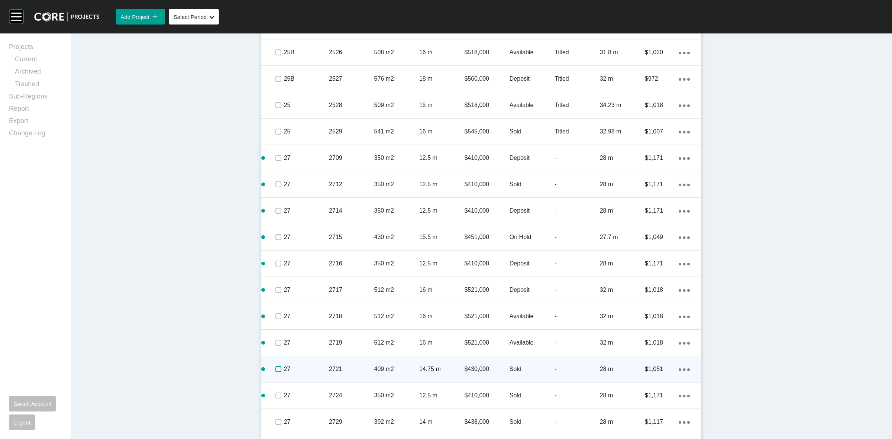
click at [276, 367] on label at bounding box center [278, 369] width 6 height 6
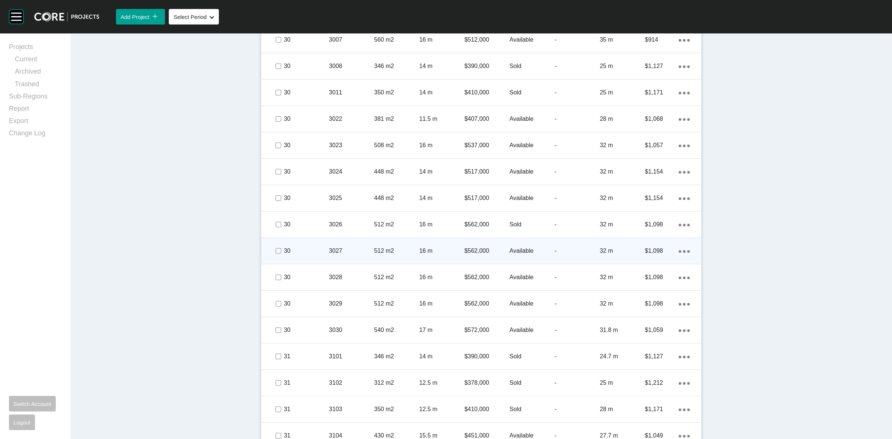
scroll to position [1626, 0]
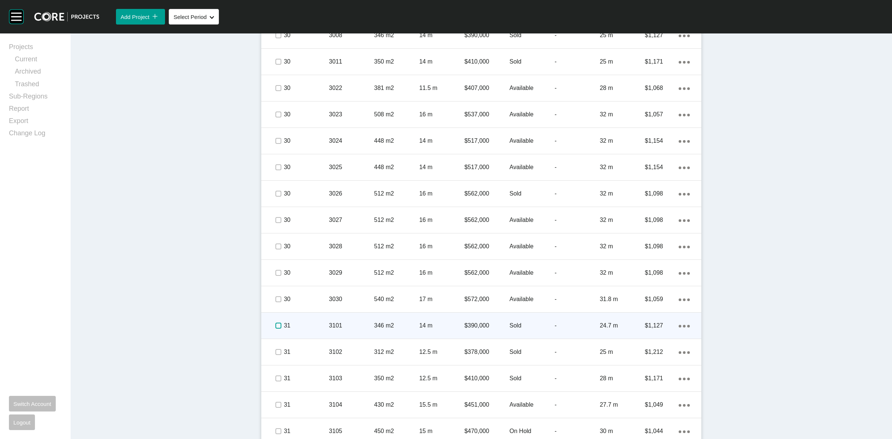
click at [275, 325] on label at bounding box center [278, 326] width 6 height 6
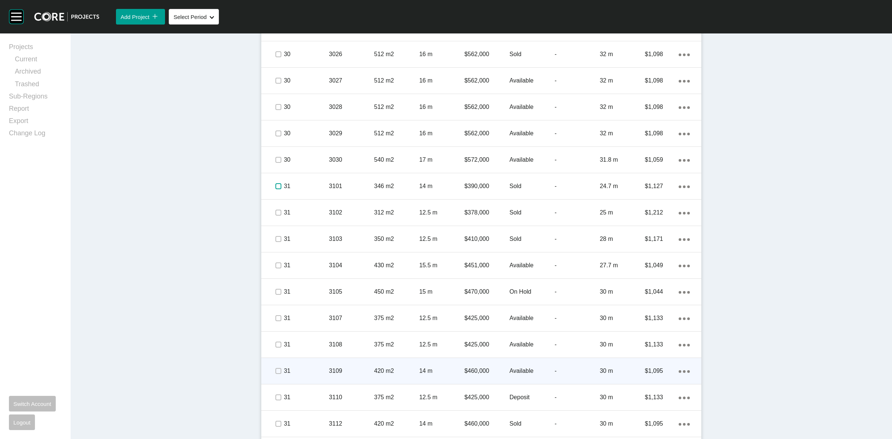
scroll to position [1811, 0]
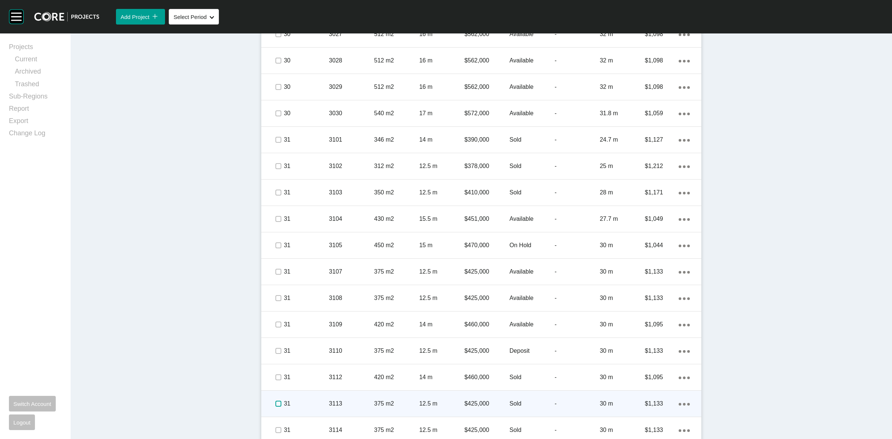
click at [276, 402] on label at bounding box center [278, 404] width 6 height 6
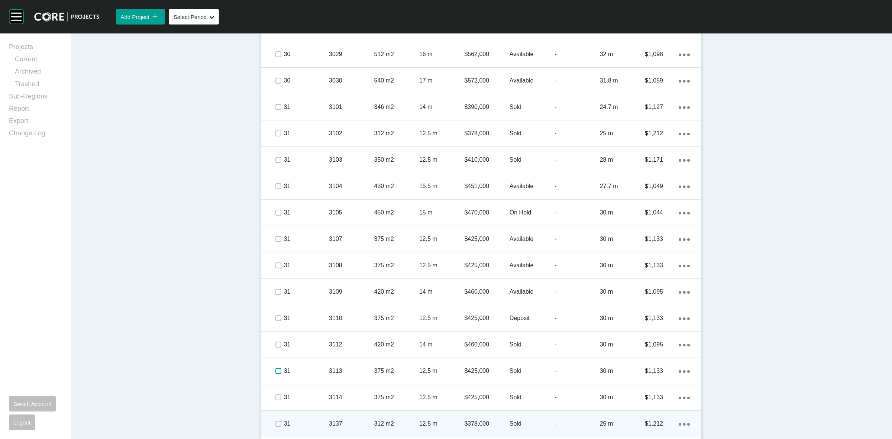
scroll to position [1858, 0]
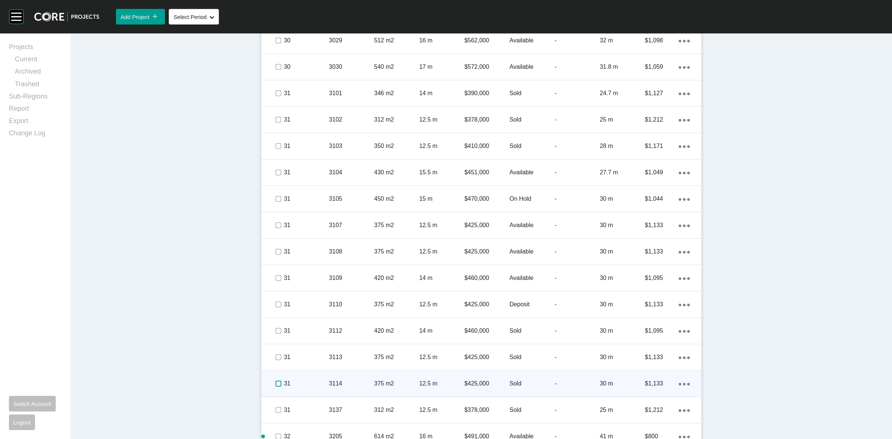
click at [275, 383] on label at bounding box center [278, 383] width 6 height 6
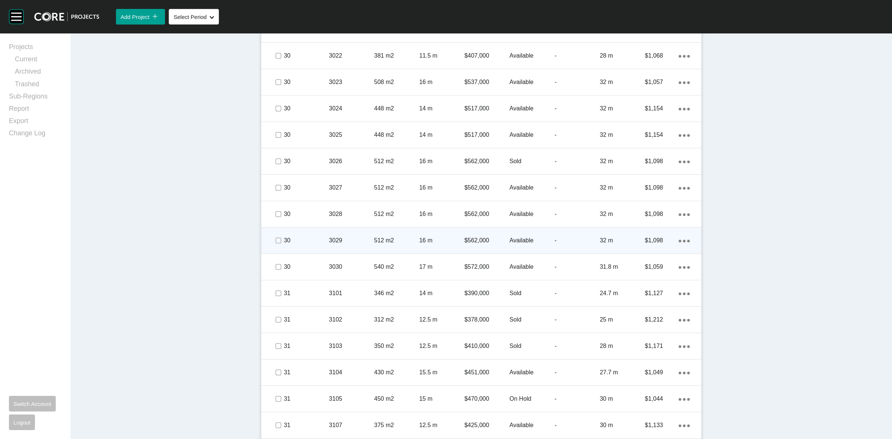
scroll to position [1672, 0]
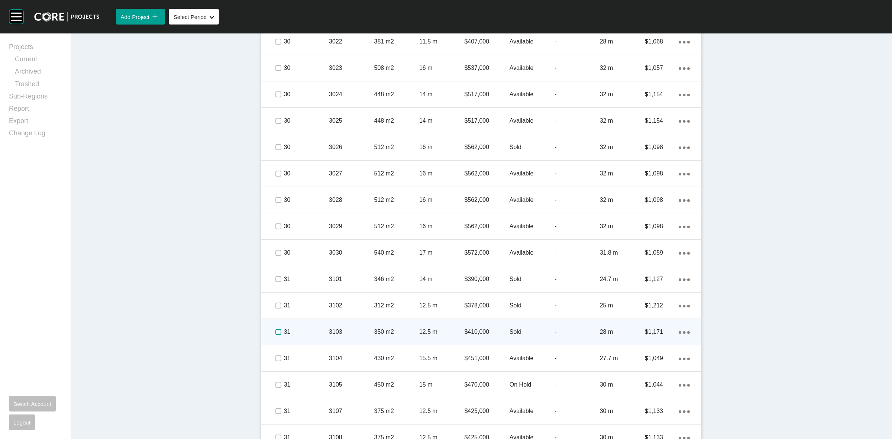
click at [276, 331] on label at bounding box center [278, 332] width 6 height 6
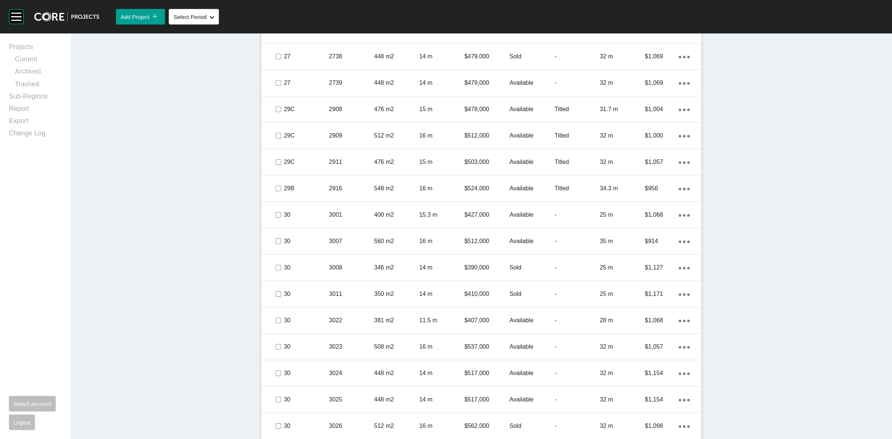
scroll to position [1300, 0]
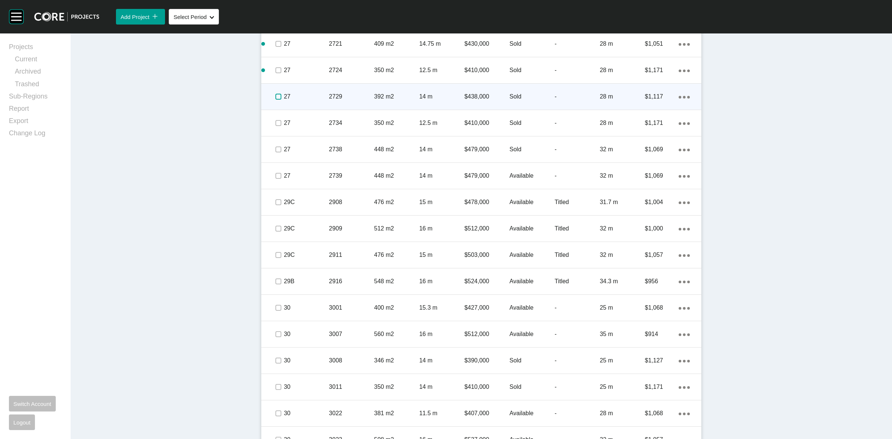
click at [275, 97] on label at bounding box center [278, 97] width 6 height 6
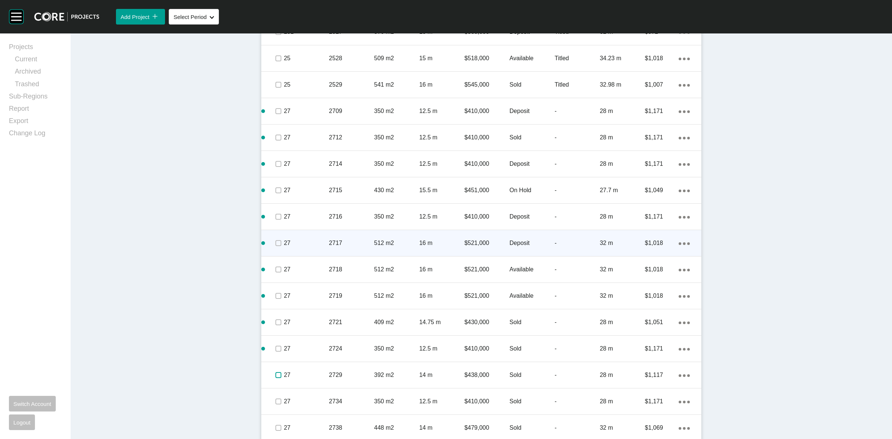
scroll to position [1022, 0]
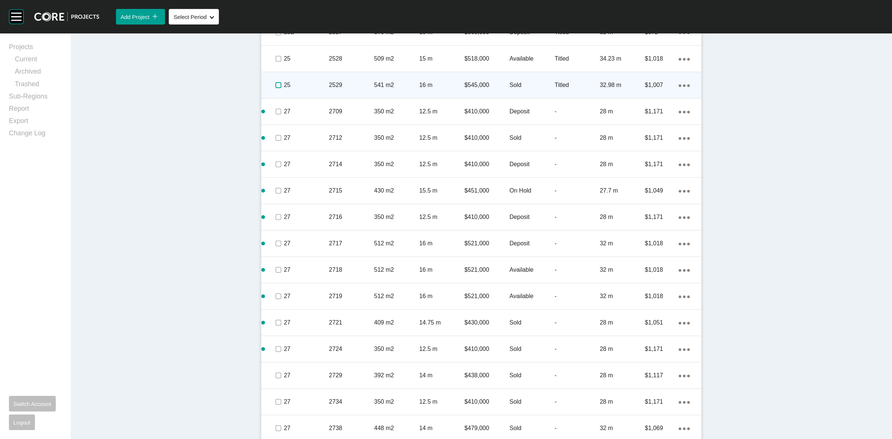
click at [275, 86] on label at bounding box center [278, 85] width 6 height 6
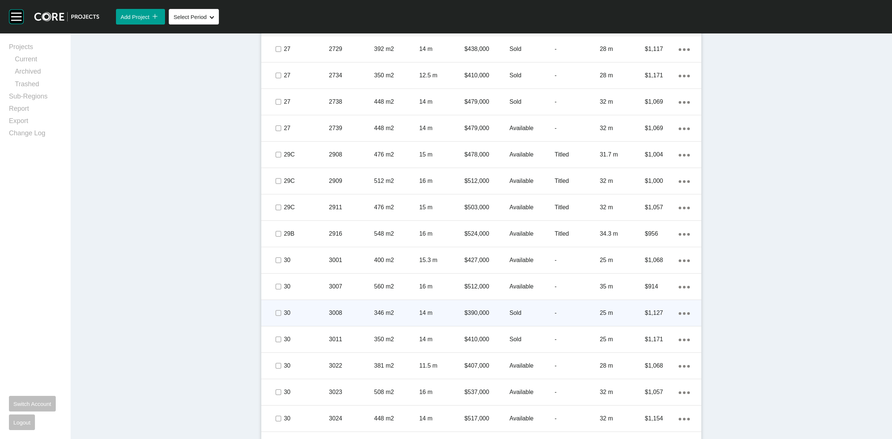
scroll to position [1393, 0]
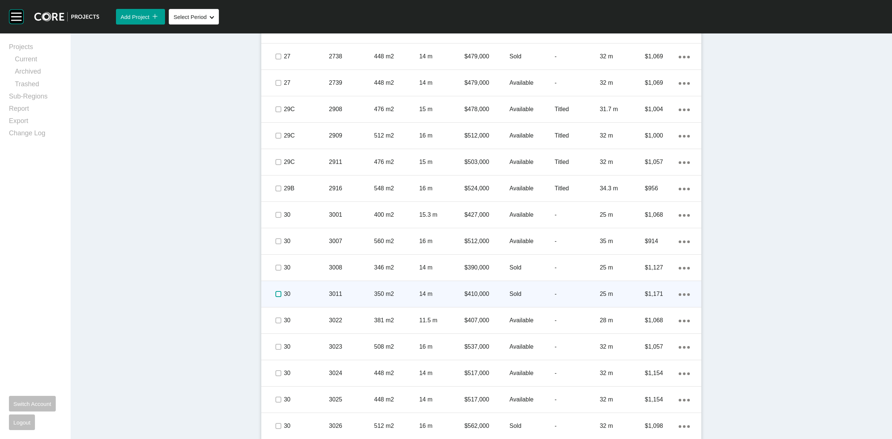
click at [275, 292] on label at bounding box center [278, 294] width 6 height 6
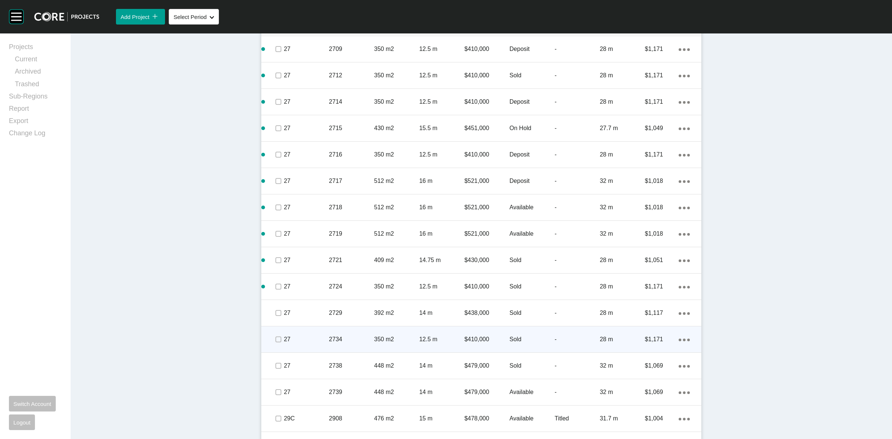
scroll to position [1068, 0]
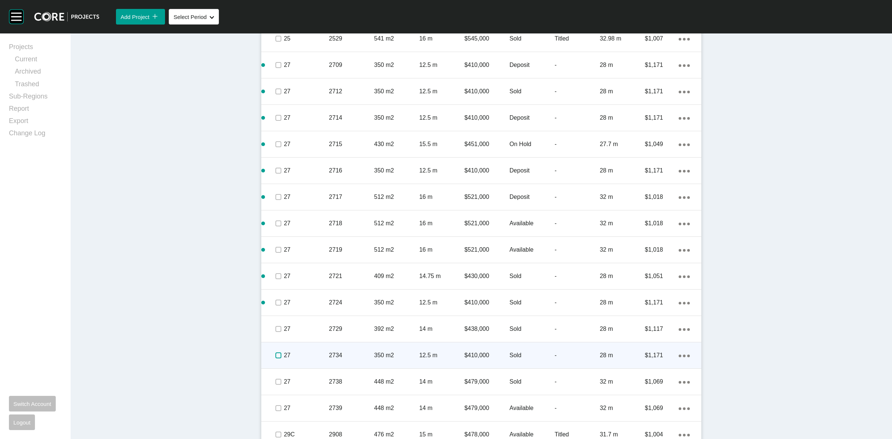
click at [275, 354] on label at bounding box center [278, 355] width 6 height 6
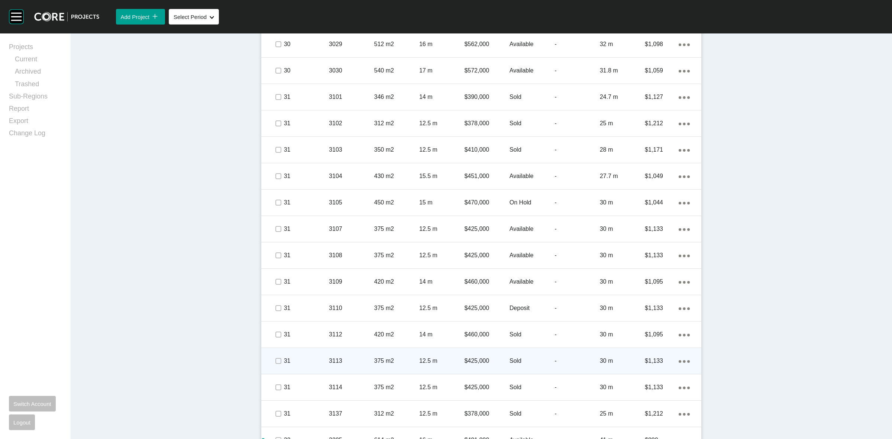
scroll to position [1904, 0]
click at [277, 363] on label at bounding box center [278, 363] width 6 height 6
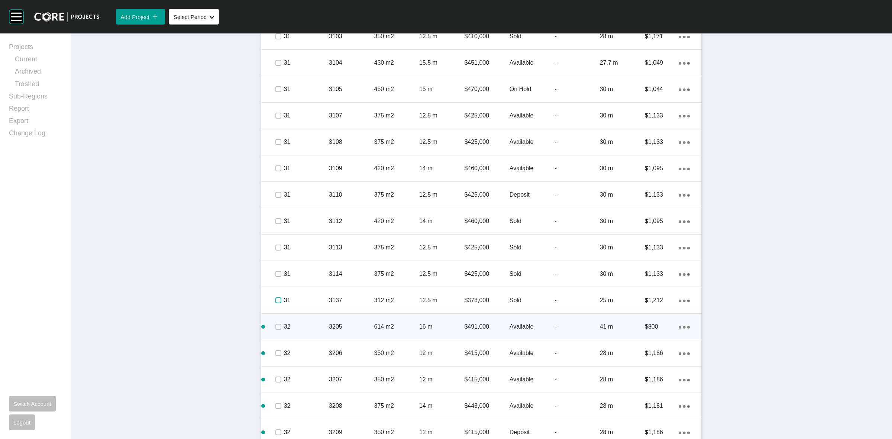
scroll to position [1910, 0]
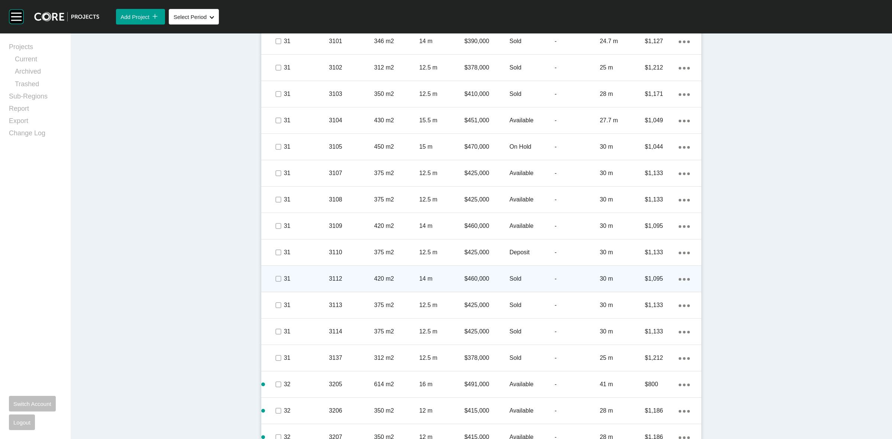
click at [343, 277] on p "3112" at bounding box center [351, 279] width 45 height 8
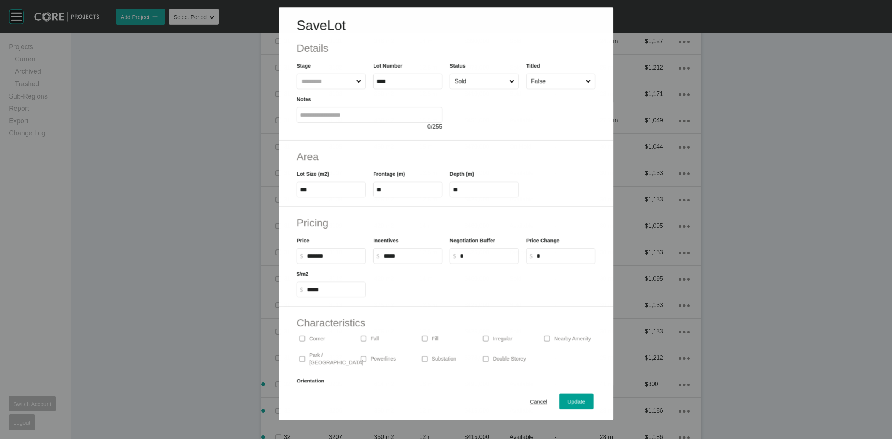
click at [465, 78] on input "Sold" at bounding box center [480, 81] width 55 height 15
click at [566, 398] on div "Update" at bounding box center [577, 401] width 22 height 10
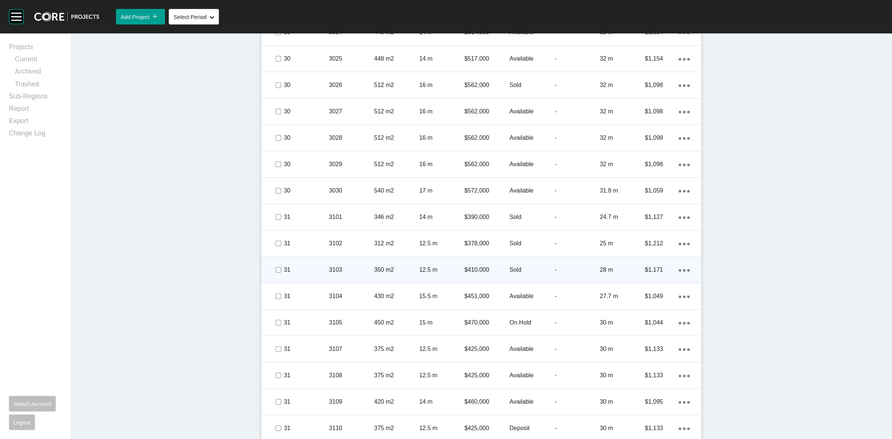
scroll to position [1724, 0]
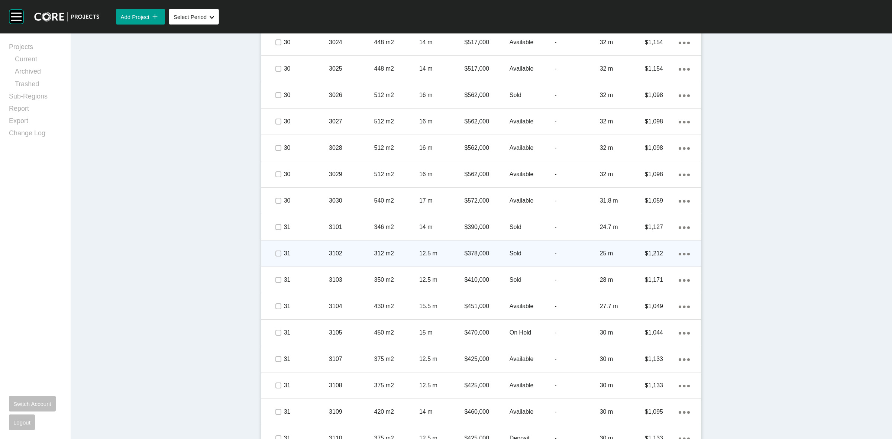
click at [347, 251] on p "3102" at bounding box center [351, 253] width 45 height 8
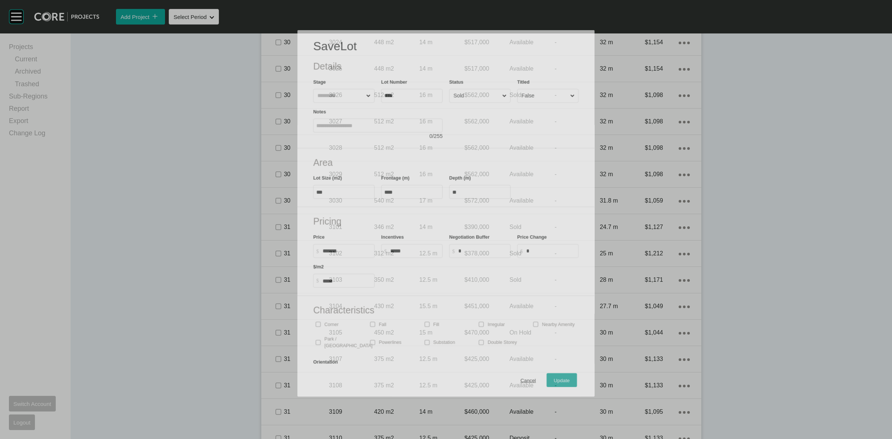
scroll to position [1701, 0]
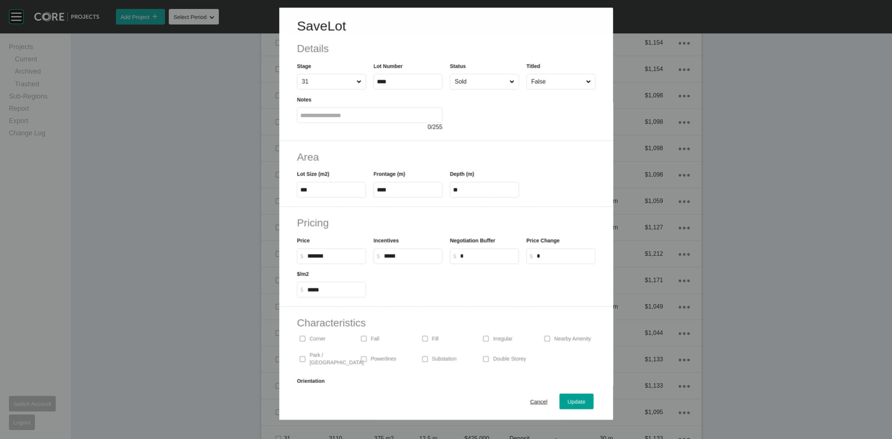
click at [463, 80] on input "Sold" at bounding box center [480, 81] width 55 height 15
click at [567, 399] on span "Update" at bounding box center [576, 401] width 18 height 6
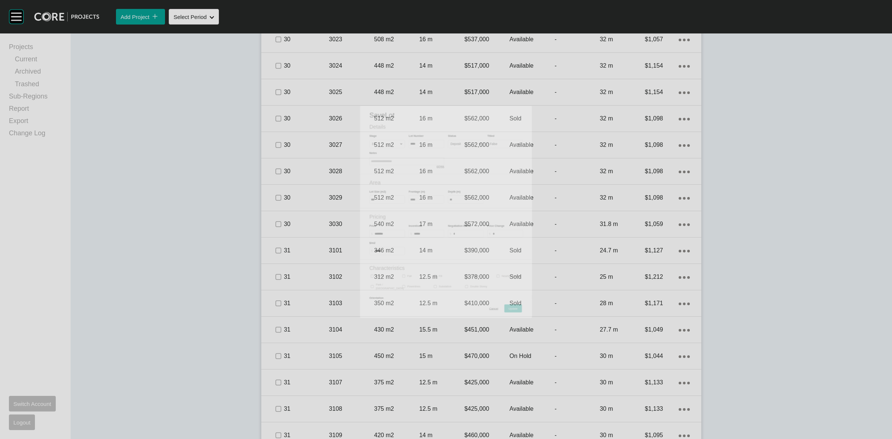
scroll to position [1724, 0]
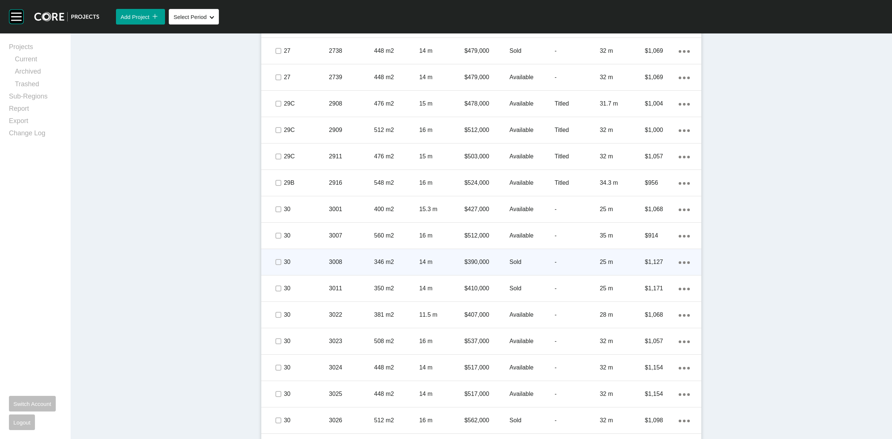
click at [346, 253] on div "3008" at bounding box center [351, 261] width 45 height 23
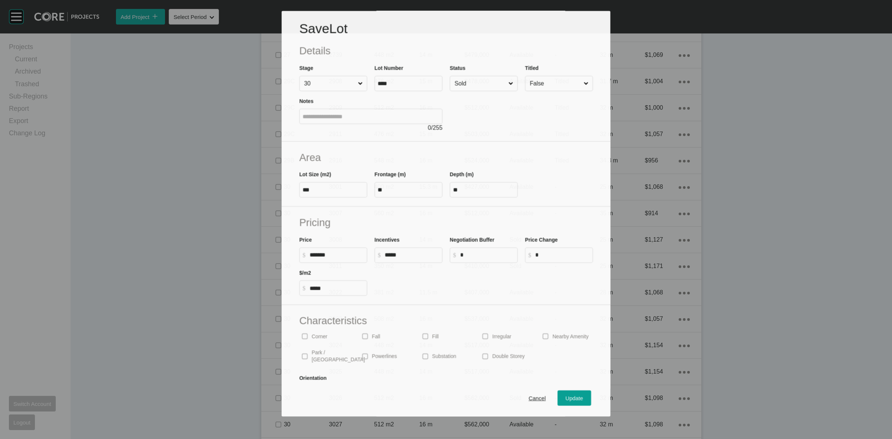
scroll to position [1376, 0]
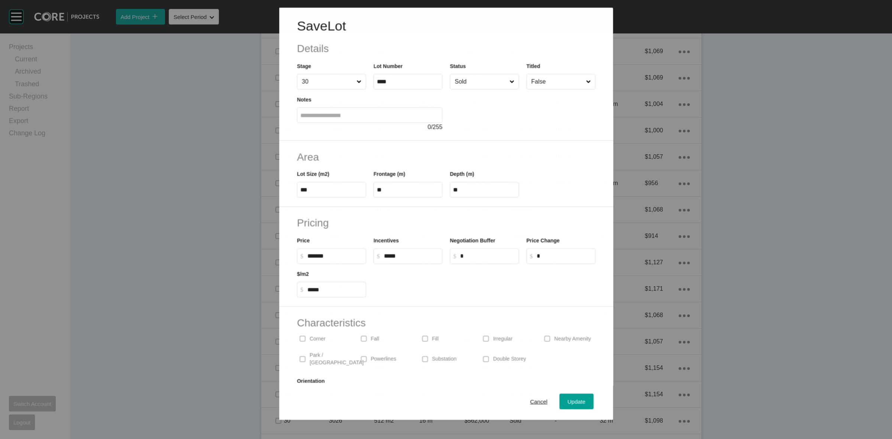
click at [466, 82] on input "Sold" at bounding box center [480, 81] width 55 height 15
click at [566, 397] on div "Update" at bounding box center [577, 401] width 22 height 10
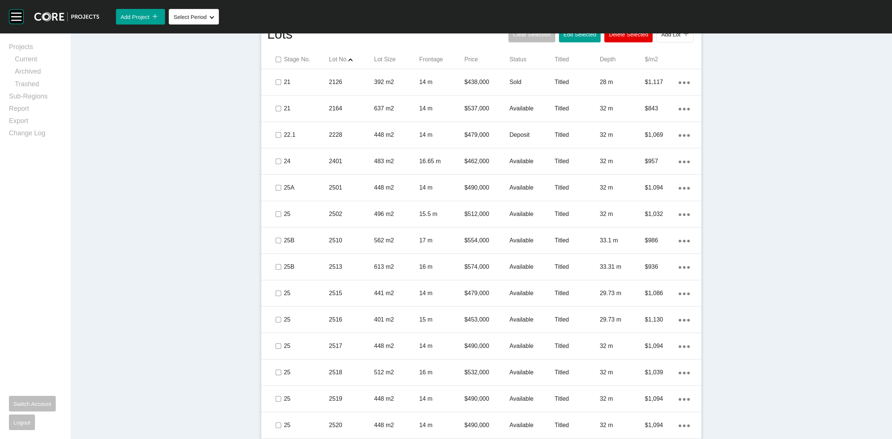
scroll to position [470, 0]
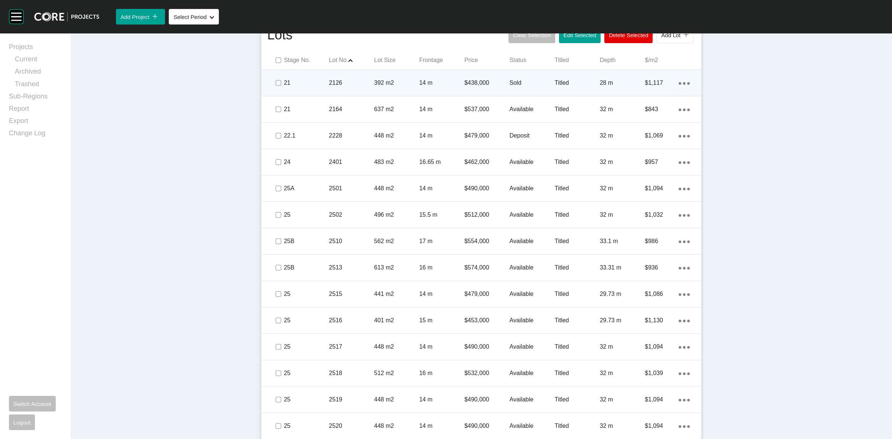
click at [448, 87] on p "14 m" at bounding box center [441, 83] width 45 height 8
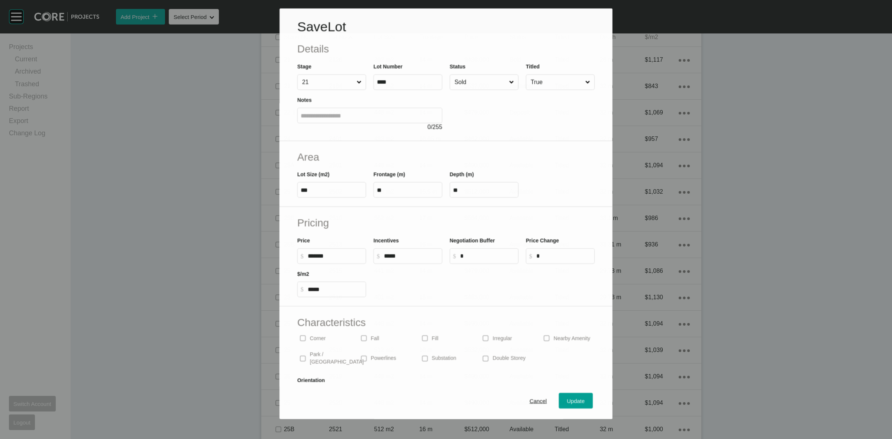
click at [485, 84] on input "Sold" at bounding box center [480, 82] width 55 height 15
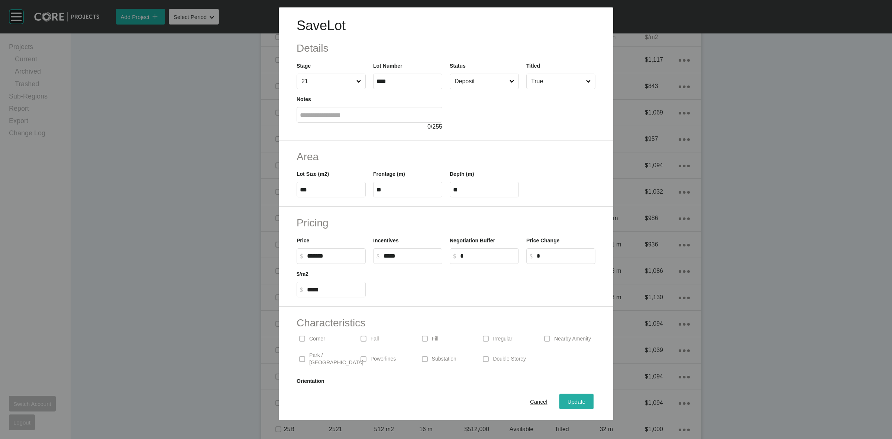
click at [575, 402] on span "Update" at bounding box center [576, 401] width 18 height 6
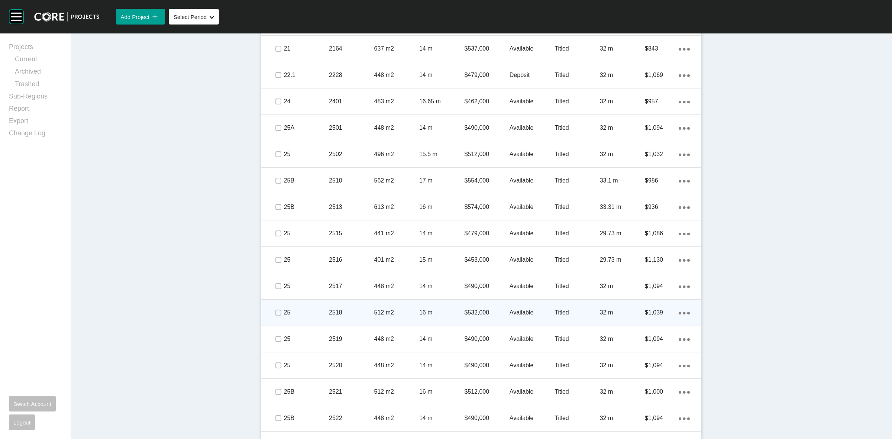
scroll to position [539, 0]
